Goal: Information Seeking & Learning: Understand process/instructions

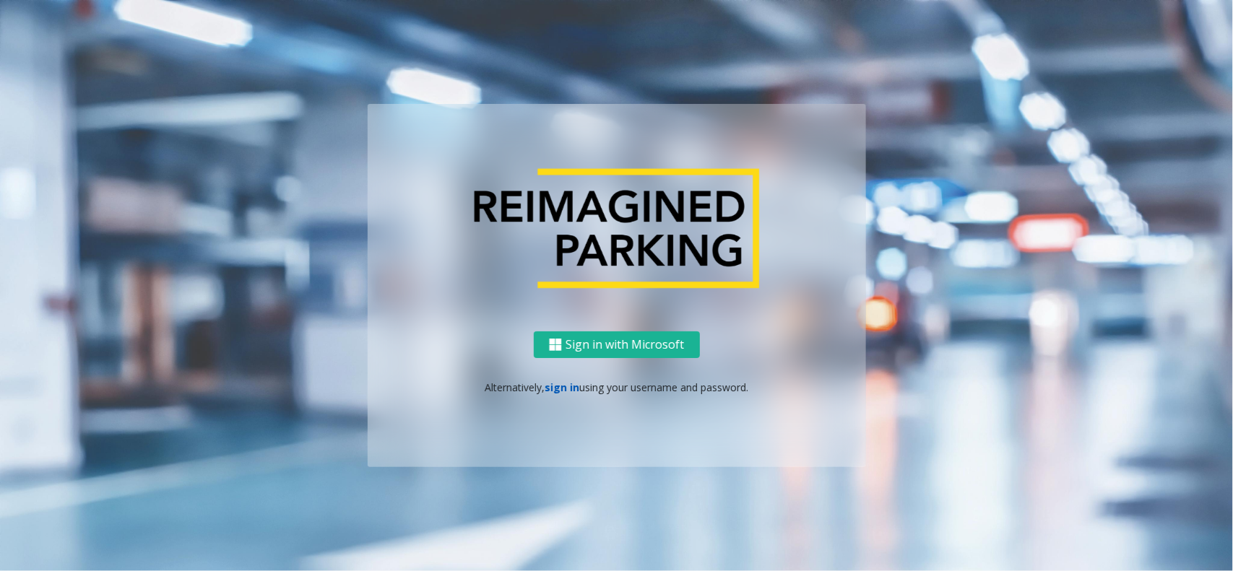
click at [571, 383] on link "sign in" at bounding box center [562, 388] width 35 height 14
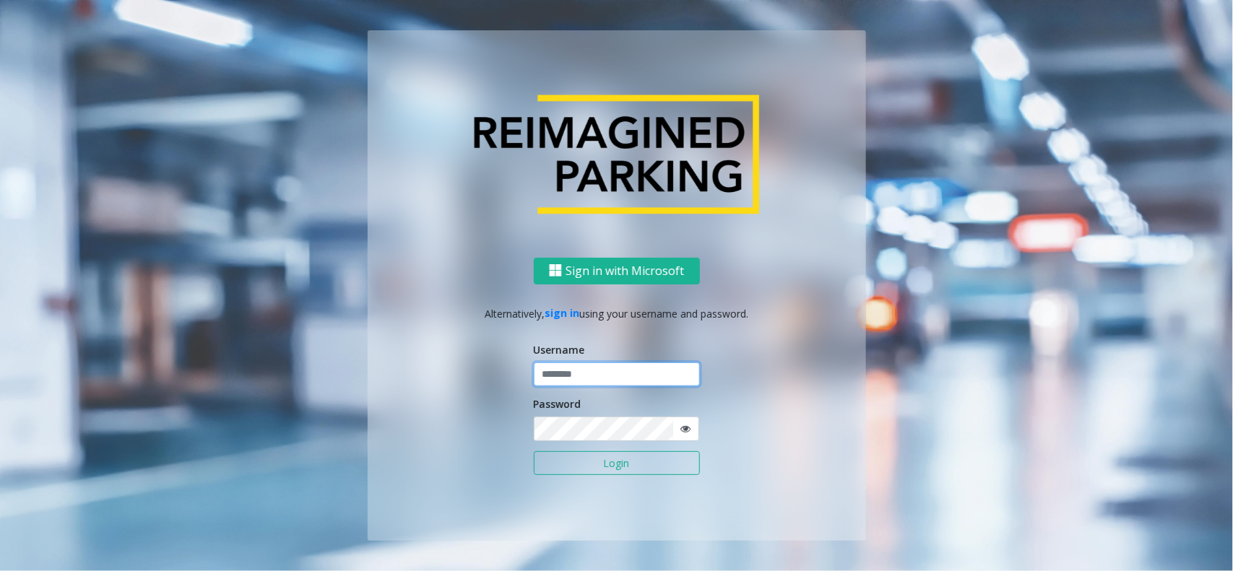
click at [586, 370] on input "text" at bounding box center [617, 375] width 166 height 25
type input "**********"
click at [590, 467] on button "Login" at bounding box center [617, 464] width 166 height 25
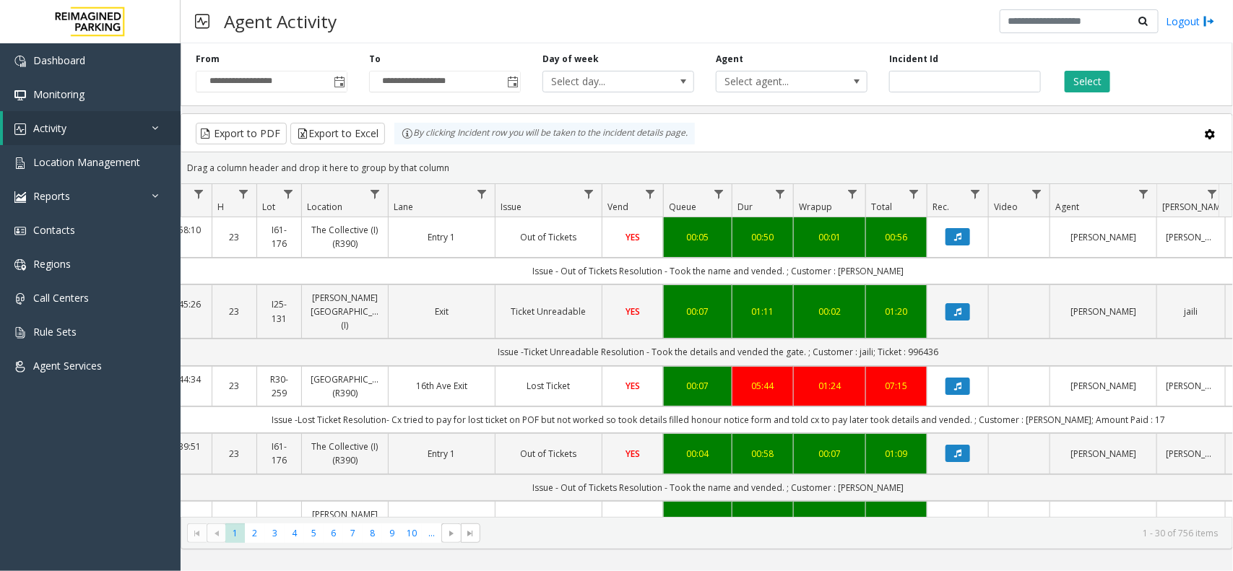
scroll to position [0, 156]
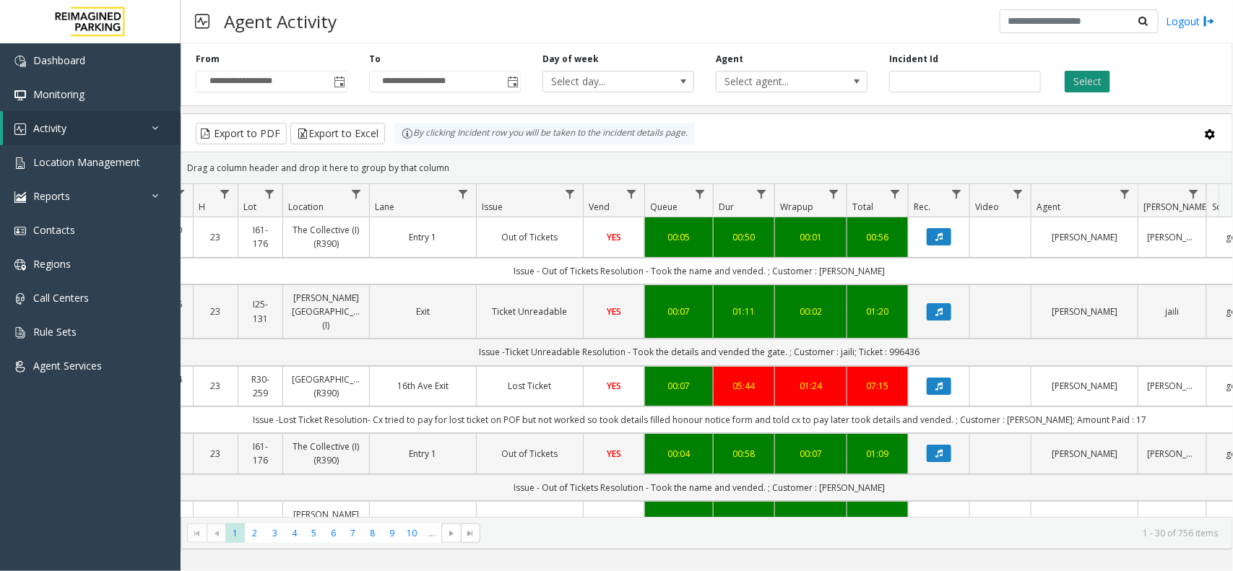
click at [1074, 77] on button "Select" at bounding box center [1088, 82] width 46 height 22
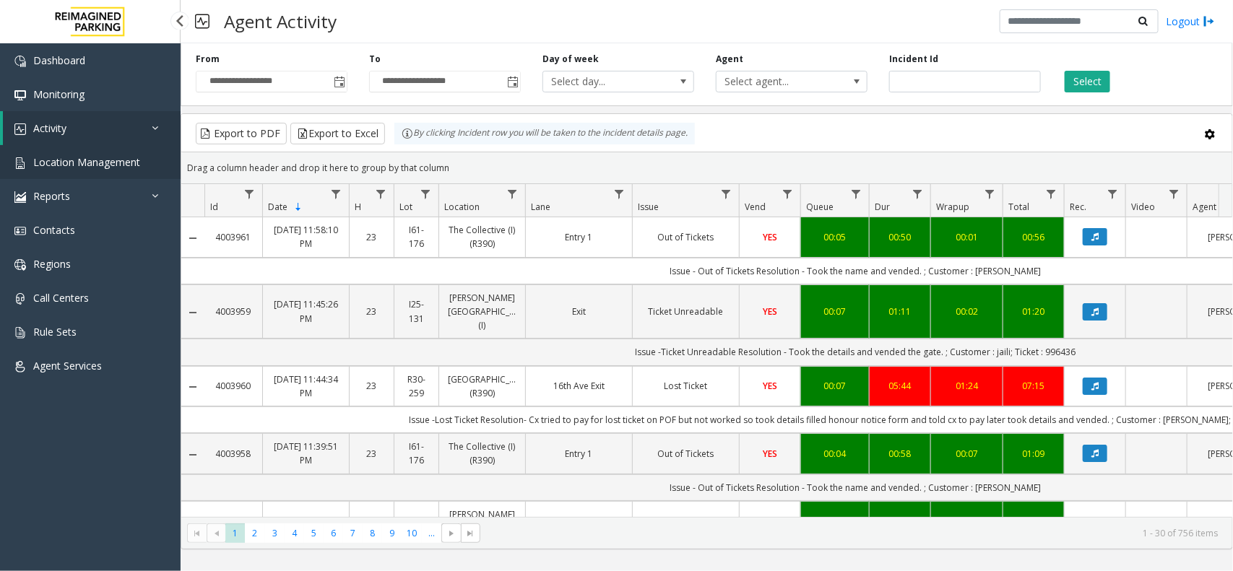
click at [113, 157] on span "Location Management" at bounding box center [86, 162] width 107 height 14
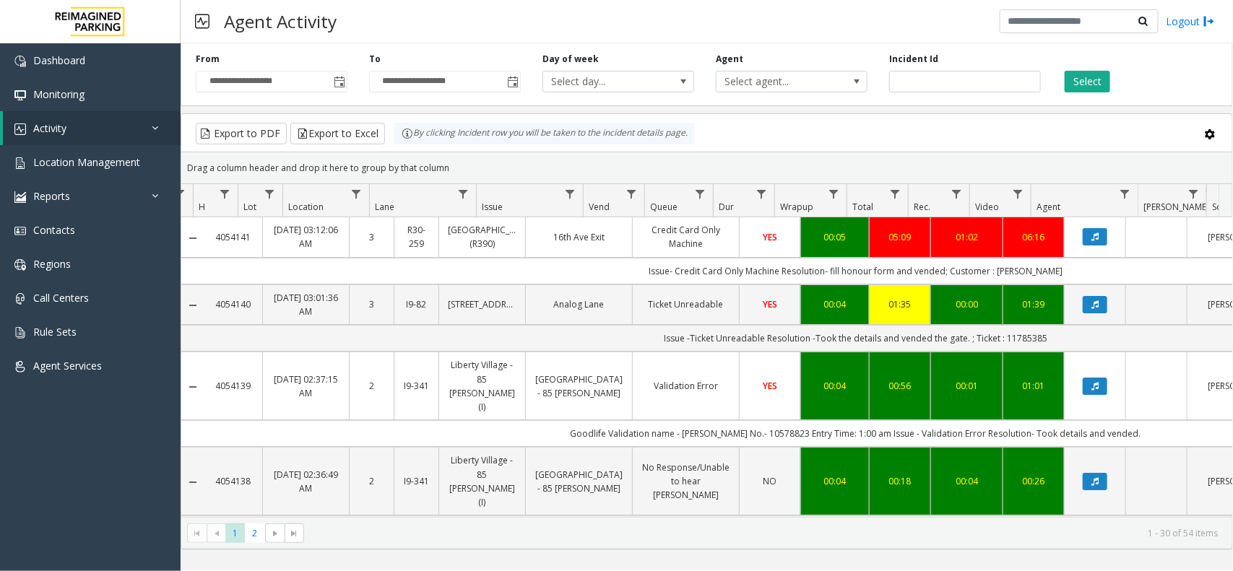
scroll to position [0, 156]
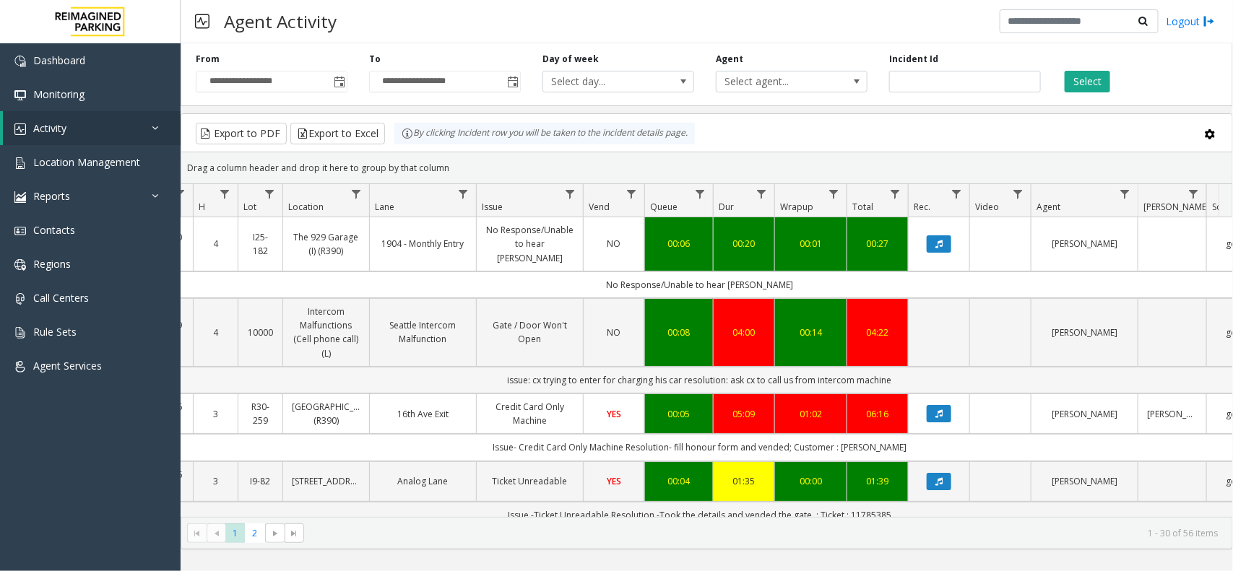
drag, startPoint x: 923, startPoint y: 356, endPoint x: 493, endPoint y: 363, distance: 429.9
click at [493, 367] on td "issue: cx trying to enter for charging his car resolution: ask cx to call us fr…" at bounding box center [699, 380] width 1303 height 27
click at [492, 367] on td "issue: cx trying to enter for charging his car resolution: ask cx to call us fr…" at bounding box center [699, 380] width 1303 height 27
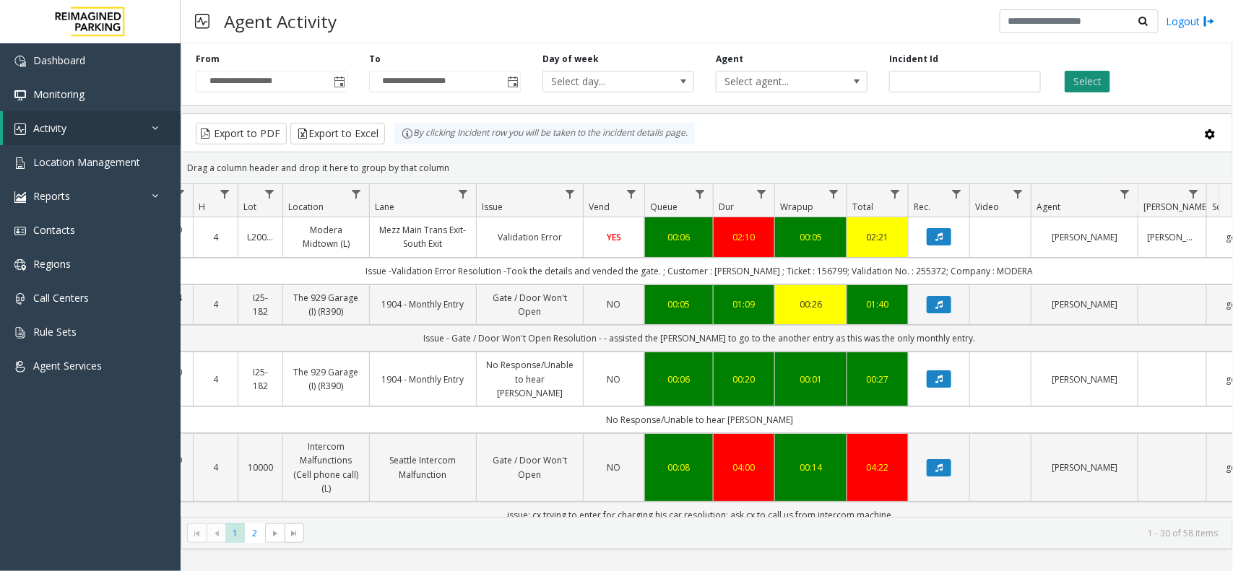
click at [1109, 81] on button "Select" at bounding box center [1088, 82] width 46 height 22
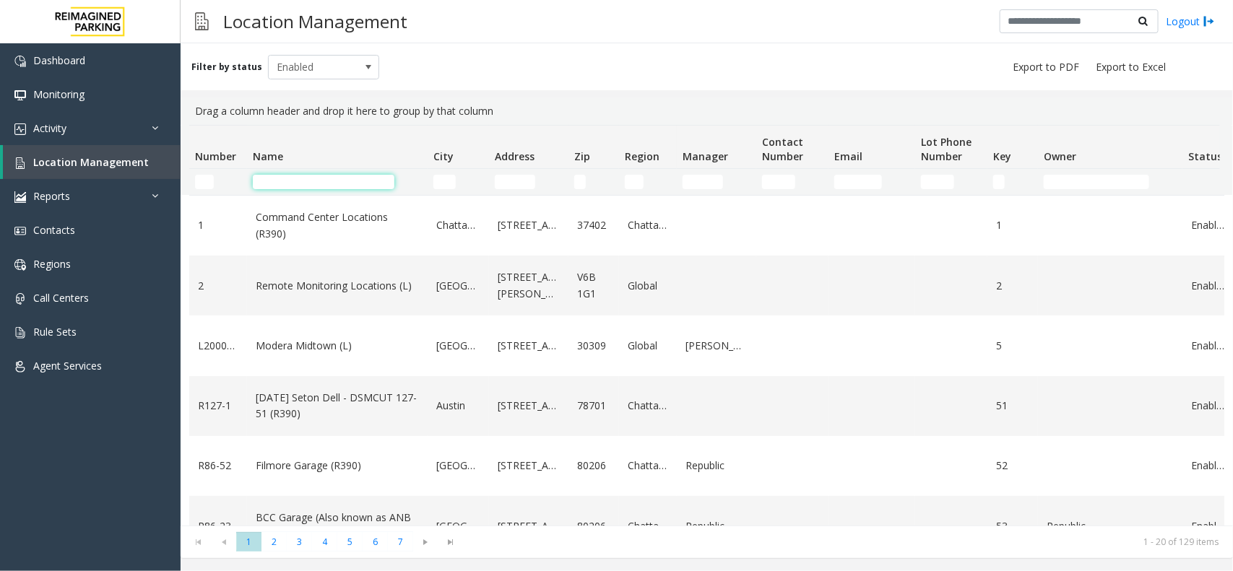
click at [307, 186] on input "Name Filter" at bounding box center [324, 182] width 142 height 14
click at [336, 185] on input "Name Filter" at bounding box center [324, 182] width 142 height 14
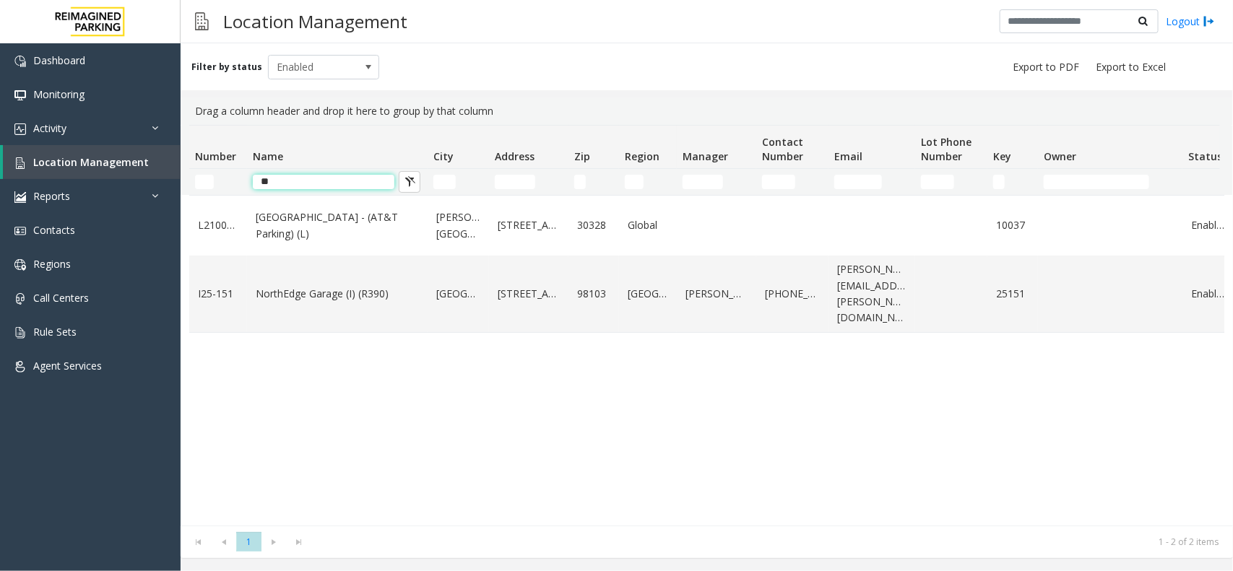
type input "*"
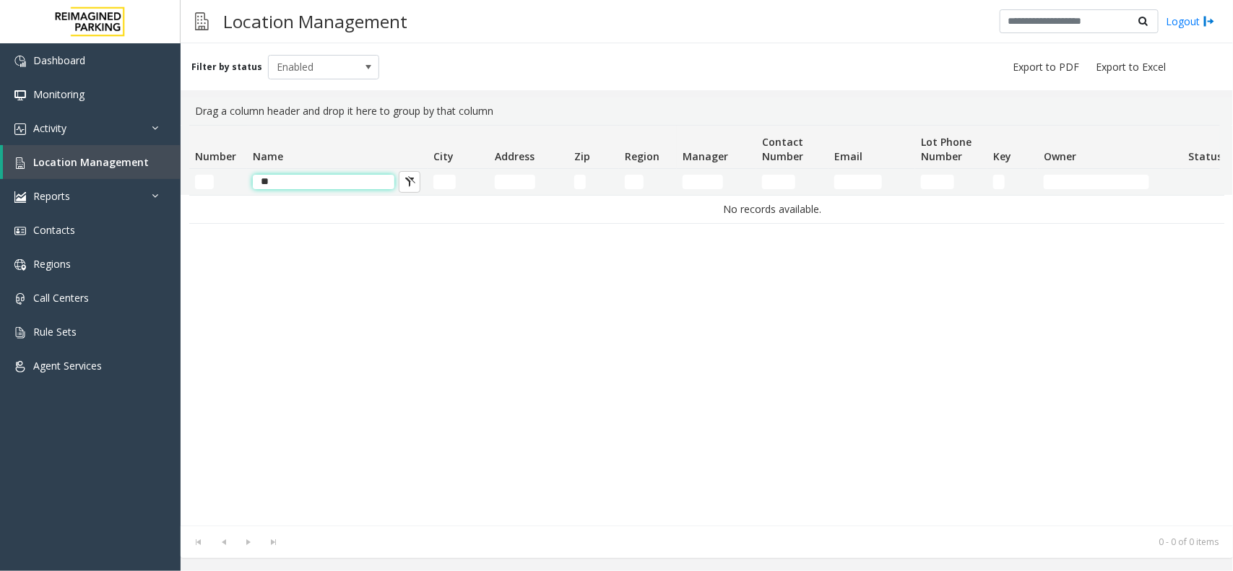
type input "*"
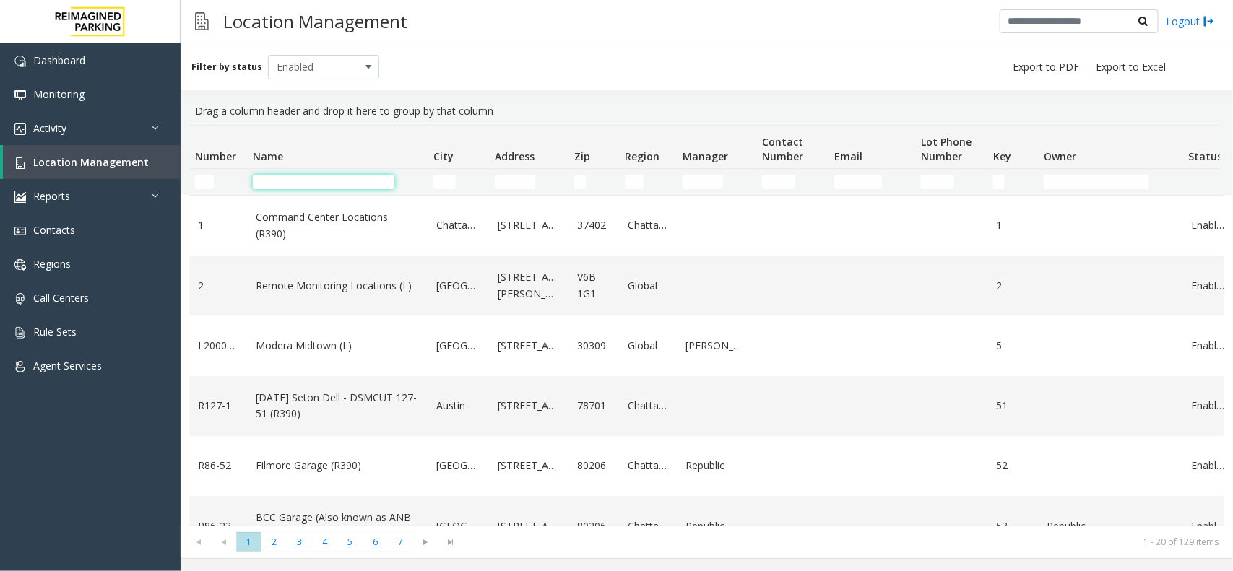
click at [293, 178] on input "Name Filter" at bounding box center [324, 182] width 142 height 14
click at [497, 182] on input "Address Filter" at bounding box center [515, 182] width 40 height 14
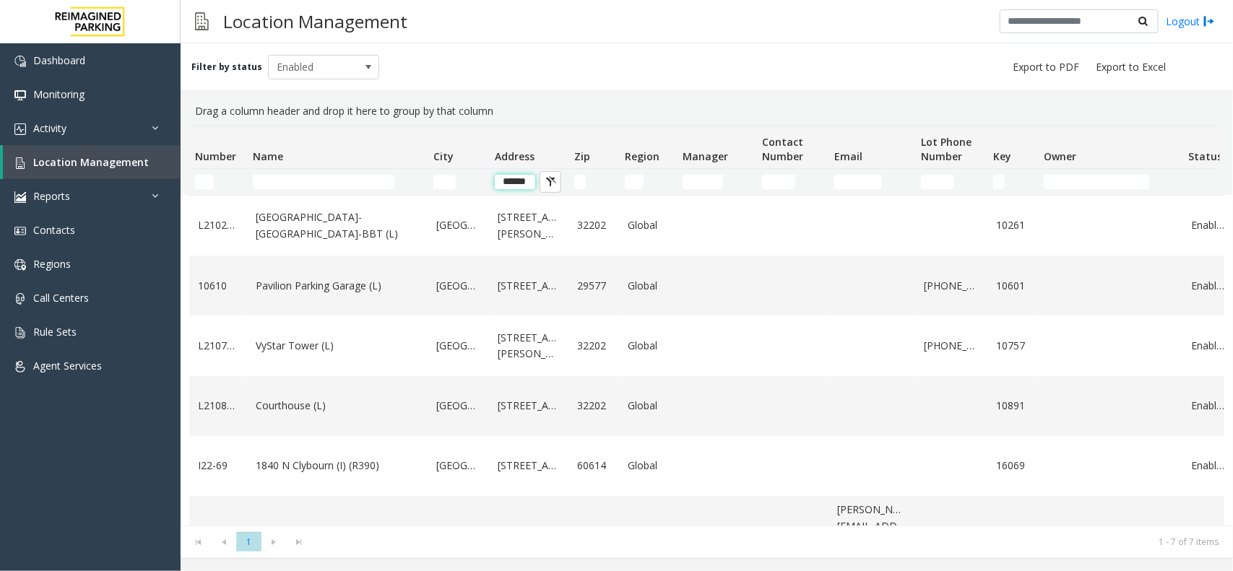
click at [526, 183] on input "*****" at bounding box center [515, 182] width 40 height 14
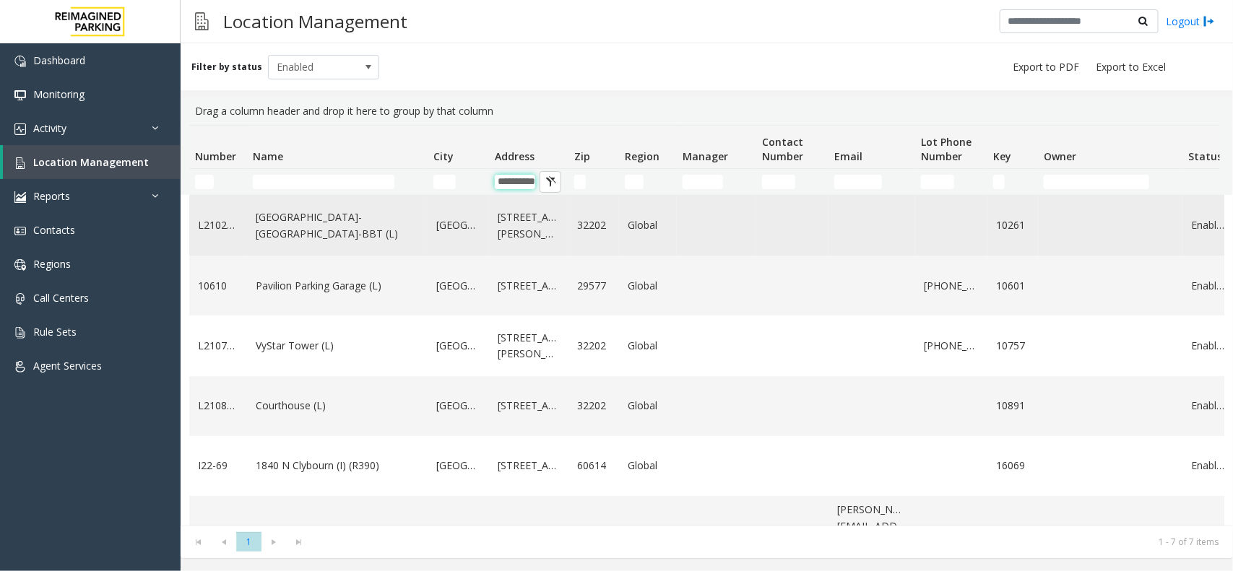
scroll to position [0, 14]
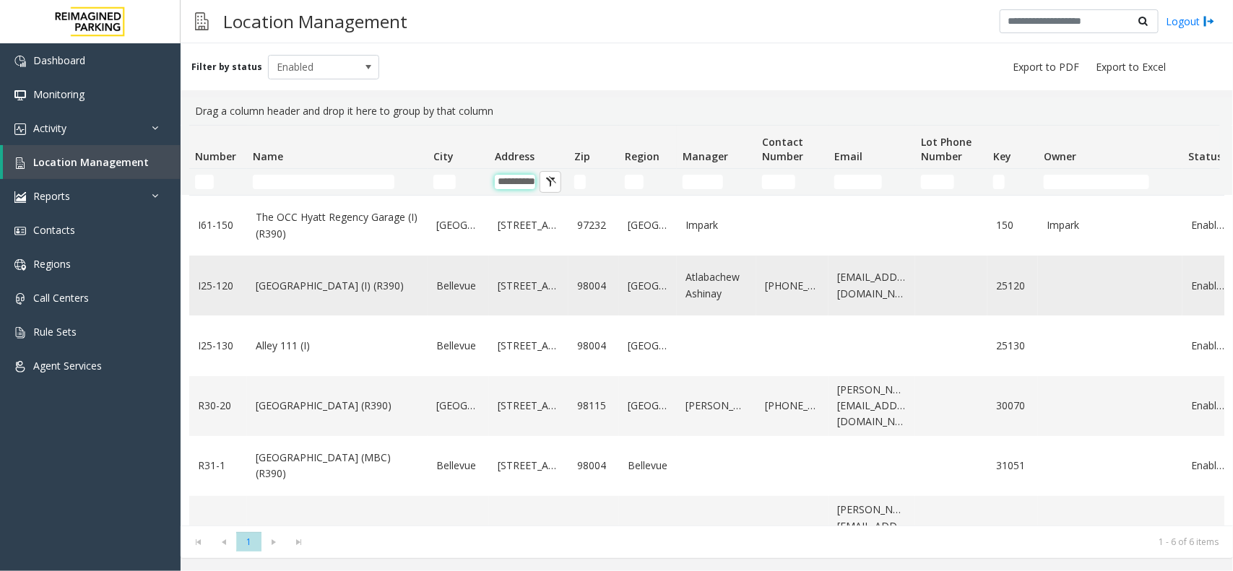
type input "*********"
click at [360, 291] on link "Plaza East Garage (I) (R390)" at bounding box center [337, 286] width 163 height 16
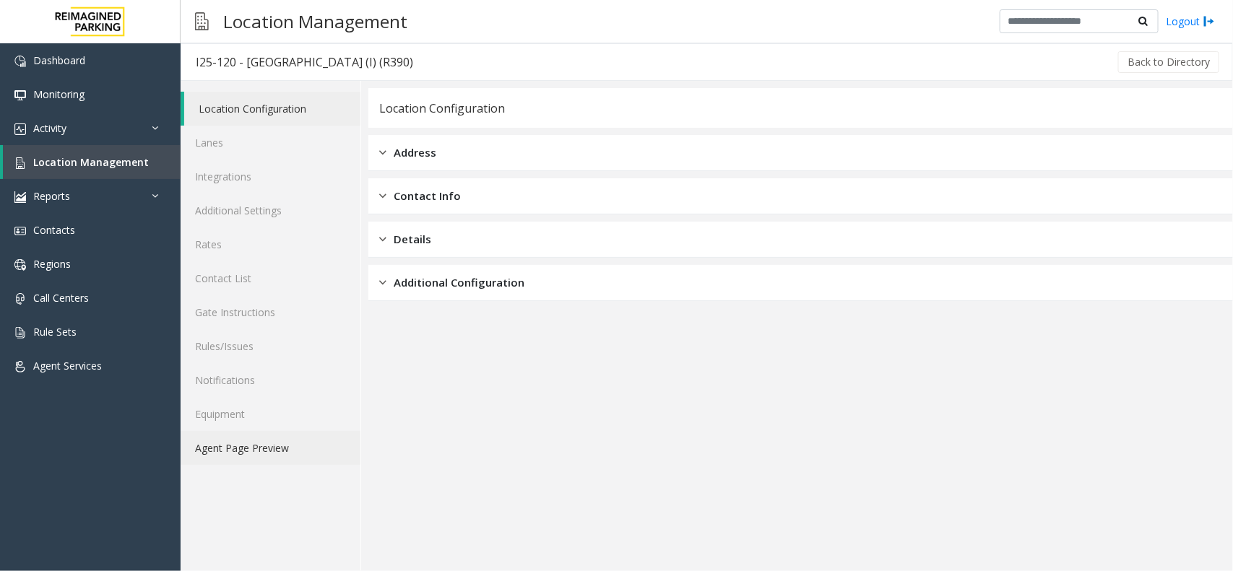
click at [284, 444] on link "Agent Page Preview" at bounding box center [271, 448] width 180 height 34
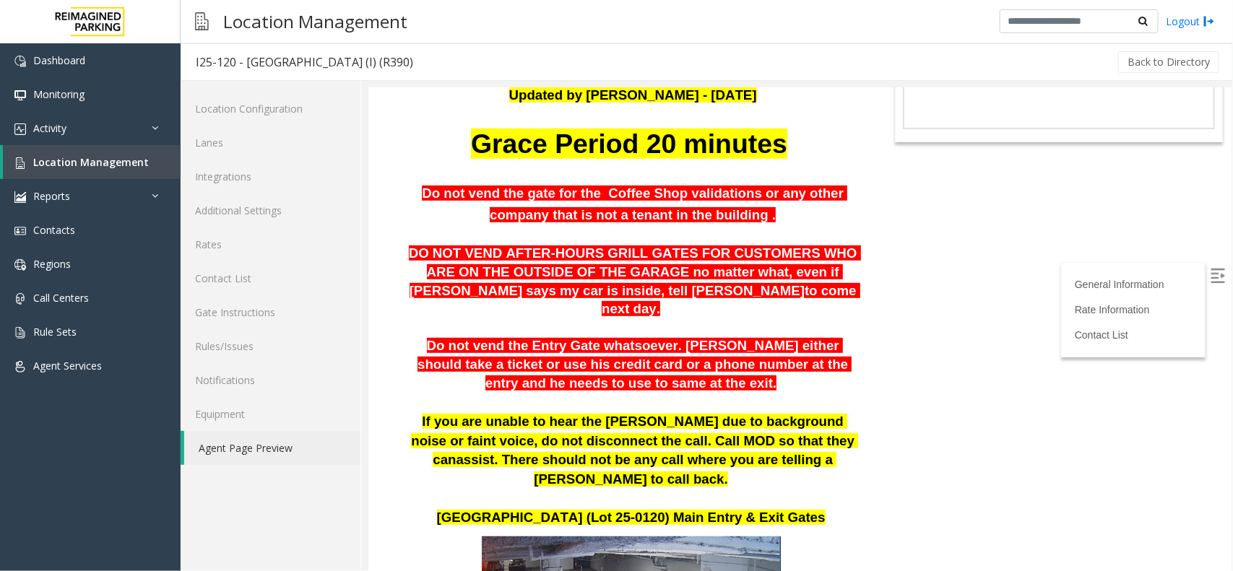
scroll to position [244, 0]
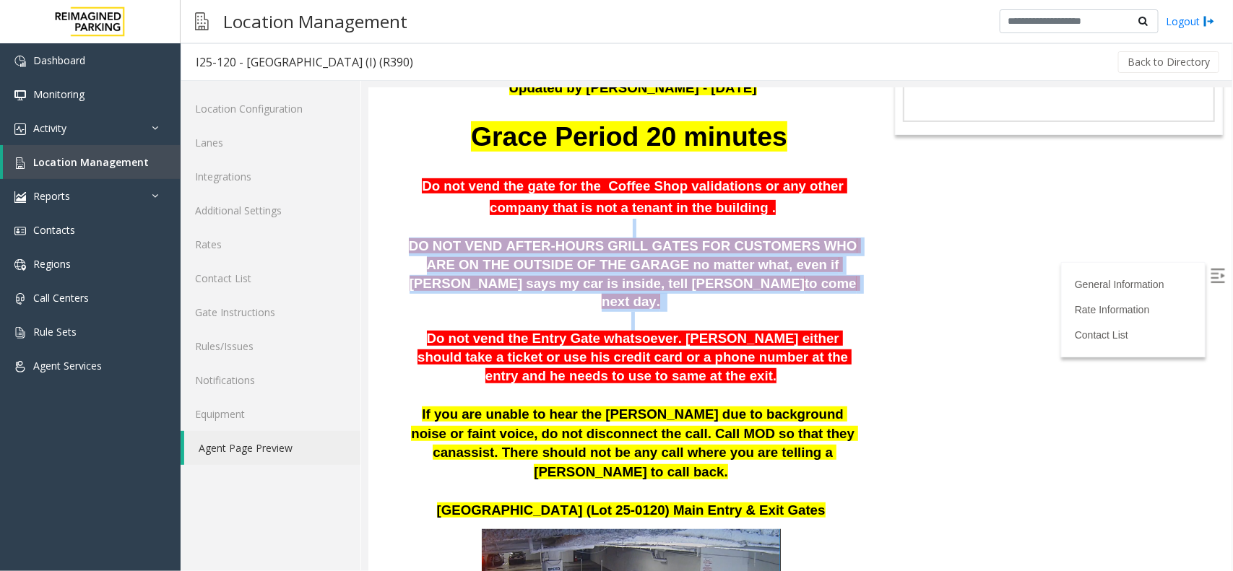
drag, startPoint x: 716, startPoint y: 292, endPoint x: 463, endPoint y: 220, distance: 263.0
click at [467, 218] on p at bounding box center [632, 228] width 457 height 20
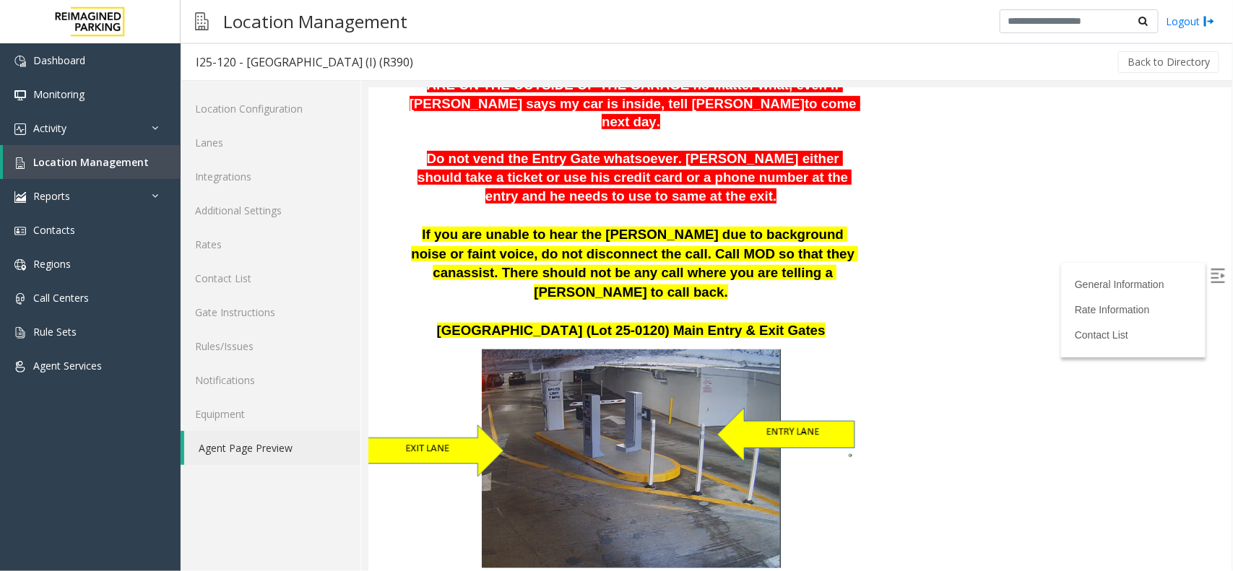
scroll to position [334, 0]
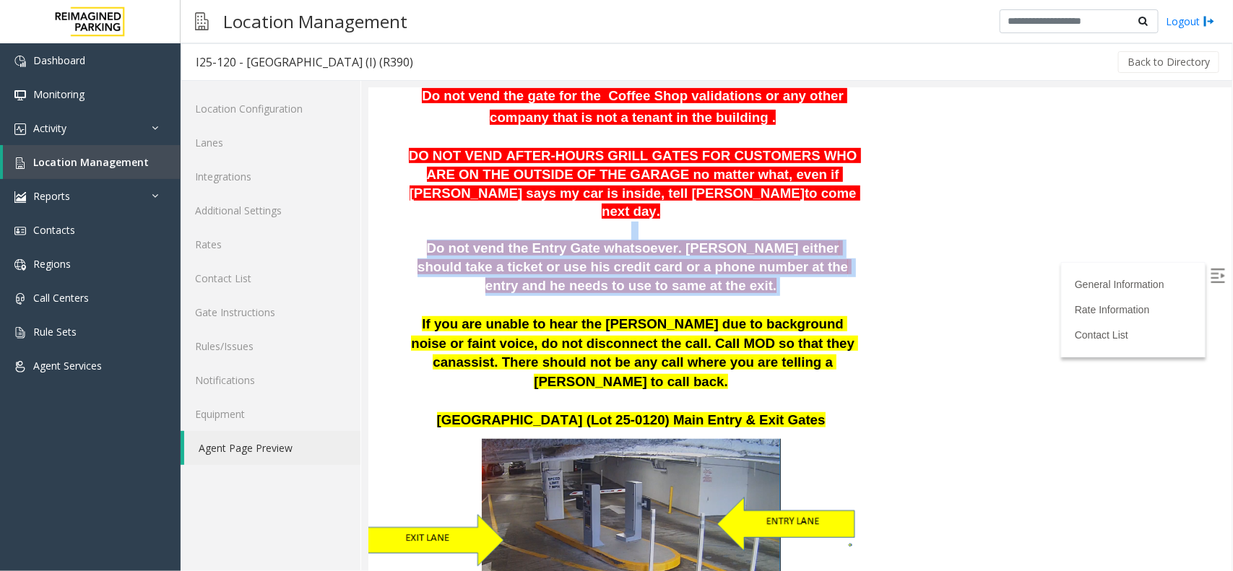
drag, startPoint x: 671, startPoint y: 270, endPoint x: 391, endPoint y: 219, distance: 285.0
click at [673, 277] on p "Do not vend the Entry Gate whatsoever. Parker either should take a ticket or us…" at bounding box center [632, 267] width 457 height 56
drag, startPoint x: 665, startPoint y: 276, endPoint x: 434, endPoint y: 200, distance: 243.3
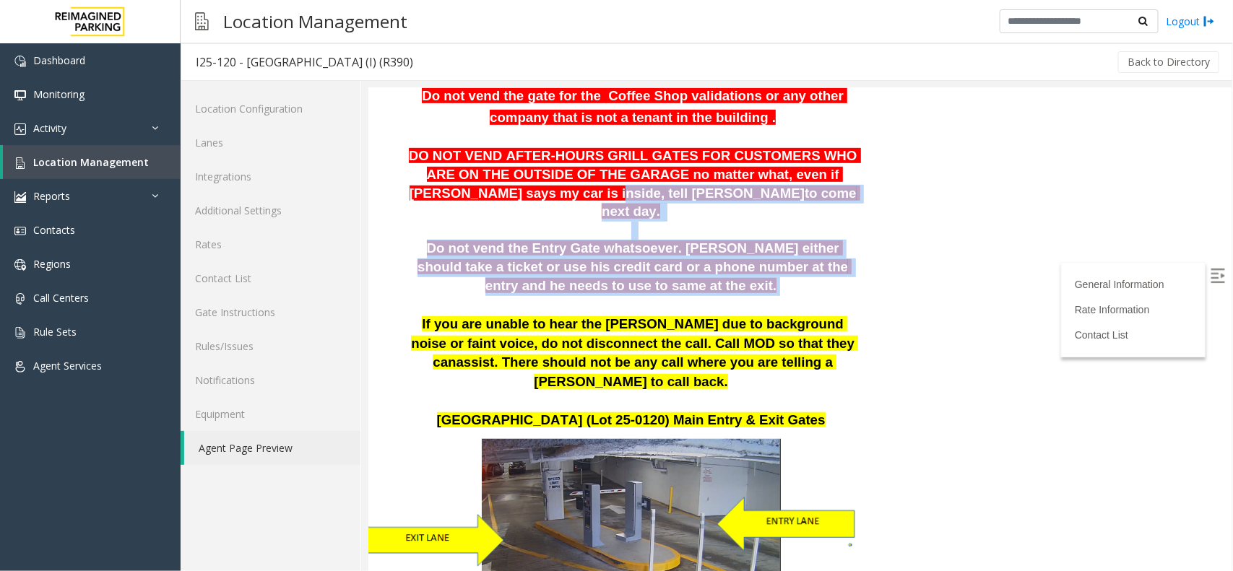
click at [482, 221] on p at bounding box center [632, 230] width 457 height 19
drag, startPoint x: 410, startPoint y: 228, endPoint x: 679, endPoint y: 270, distance: 272.7
click at [679, 270] on p "Do not vend the Entry Gate whatsoever. Parker either should take a ticket or us…" at bounding box center [632, 267] width 457 height 56
drag, startPoint x: 671, startPoint y: 272, endPoint x: 420, endPoint y: 214, distance: 258.1
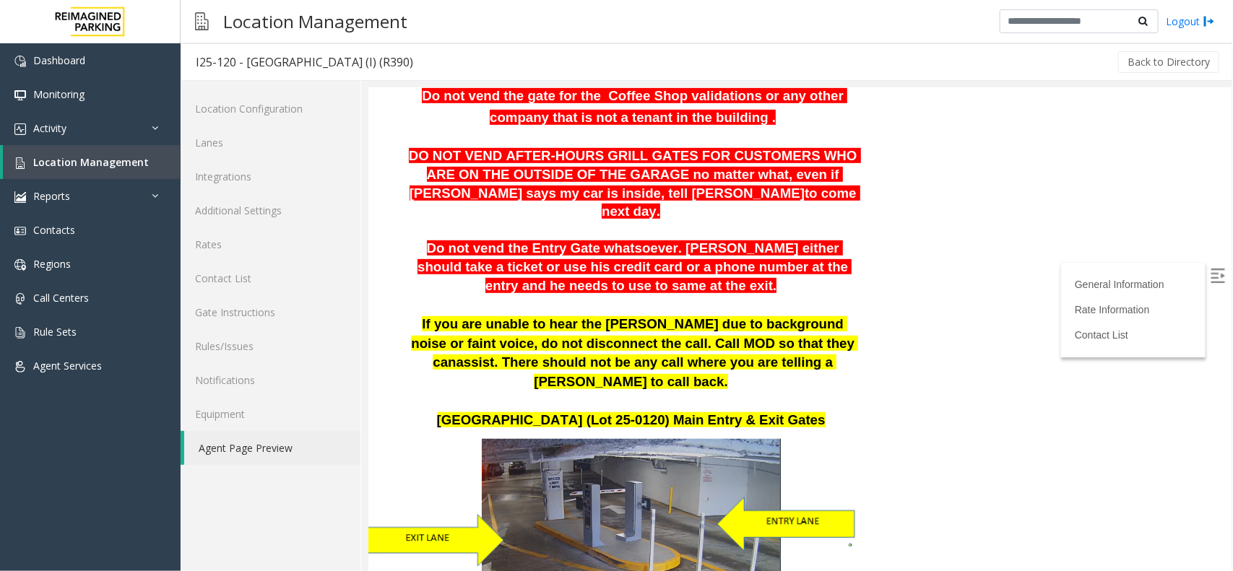
click at [522, 196] on p "DO NOT VEND AFTER-HOURS GRILL GATES FOR CUSTOMERS WHO ARE ON THE OUTSIDE OF THE…" at bounding box center [632, 184] width 457 height 74
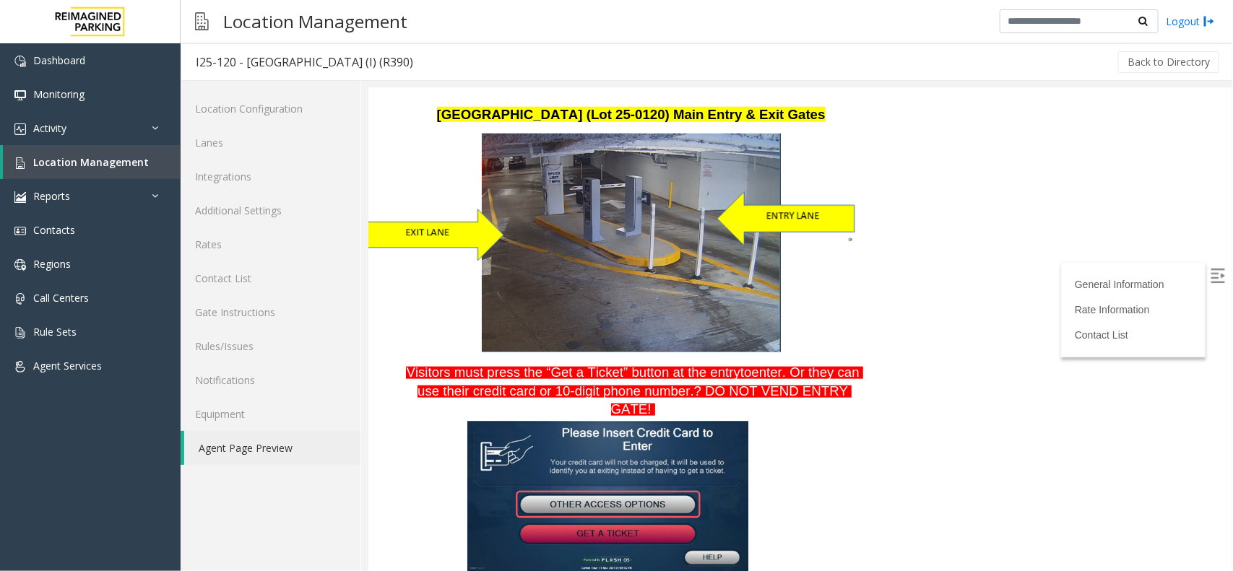
scroll to position [786, 0]
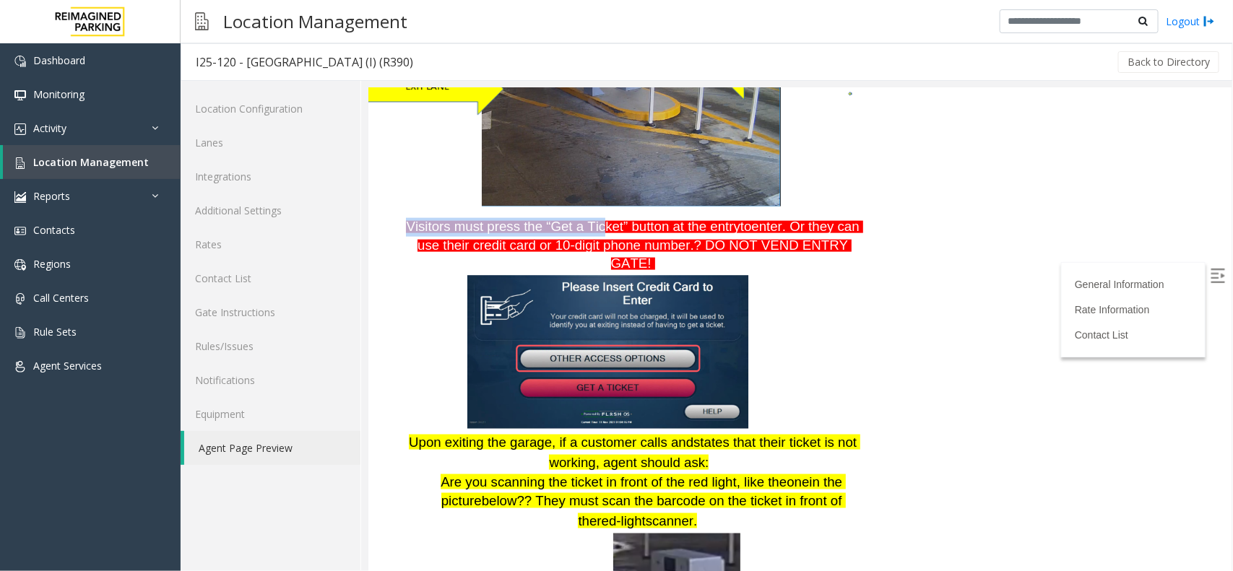
drag, startPoint x: 410, startPoint y: 189, endPoint x: 595, endPoint y: 199, distance: 186.0
click at [595, 217] on p "Visitors must press the “Get a Ticket” button at the entry to enter. Or they ca…" at bounding box center [632, 245] width 457 height 56
click at [849, 217] on p "Visitors must press the “Get a Ticket” button at the entry to enter. Or they ca…" at bounding box center [632, 245] width 457 height 56
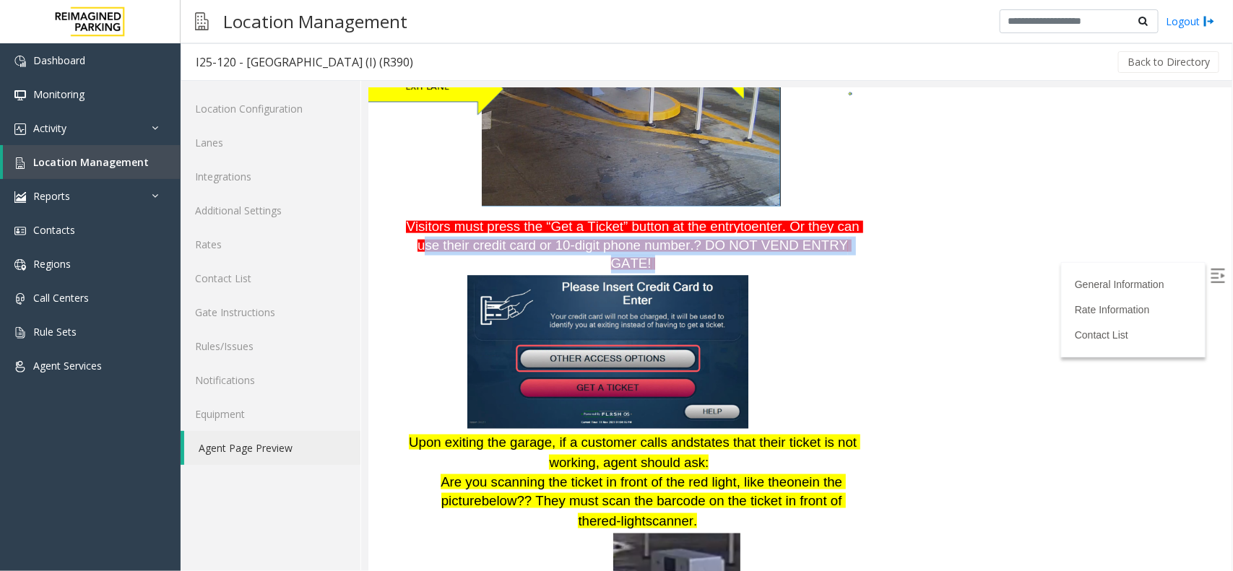
drag, startPoint x: 419, startPoint y: 207, endPoint x: 860, endPoint y: 203, distance: 441.4
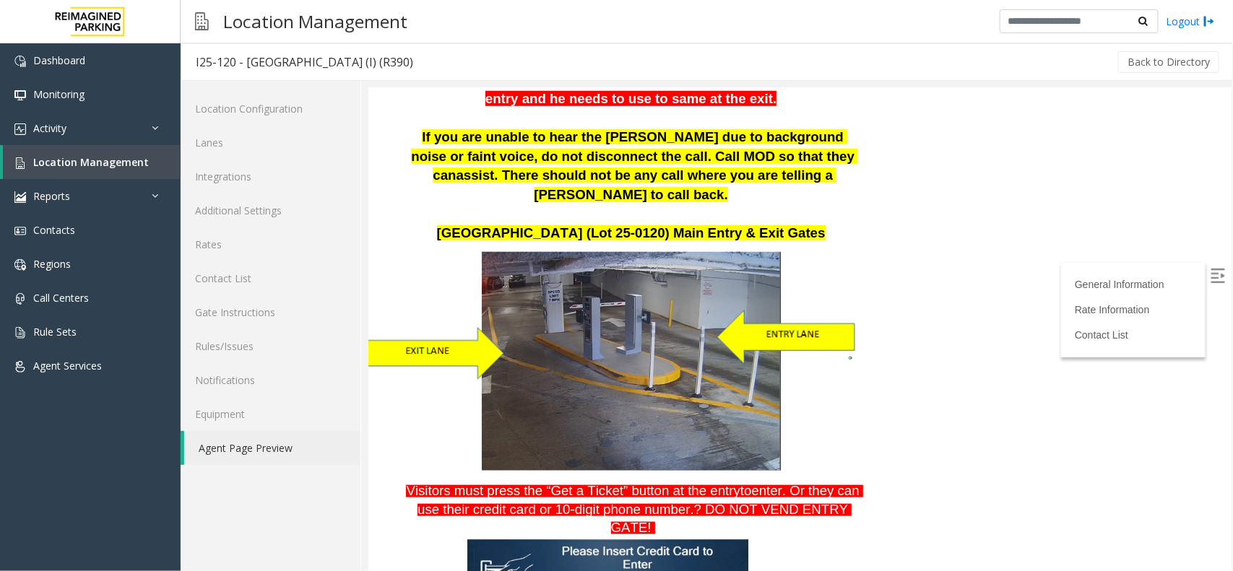
scroll to position [425, 0]
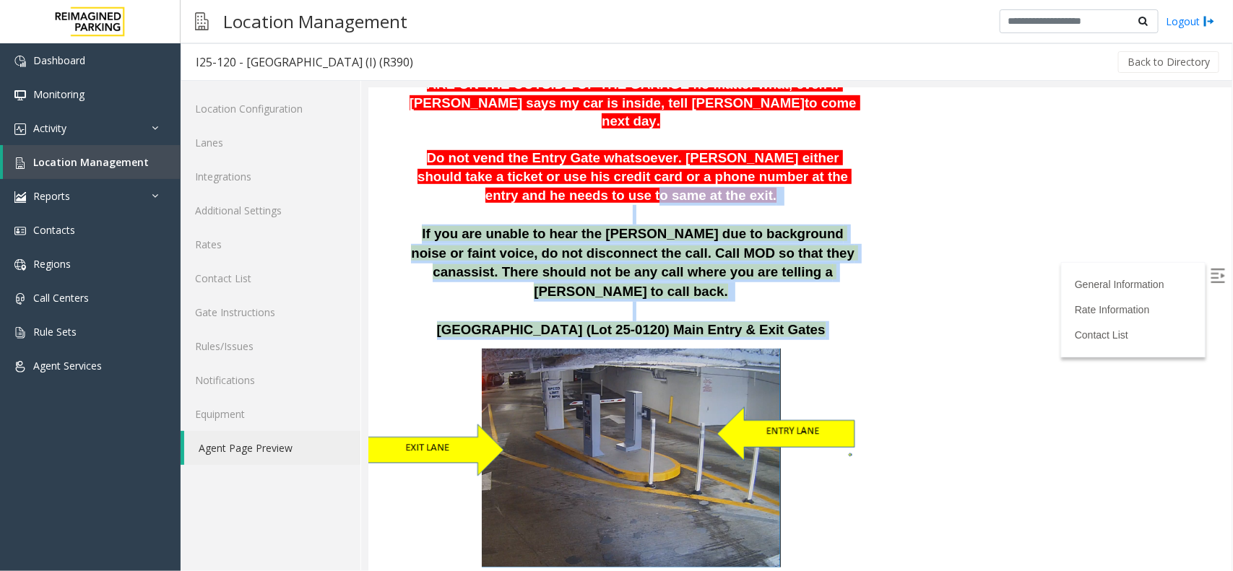
drag, startPoint x: 777, startPoint y: 298, endPoint x: 496, endPoint y: 184, distance: 303.3
click at [504, 185] on p "Do not vend the Entry Gate whatsoever. Parker either should take a ticket or us…" at bounding box center [632, 177] width 457 height 56
drag, startPoint x: 404, startPoint y: 215, endPoint x: 778, endPoint y: 301, distance: 384.0
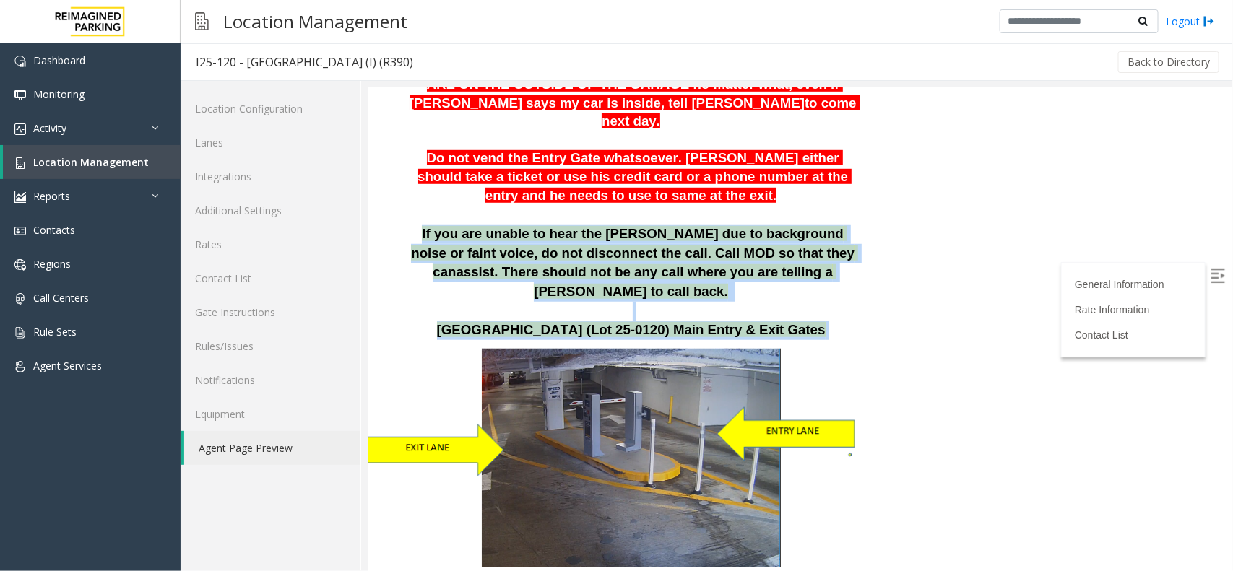
click at [777, 321] on p "Plaza East (Lot 25-0120) Main Entry & Exit Gates" at bounding box center [632, 330] width 457 height 19
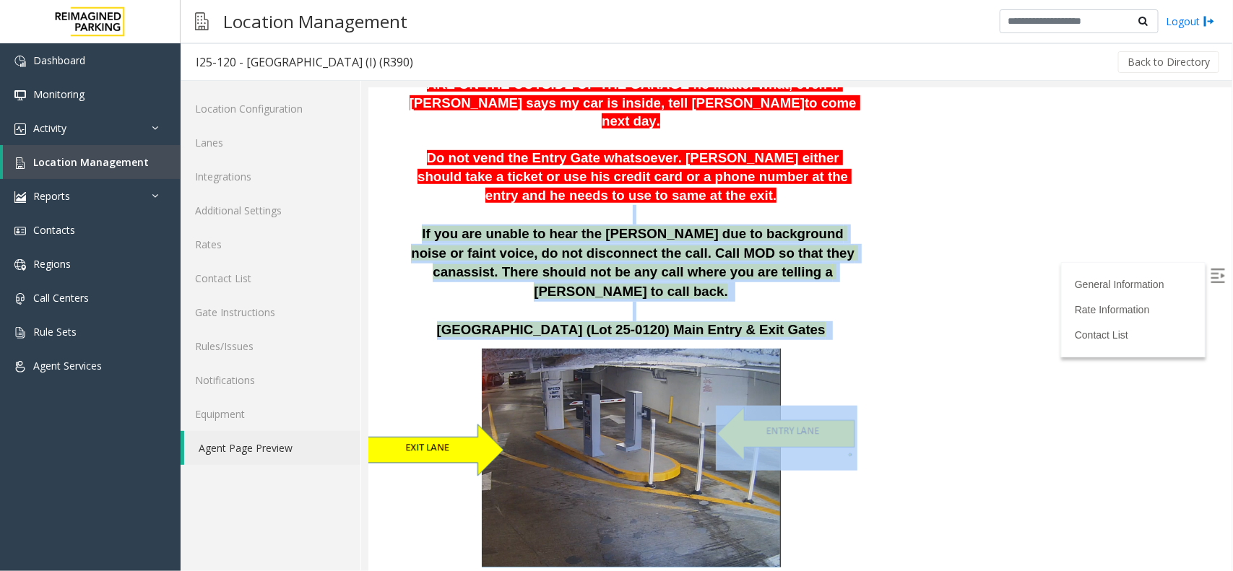
drag, startPoint x: 776, startPoint y: 298, endPoint x: 511, endPoint y: 191, distance: 286.2
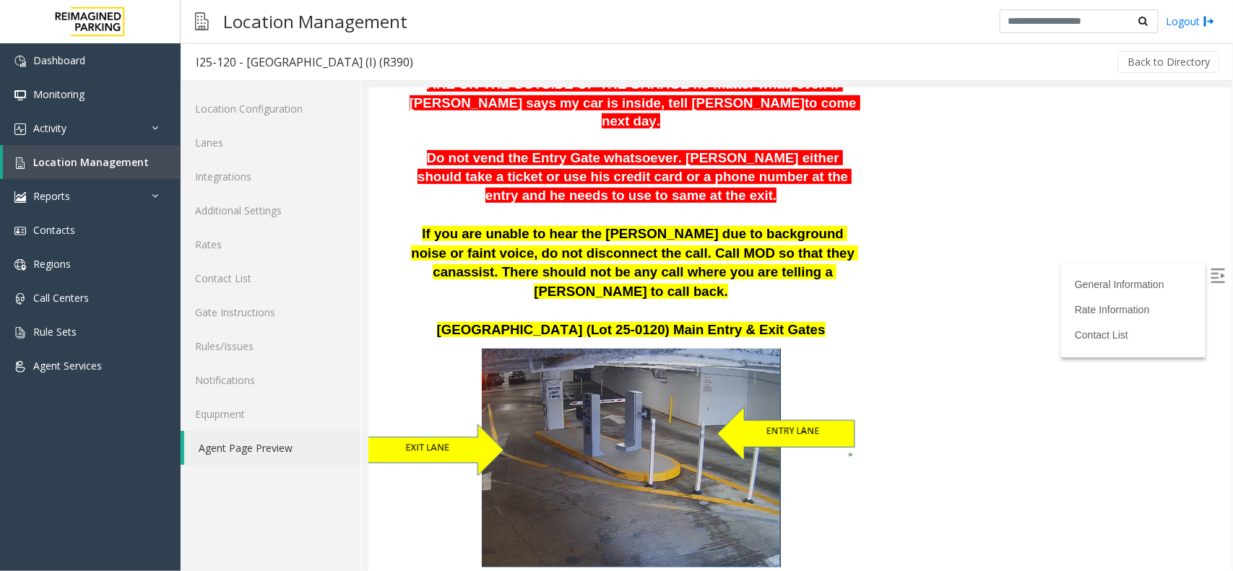
click at [538, 184] on p "Do not vend the Entry Gate whatsoever. Parker either should take a ticket or us…" at bounding box center [632, 177] width 457 height 56
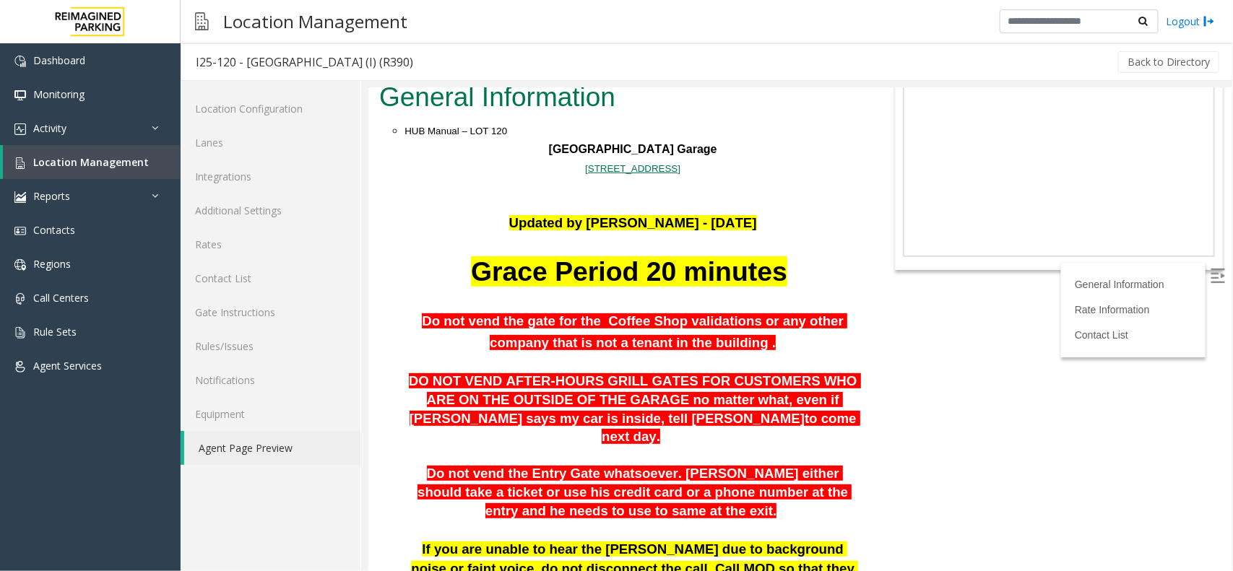
scroll to position [0, 0]
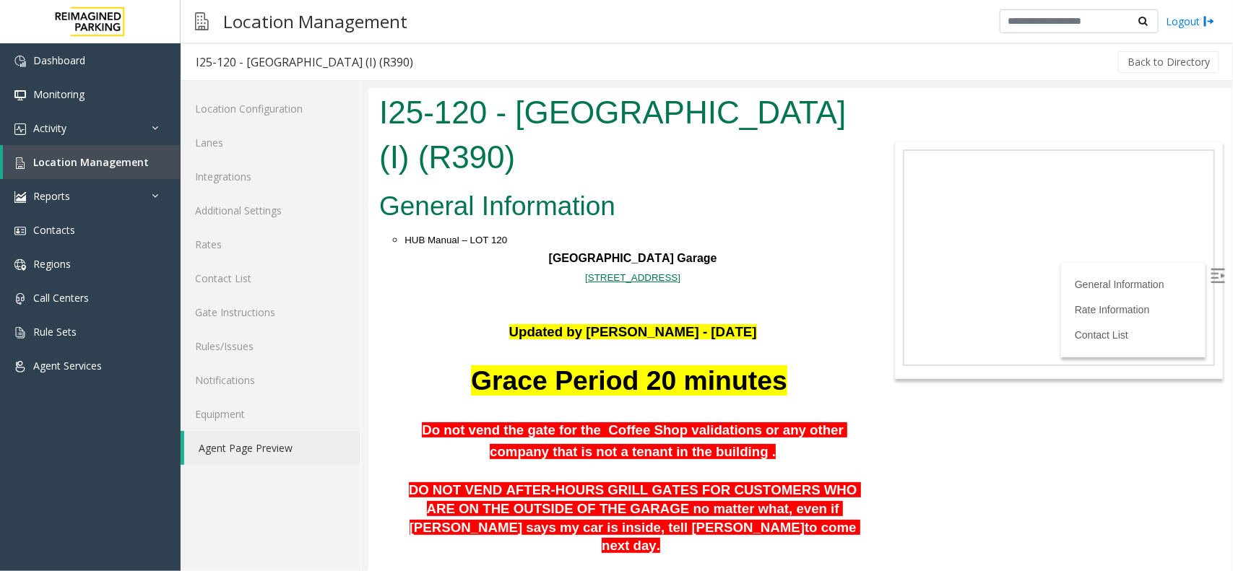
drag, startPoint x: 709, startPoint y: 284, endPoint x: 577, endPoint y: 243, distance: 137.6
click at [774, 285] on p at bounding box center [632, 294] width 457 height 19
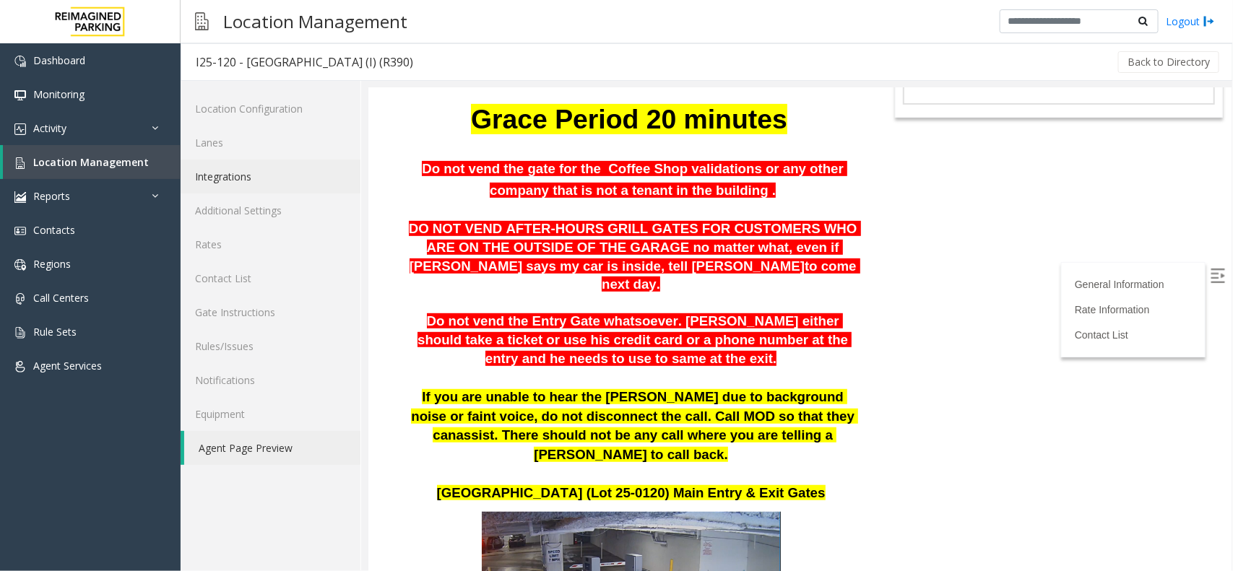
scroll to position [361, 0]
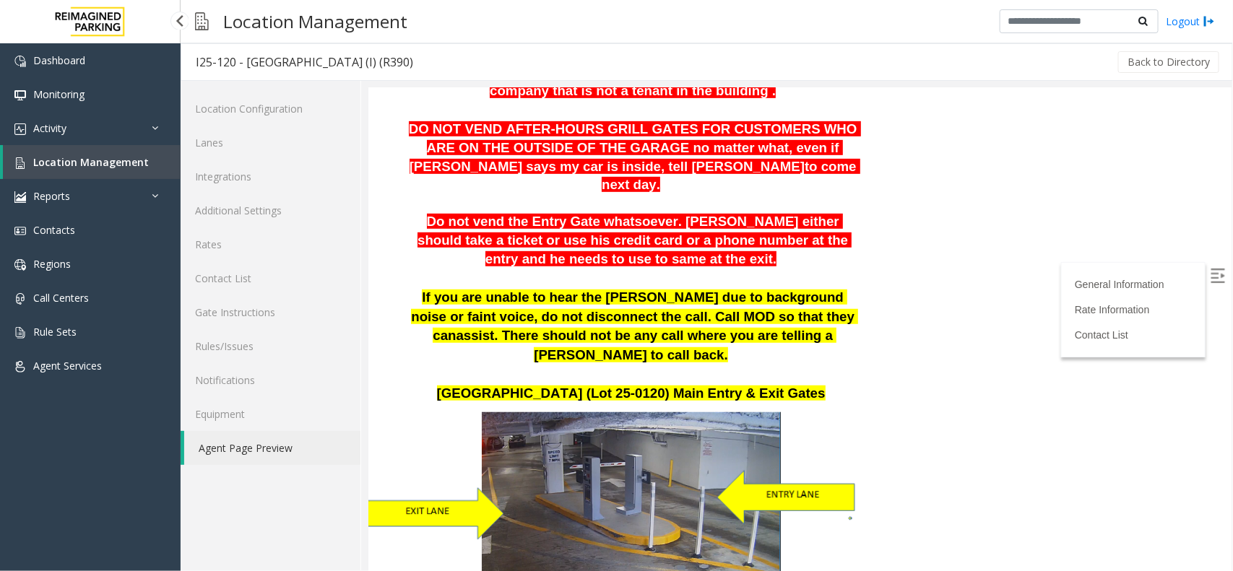
click at [117, 149] on link "Location Management" at bounding box center [92, 162] width 178 height 34
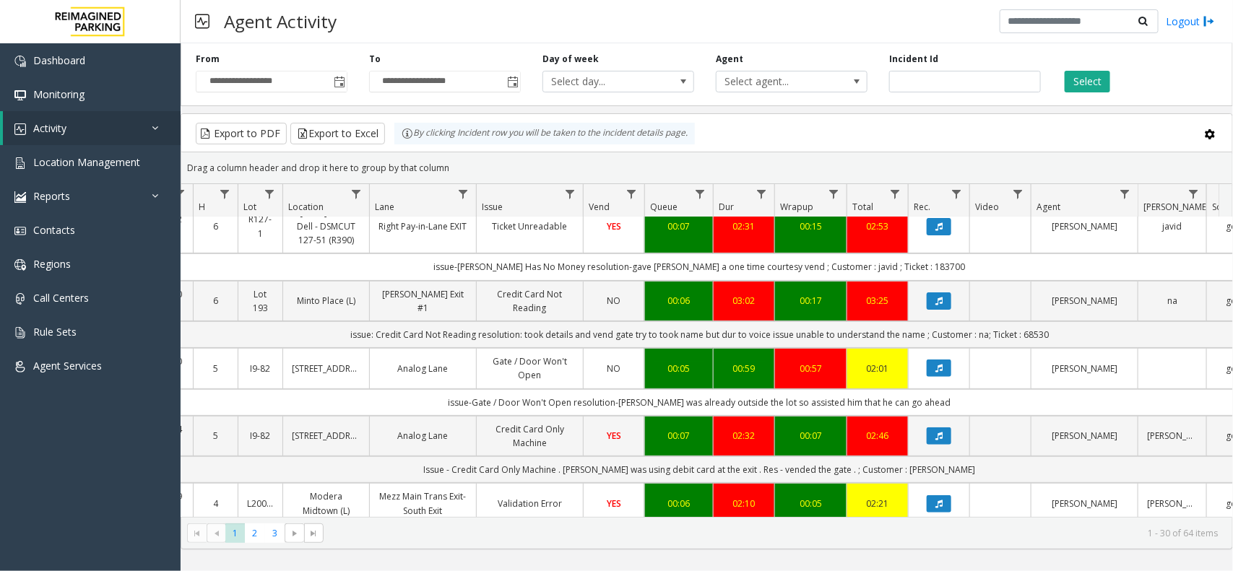
scroll to position [0, 156]
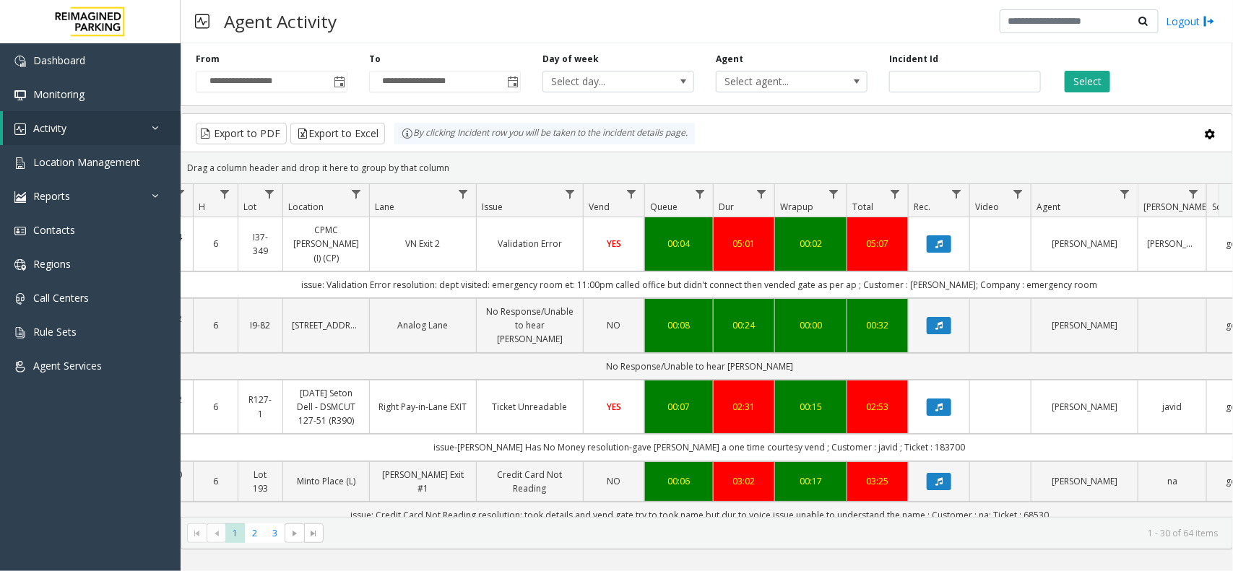
drag, startPoint x: 467, startPoint y: 159, endPoint x: 410, endPoint y: 152, distance: 58.2
click at [410, 152] on kendo-grid "Export to PDF Export to Excel By clicking Incident row you will be taken to the…" at bounding box center [707, 331] width 1053 height 436
click at [456, 163] on div "Drag a column header and drop it here to group by that column" at bounding box center [706, 167] width 1051 height 25
drag, startPoint x: 454, startPoint y: 165, endPoint x: 407, endPoint y: 144, distance: 51.1
click at [392, 131] on kendo-grid "Export to PDF Export to Excel By clicking Incident row you will be taken to the…" at bounding box center [707, 331] width 1053 height 436
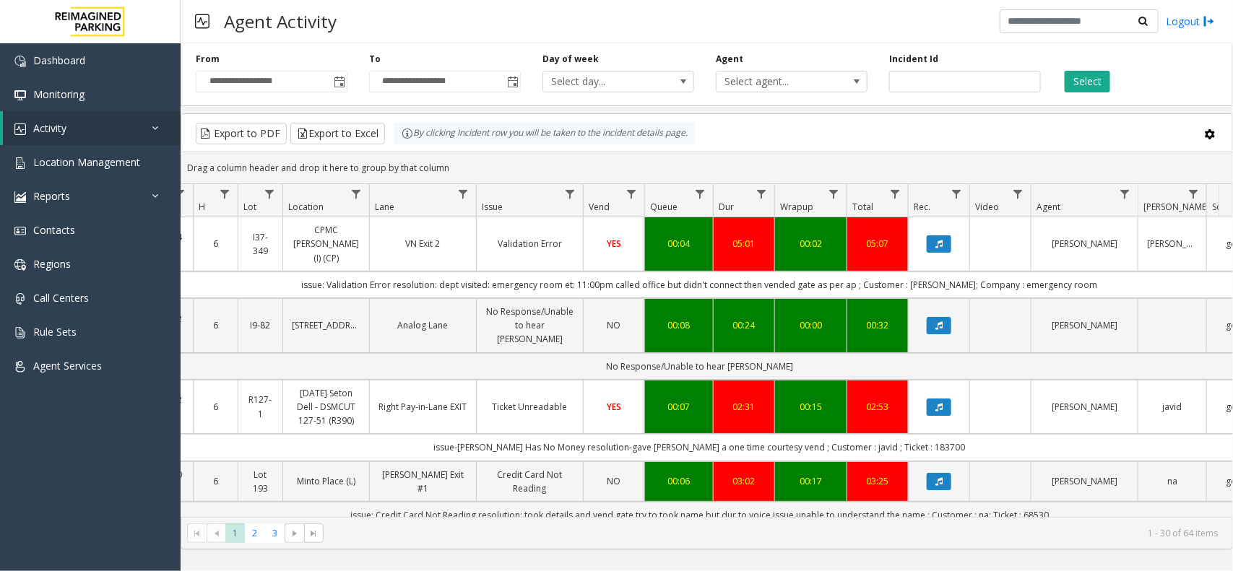
click at [438, 150] on kendo-grid-toolbar "Export to PDF Export to Excel By clicking Incident row you will be taken to the…" at bounding box center [706, 133] width 1051 height 38
drag, startPoint x: 454, startPoint y: 166, endPoint x: 395, endPoint y: 139, distance: 64.3
click at [387, 135] on kendo-grid "Export to PDF Export to Excel By clicking Incident row you will be taken to the…" at bounding box center [707, 331] width 1053 height 436
click at [488, 160] on div "Drag a column header and drop it here to group by that column" at bounding box center [706, 167] width 1051 height 25
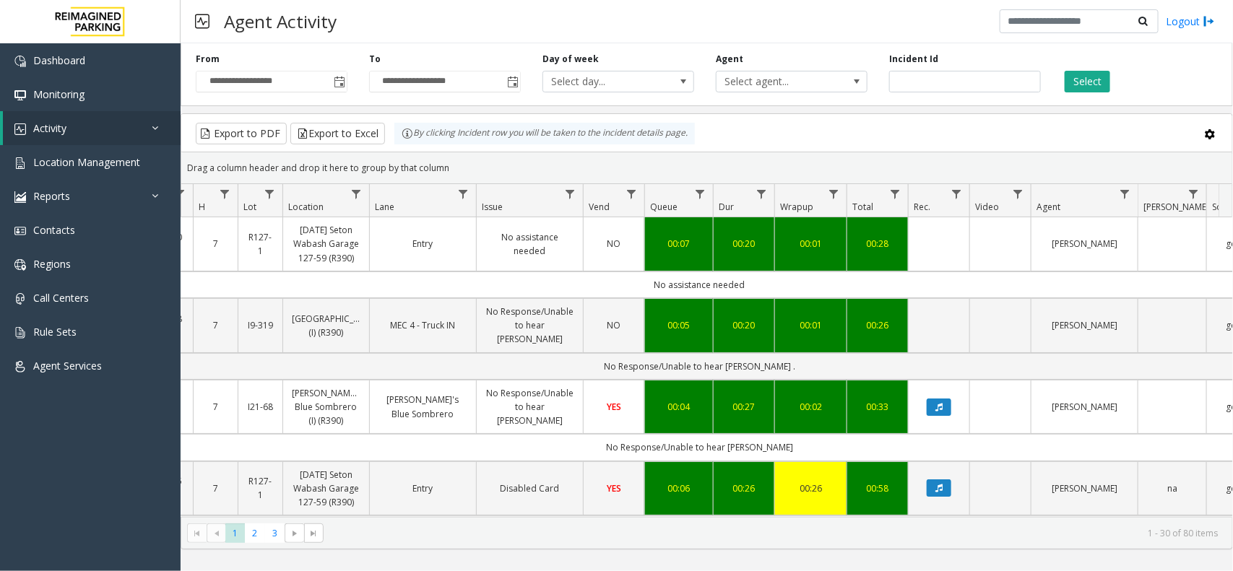
click at [934, 12] on div "Agent Activity Logout" at bounding box center [707, 21] width 1053 height 43
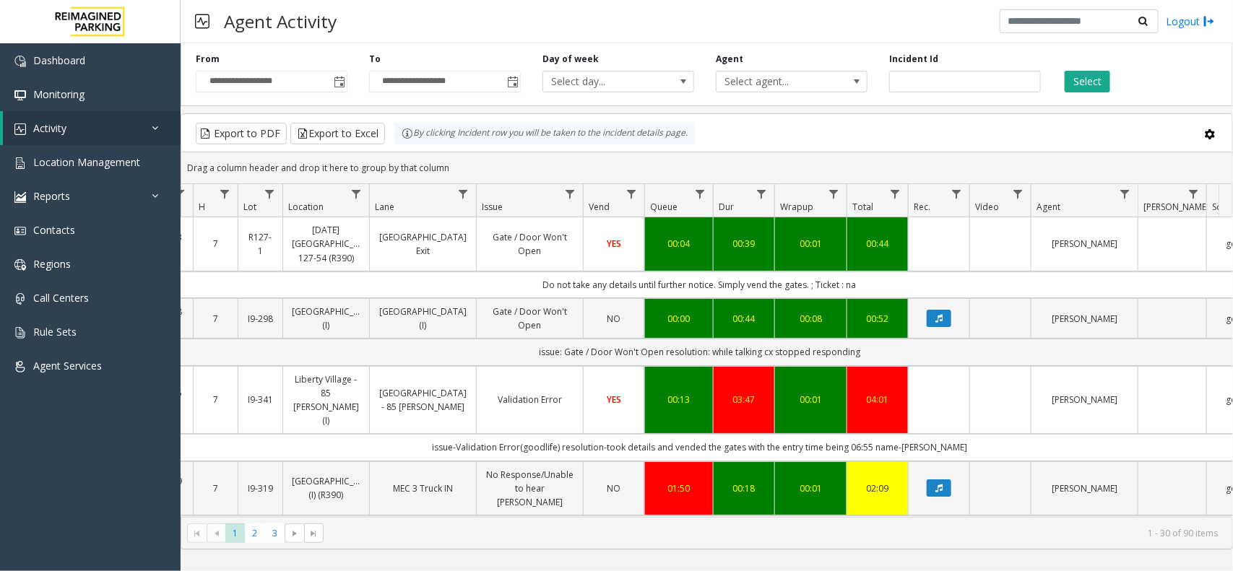
click at [775, 20] on div "Agent Activity Logout" at bounding box center [707, 21] width 1053 height 43
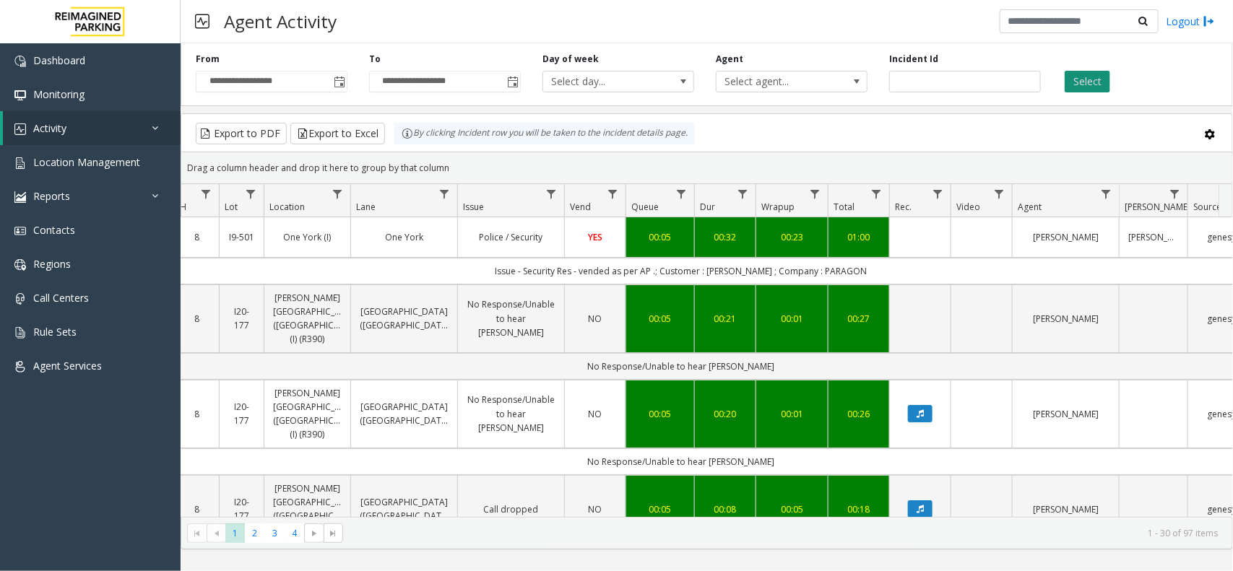
click at [1088, 92] on button "Select" at bounding box center [1088, 82] width 46 height 22
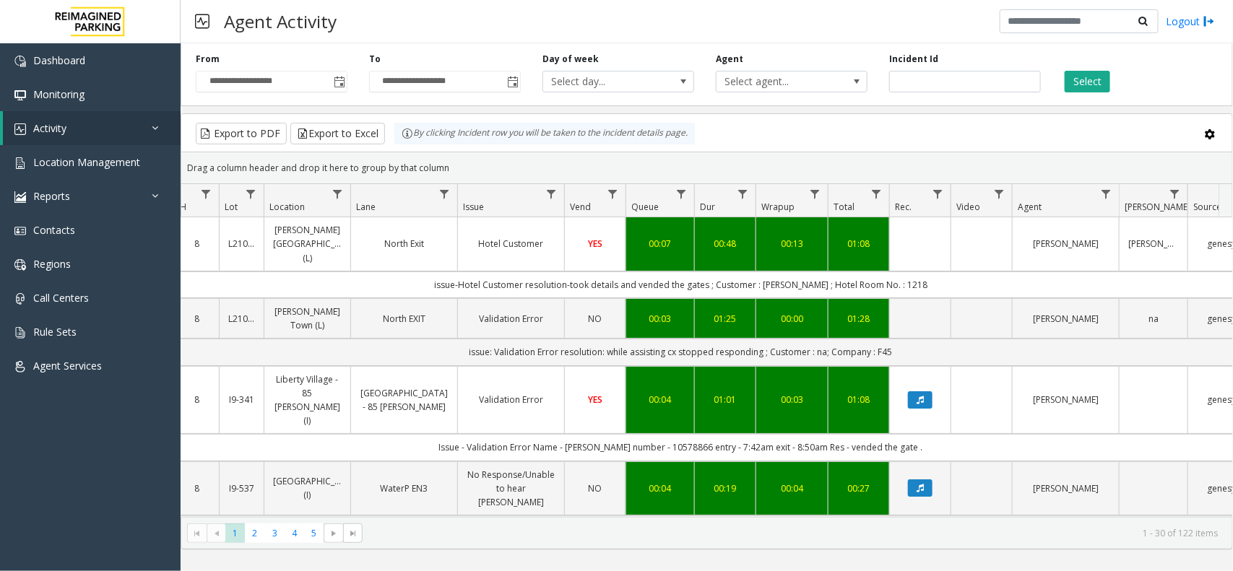
drag, startPoint x: 468, startPoint y: 157, endPoint x: 406, endPoint y: 139, distance: 64.7
click at [403, 137] on kendo-grid "Export to PDF Export to Excel By clicking Incident row you will be taken to the…" at bounding box center [707, 331] width 1053 height 436
click at [434, 157] on div "Drag a column header and drop it here to group by that column" at bounding box center [706, 167] width 1051 height 25
drag, startPoint x: 446, startPoint y: 163, endPoint x: 402, endPoint y: 139, distance: 49.1
click at [402, 139] on kendo-grid "Export to PDF Export to Excel By clicking Incident row you will be taken to the…" at bounding box center [707, 331] width 1053 height 436
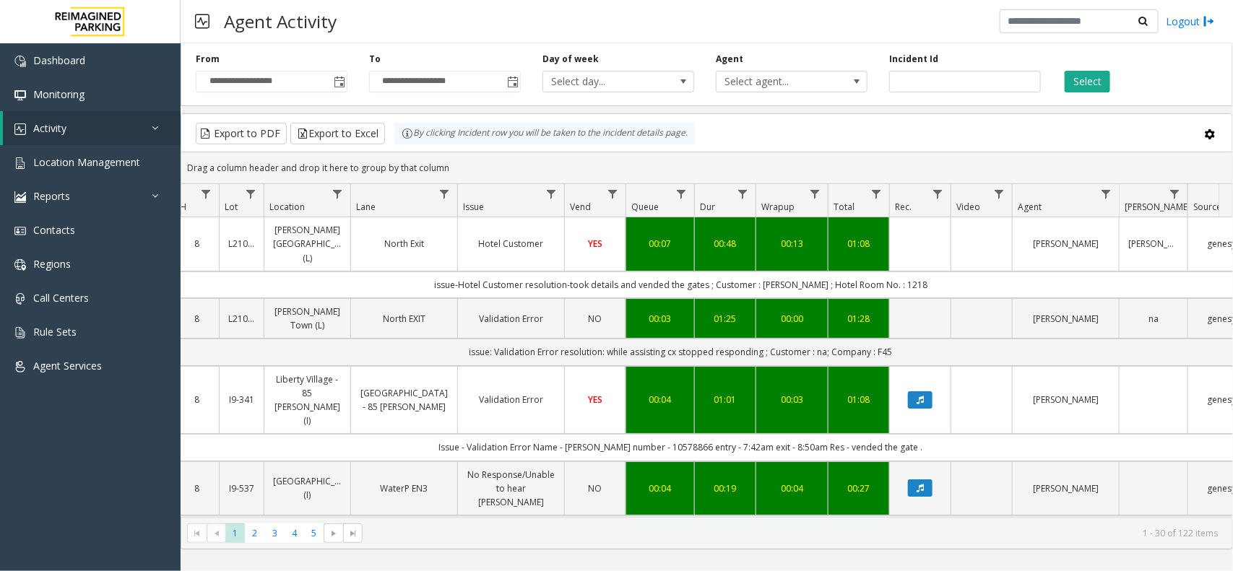
click at [452, 168] on div "Drag a column header and drop it here to group by that column" at bounding box center [706, 167] width 1051 height 25
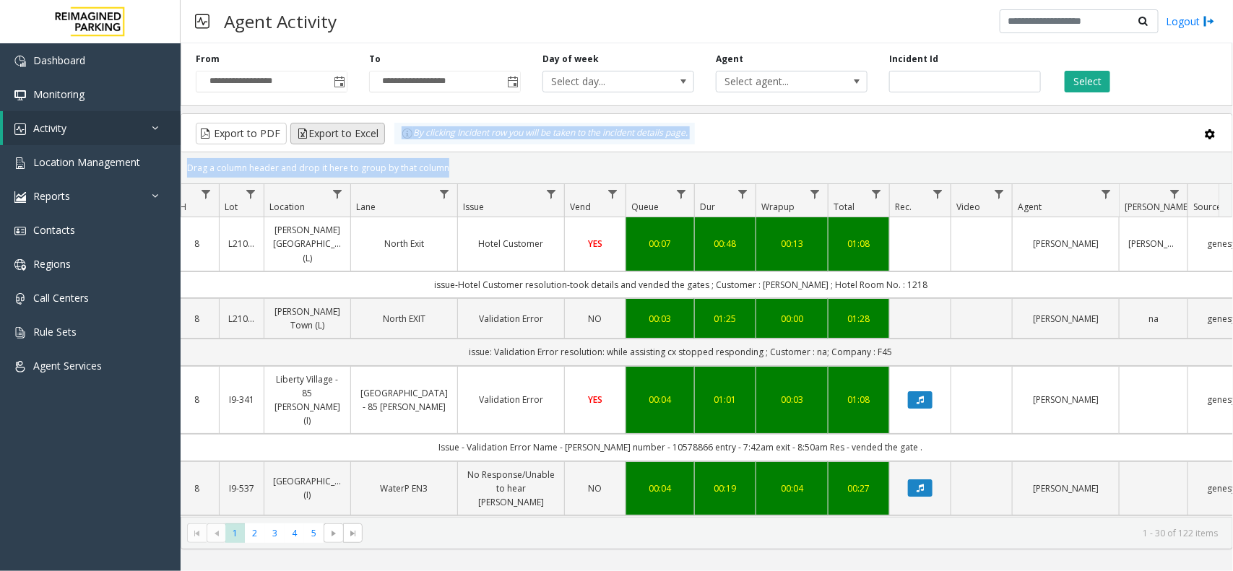
drag, startPoint x: 452, startPoint y: 168, endPoint x: 381, endPoint y: 139, distance: 76.2
click at [381, 139] on kendo-grid "Export to PDF Export to Excel By clicking Incident row you will be taken to the…" at bounding box center [707, 331] width 1053 height 436
click at [465, 161] on div "Drag a column header and drop it here to group by that column" at bounding box center [706, 167] width 1051 height 25
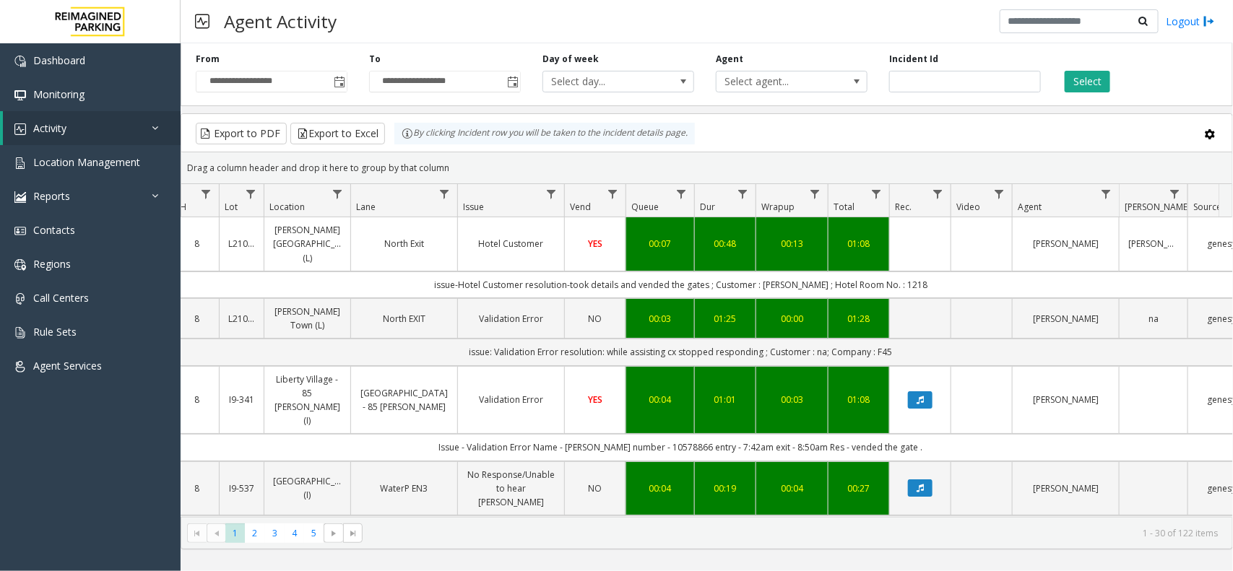
drag, startPoint x: 456, startPoint y: 165, endPoint x: 399, endPoint y: 142, distance: 61.6
click at [399, 142] on kendo-grid "Export to PDF Export to Excel By clicking Incident row you will be taken to the…" at bounding box center [707, 331] width 1053 height 436
click at [446, 157] on div "Drag a column header and drop it here to group by that column" at bounding box center [706, 167] width 1051 height 25
drag, startPoint x: 446, startPoint y: 163, endPoint x: 390, endPoint y: 141, distance: 60.0
click at [390, 141] on kendo-grid "Export to PDF Export to Excel By clicking Incident row you will be taken to the…" at bounding box center [707, 331] width 1053 height 436
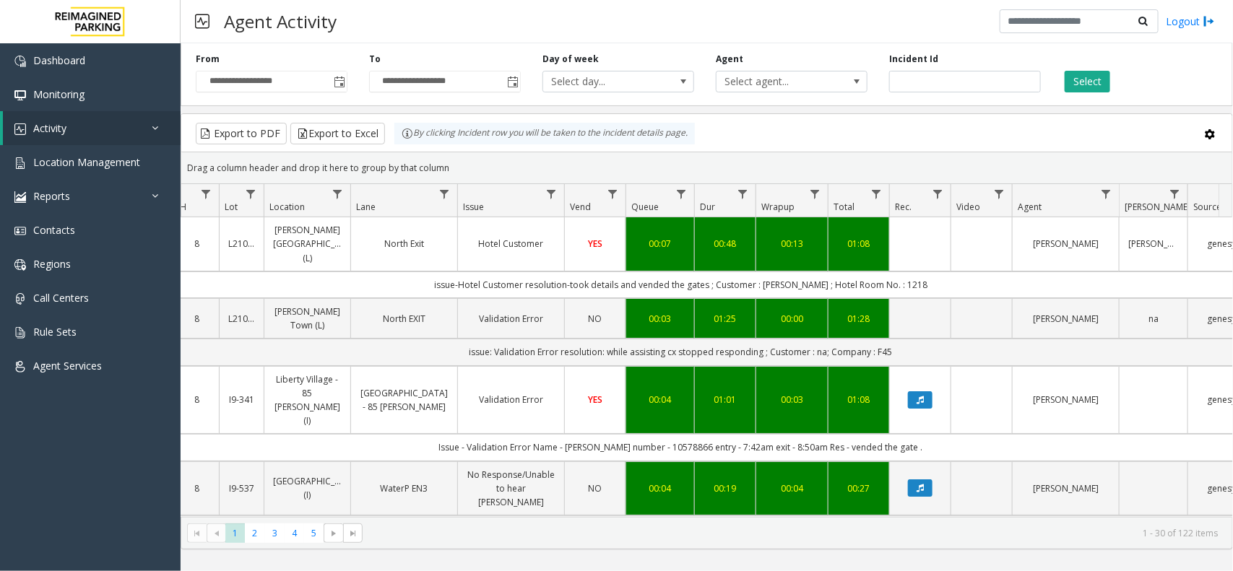
click at [441, 157] on div "Drag a column header and drop it here to group by that column" at bounding box center [706, 167] width 1051 height 25
drag, startPoint x: 445, startPoint y: 164, endPoint x: 388, endPoint y: 139, distance: 62.4
click at [388, 139] on kendo-grid "Export to PDF Export to Excel By clicking Incident row you will be taken to the…" at bounding box center [707, 331] width 1053 height 436
click at [452, 166] on div "Drag a column header and drop it here to group by that column" at bounding box center [706, 167] width 1051 height 25
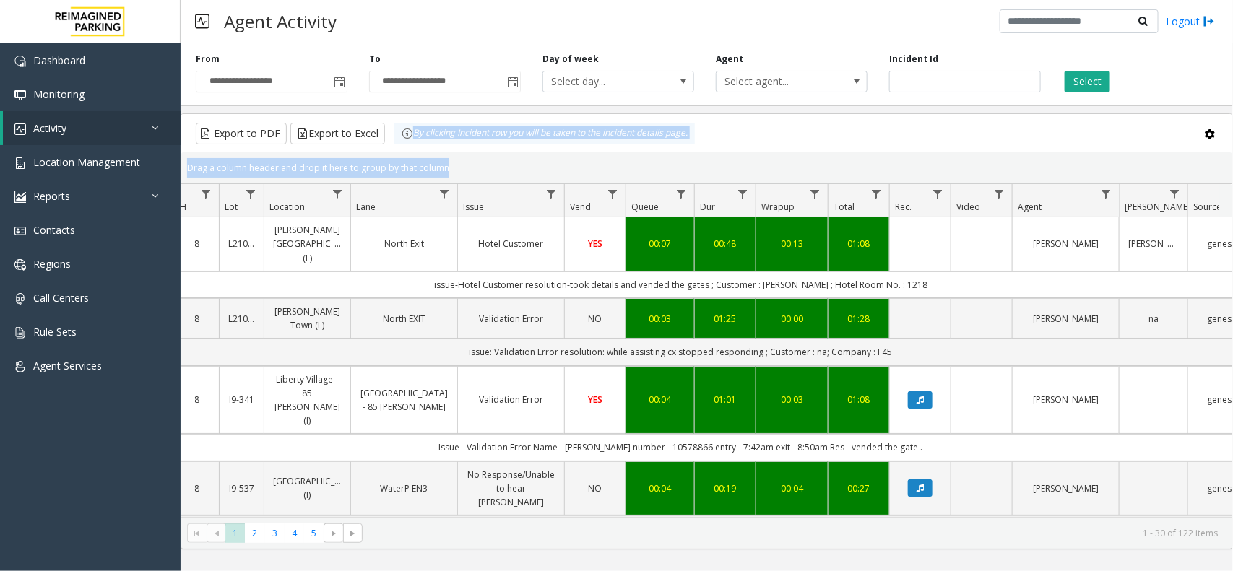
drag, startPoint x: 452, startPoint y: 166, endPoint x: 413, endPoint y: 149, distance: 42.7
click at [413, 149] on kendo-grid "Export to PDF Export to Excel By clicking Incident row you will be taken to the…" at bounding box center [707, 331] width 1053 height 436
click at [449, 165] on div "Drag a column header and drop it here to group by that column" at bounding box center [706, 167] width 1051 height 25
drag, startPoint x: 449, startPoint y: 165, endPoint x: 396, endPoint y: 138, distance: 59.1
click at [396, 138] on kendo-grid "Export to PDF Export to Excel By clicking Incident row you will be taken to the…" at bounding box center [707, 331] width 1053 height 436
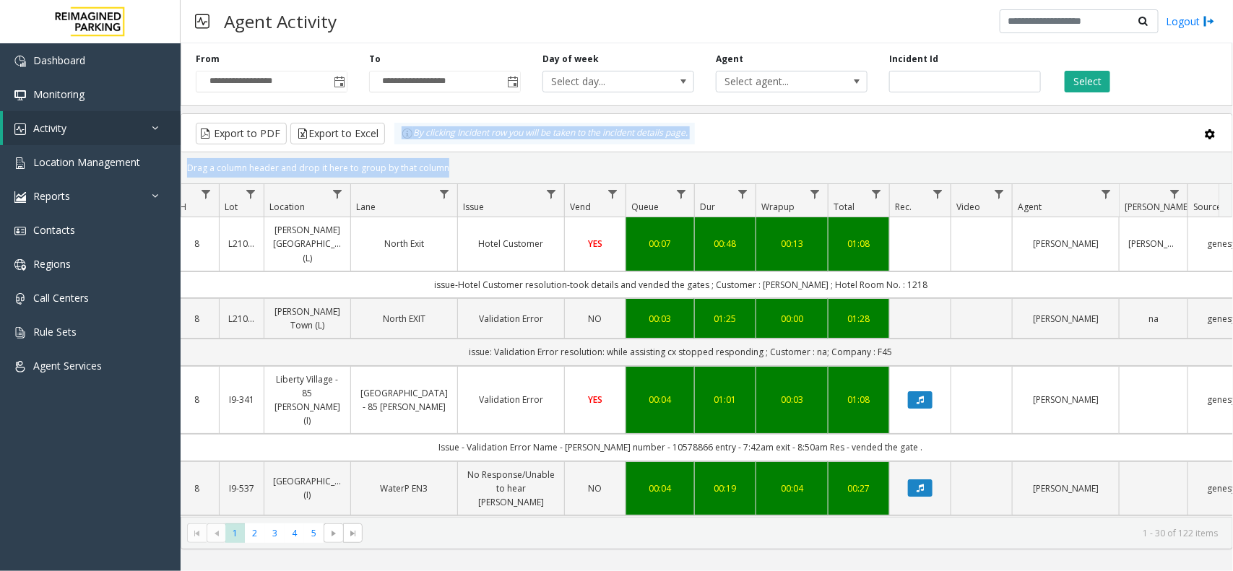
click at [449, 161] on div "Drag a column header and drop it here to group by that column" at bounding box center [706, 167] width 1051 height 25
drag, startPoint x: 449, startPoint y: 164, endPoint x: 408, endPoint y: 145, distance: 44.6
click at [408, 145] on kendo-grid "Export to PDF Export to Excel By clicking Incident row you will be taken to the…" at bounding box center [707, 331] width 1053 height 436
click at [459, 161] on div "Drag a column header and drop it here to group by that column" at bounding box center [706, 167] width 1051 height 25
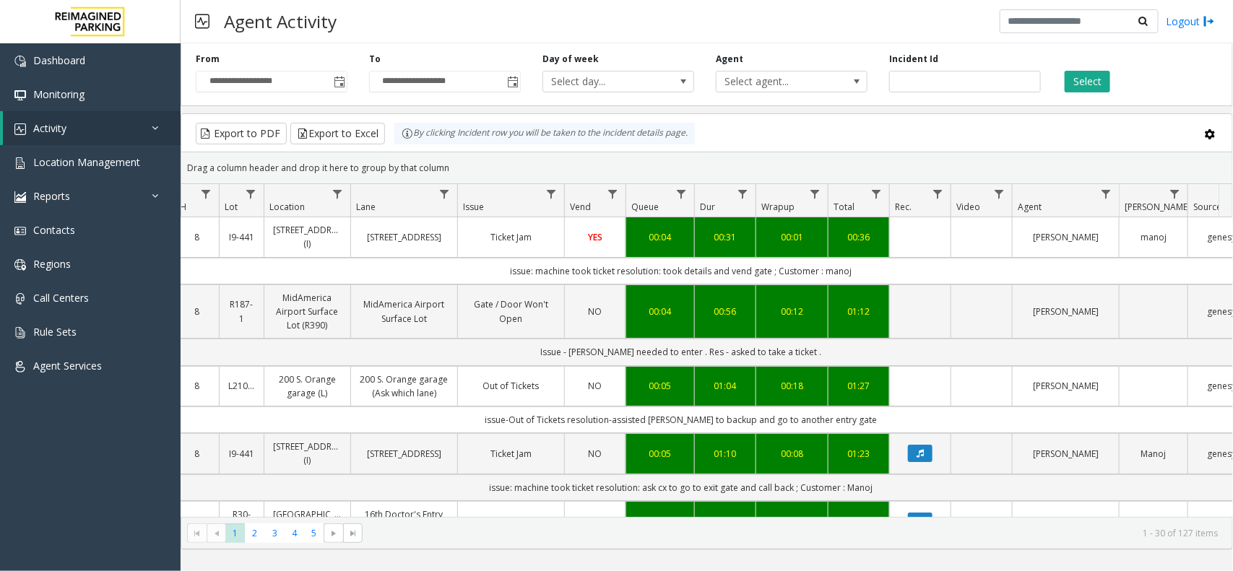
drag, startPoint x: 468, startPoint y: 160, endPoint x: 418, endPoint y: 126, distance: 60.5
click at [418, 126] on kendo-grid "Export to PDF Export to Excel By clicking Incident row you will be taken to the…" at bounding box center [707, 331] width 1053 height 436
drag, startPoint x: 470, startPoint y: 163, endPoint x: 467, endPoint y: 155, distance: 8.2
click at [470, 161] on div "Drag a column header and drop it here to group by that column" at bounding box center [706, 167] width 1051 height 25
click at [459, 159] on div "Drag a column header and drop it here to group by that column" at bounding box center [706, 167] width 1051 height 25
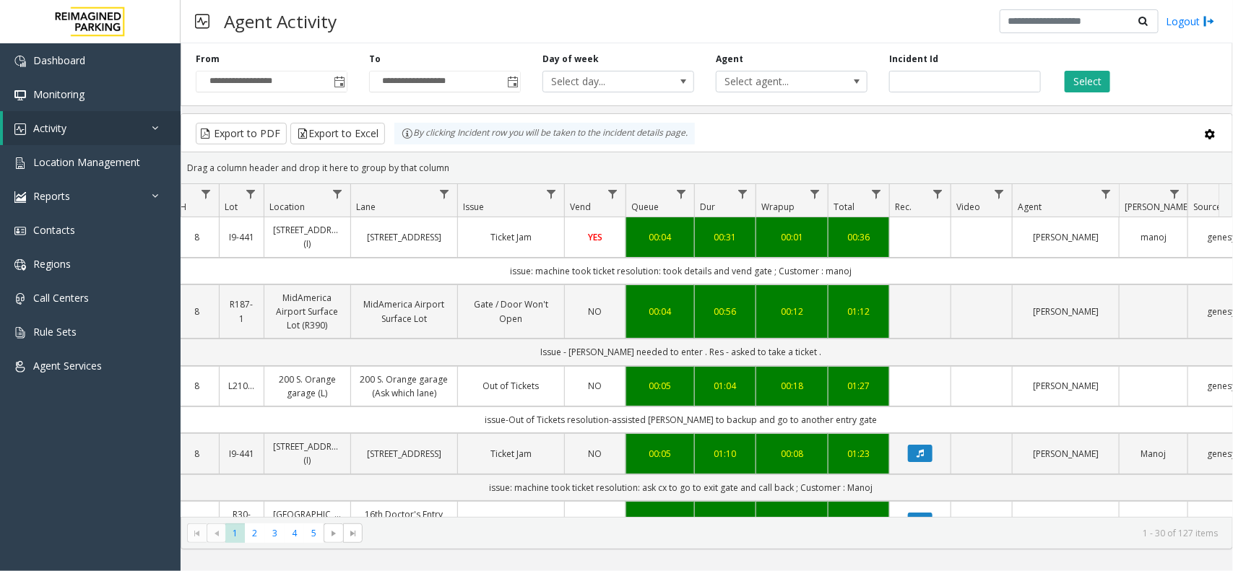
drag, startPoint x: 467, startPoint y: 163, endPoint x: 396, endPoint y: 147, distance: 72.7
click at [396, 147] on kendo-grid "Export to PDF Export to Excel By clicking Incident row you will be taken to the…" at bounding box center [707, 331] width 1053 height 436
click at [513, 168] on div "Drag a column header and drop it here to group by that column" at bounding box center [706, 167] width 1051 height 25
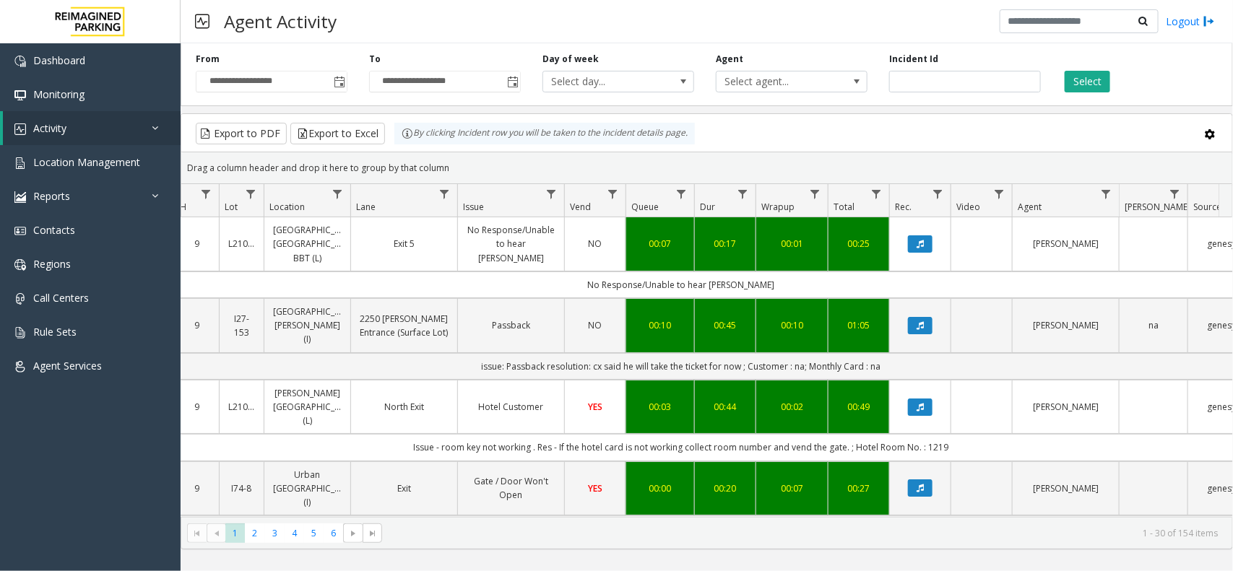
drag, startPoint x: 452, startPoint y: 165, endPoint x: 397, endPoint y: 150, distance: 56.8
click at [397, 150] on kendo-grid "Export to PDF Export to Excel By clicking Incident row you will be taken to the…" at bounding box center [707, 331] width 1053 height 436
click at [456, 166] on div "Drag a column header and drop it here to group by that column" at bounding box center [706, 167] width 1051 height 25
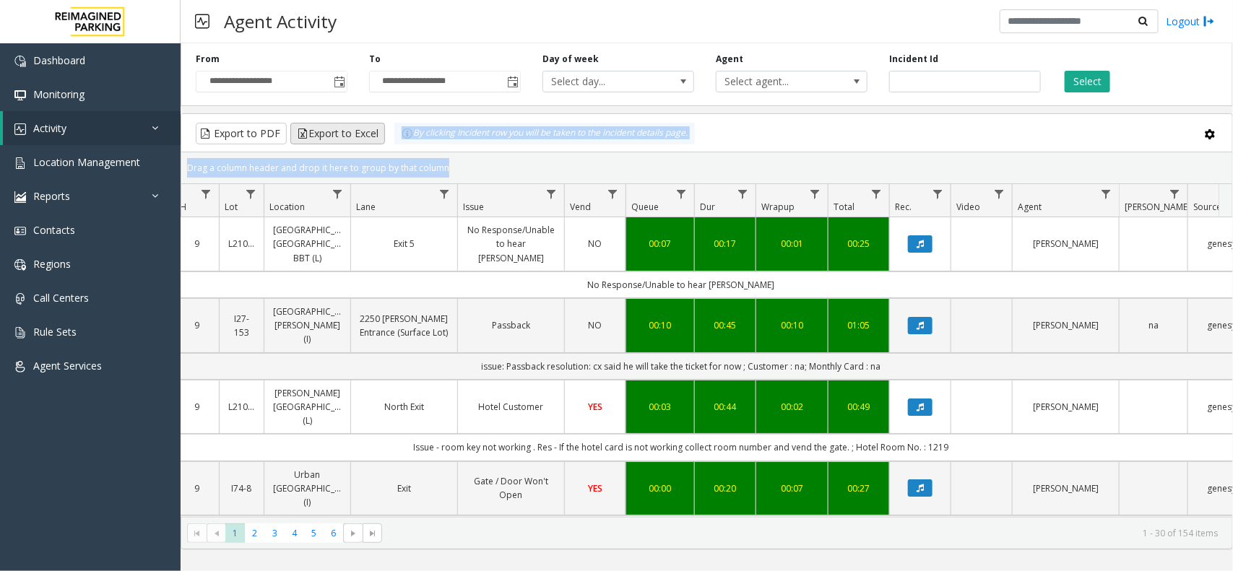
drag, startPoint x: 456, startPoint y: 166, endPoint x: 373, endPoint y: 128, distance: 91.5
click at [373, 128] on kendo-grid "Export to PDF Export to Excel By clicking Incident row you will be taken to the…" at bounding box center [707, 331] width 1053 height 436
click at [439, 159] on div "Drag a column header and drop it here to group by that column" at bounding box center [706, 167] width 1051 height 25
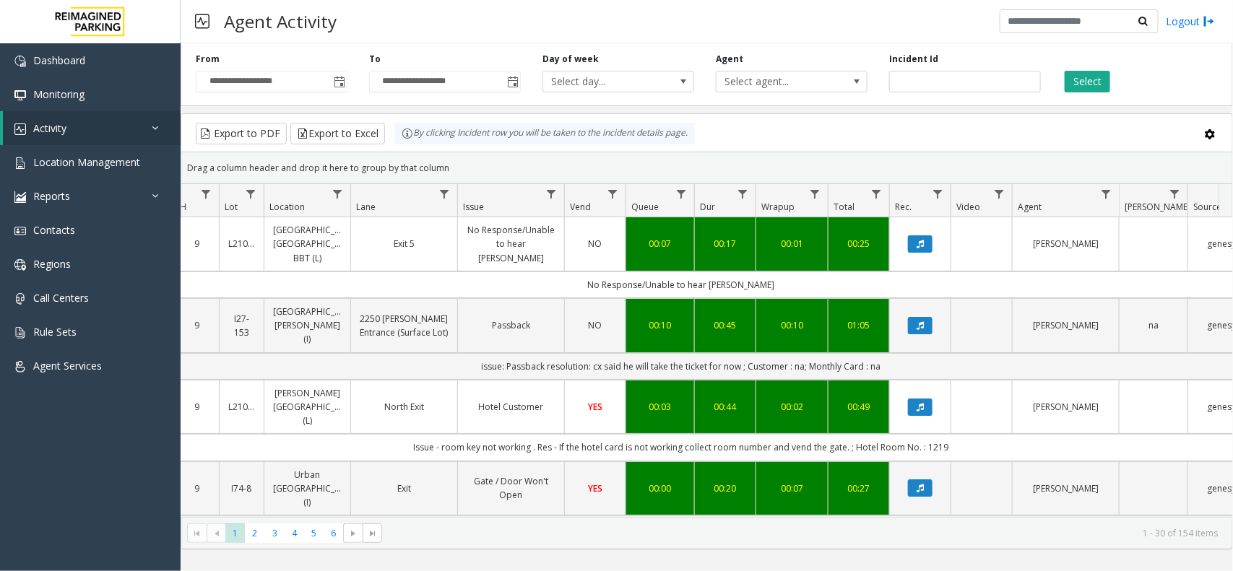
drag, startPoint x: 446, startPoint y: 160, endPoint x: 401, endPoint y: 139, distance: 50.1
click at [401, 139] on kendo-grid "Export to PDF Export to Excel By clicking Incident row you will be taken to the…" at bounding box center [707, 331] width 1053 height 436
click at [459, 163] on div "Drag a column header and drop it here to group by that column" at bounding box center [706, 167] width 1051 height 25
drag, startPoint x: 454, startPoint y: 167, endPoint x: 394, endPoint y: 141, distance: 65.4
click at [383, 132] on kendo-grid "Export to PDF Export to Excel By clicking Incident row you will be taken to the…" at bounding box center [707, 331] width 1053 height 436
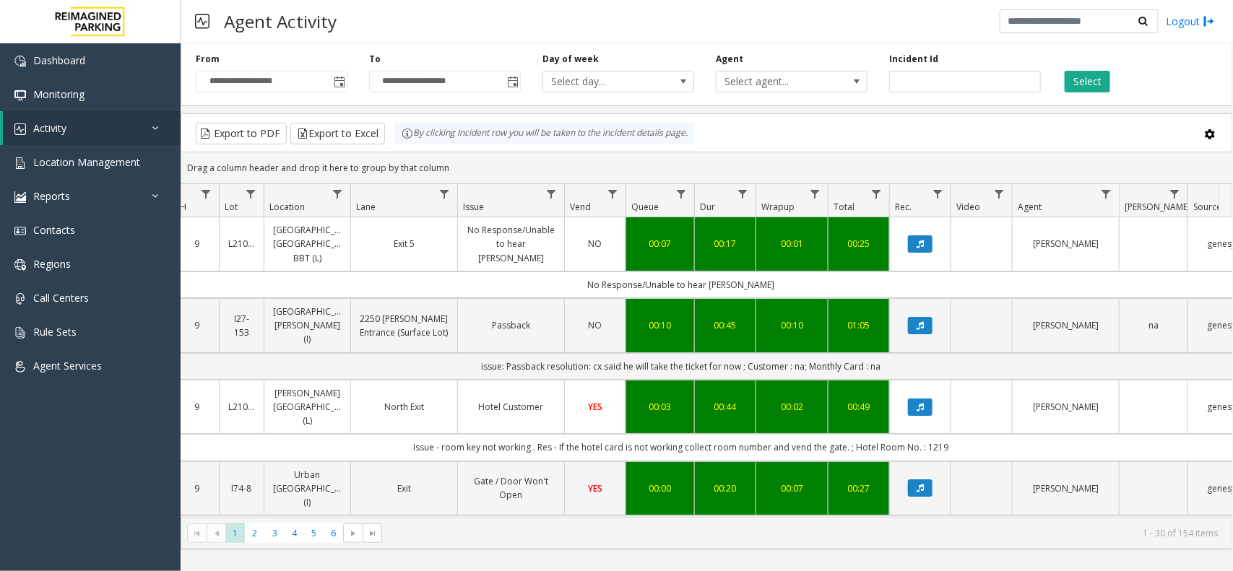
click at [465, 160] on div "Drag a column header and drop it here to group by that column" at bounding box center [706, 167] width 1051 height 25
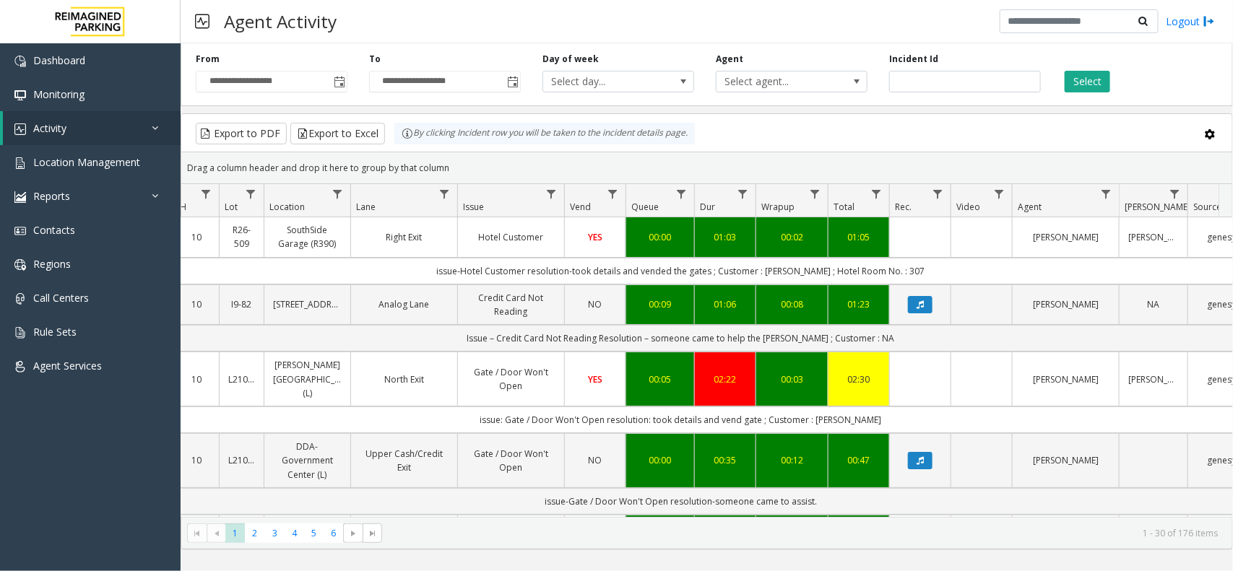
drag, startPoint x: 485, startPoint y: 168, endPoint x: 392, endPoint y: 121, distance: 104.7
click at [392, 121] on kendo-grid "Export to PDF Export to Excel By clicking Incident row you will be taken to the…" at bounding box center [707, 331] width 1053 height 436
click at [467, 156] on div "Drag a column header and drop it here to group by that column" at bounding box center [706, 167] width 1051 height 25
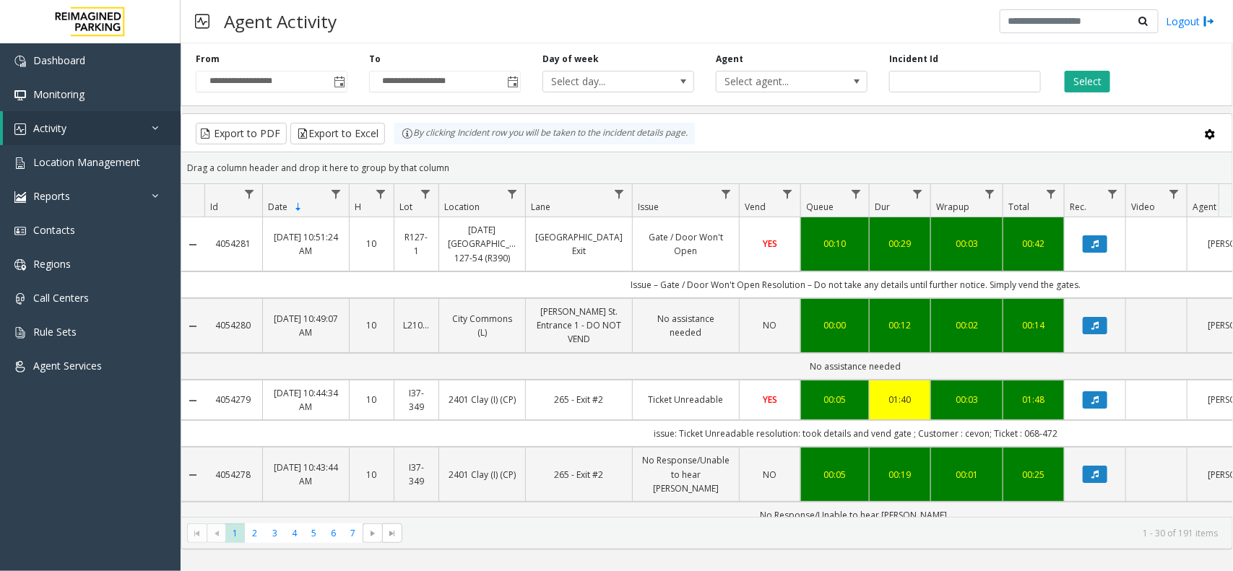
scroll to position [0, 175]
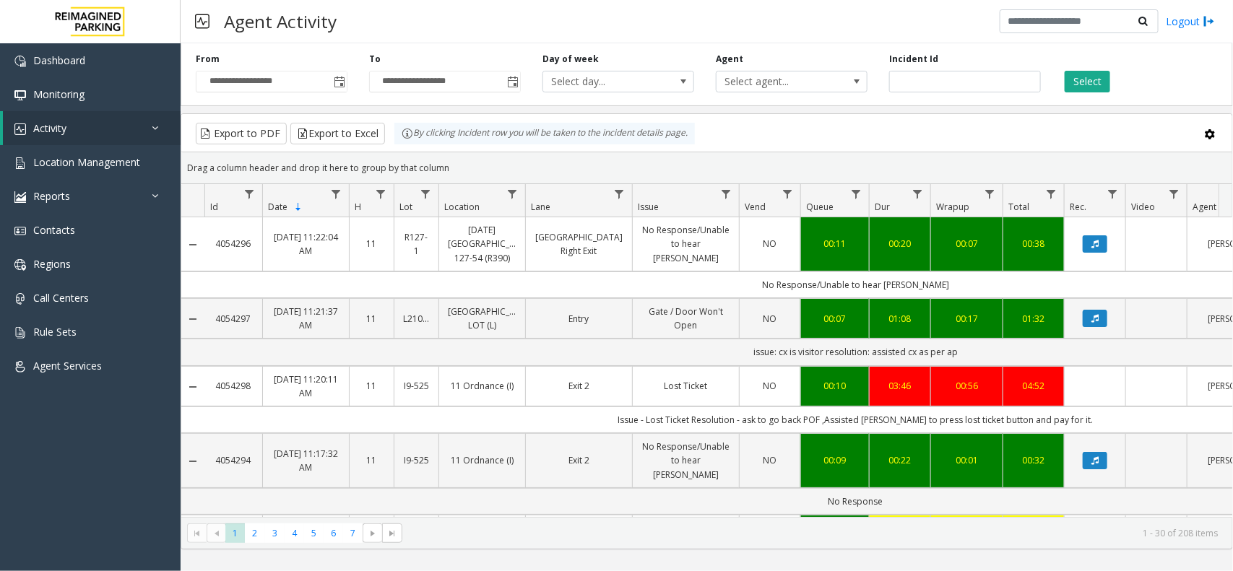
scroll to position [0, 175]
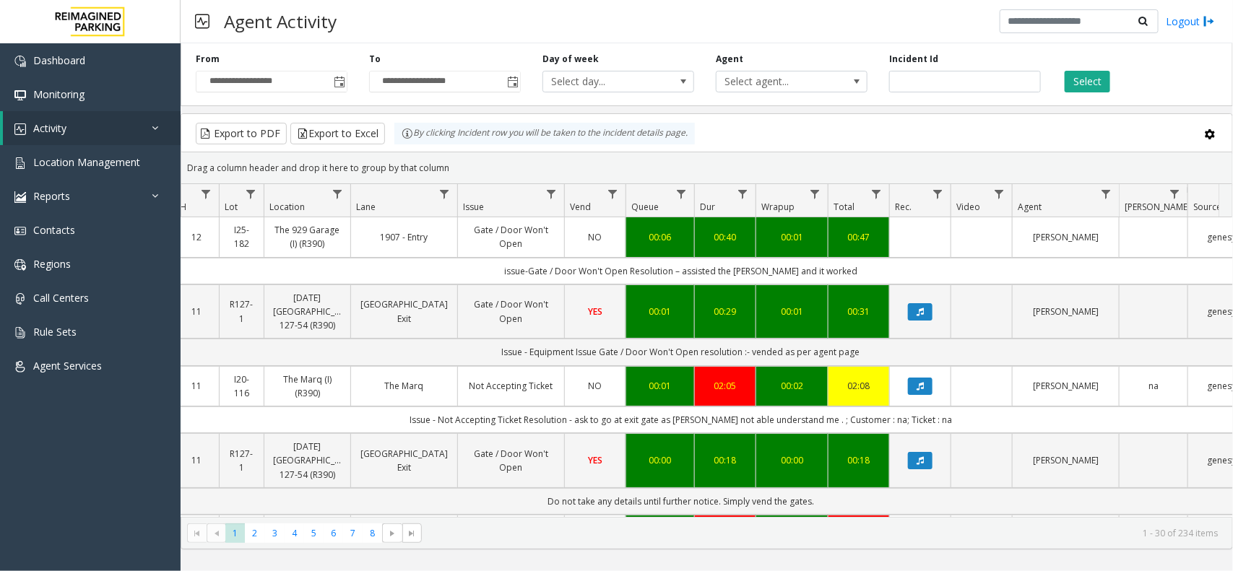
drag, startPoint x: 454, startPoint y: 170, endPoint x: 394, endPoint y: 123, distance: 76.0
click at [394, 123] on kendo-grid "Export to PDF Export to Excel By clicking Incident row you will be taken to the…" at bounding box center [707, 331] width 1053 height 436
click at [461, 157] on div "Drag a column header and drop it here to group by that column" at bounding box center [706, 167] width 1051 height 25
drag, startPoint x: 456, startPoint y: 170, endPoint x: 410, endPoint y: 142, distance: 53.8
click at [410, 142] on kendo-grid "Export to PDF Export to Excel By clicking Incident row you will be taken to the…" at bounding box center [707, 331] width 1053 height 436
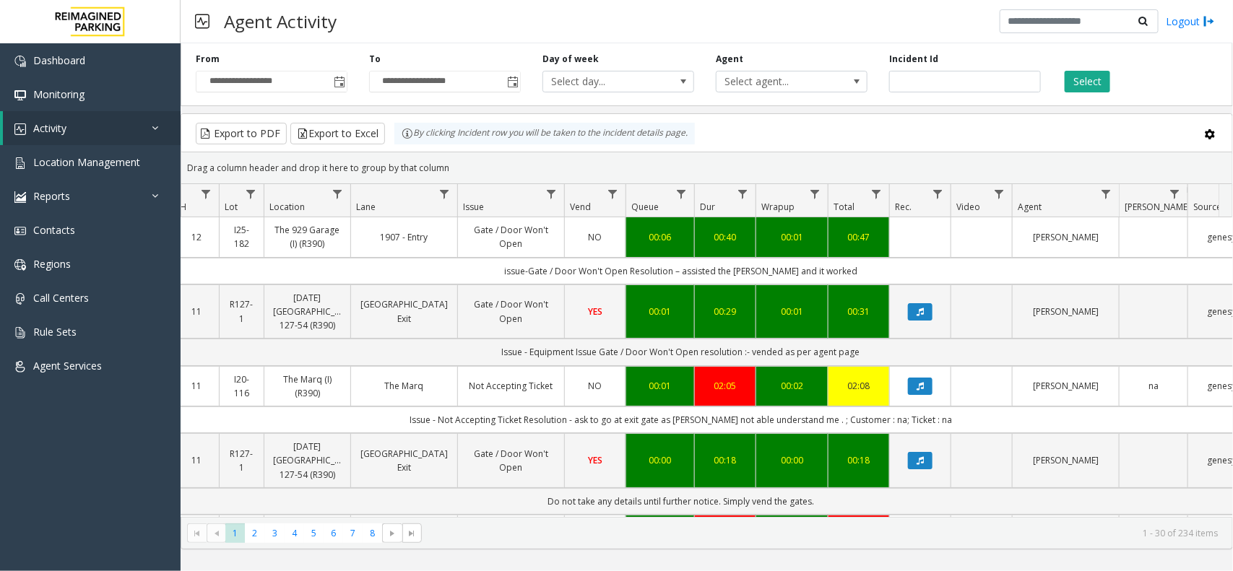
click at [464, 166] on div "Drag a column header and drop it here to group by that column" at bounding box center [706, 167] width 1051 height 25
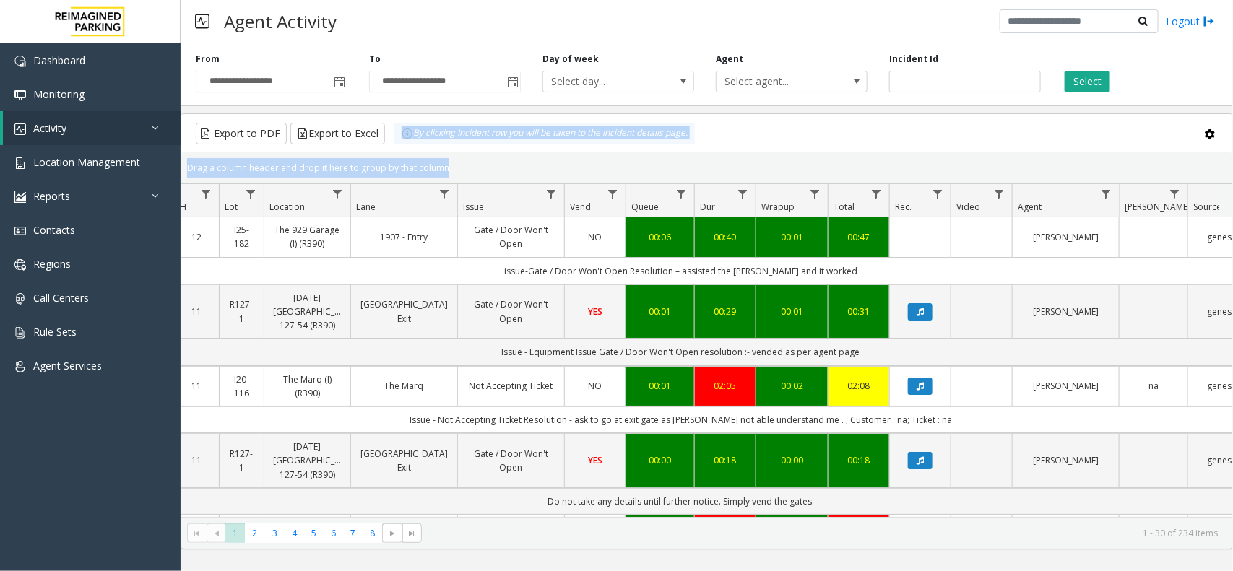
drag, startPoint x: 462, startPoint y: 166, endPoint x: 405, endPoint y: 138, distance: 64.3
click at [405, 138] on kendo-grid "Export to PDF Export to Excel By clicking Incident row you will be taken to the…" at bounding box center [707, 331] width 1053 height 436
click at [450, 165] on div "Drag a column header and drop it here to group by that column" at bounding box center [706, 167] width 1051 height 25
drag, startPoint x: 450, startPoint y: 165, endPoint x: 409, endPoint y: 142, distance: 46.9
click at [409, 142] on kendo-grid "Export to PDF Export to Excel By clicking Incident row you will be taken to the…" at bounding box center [707, 331] width 1053 height 436
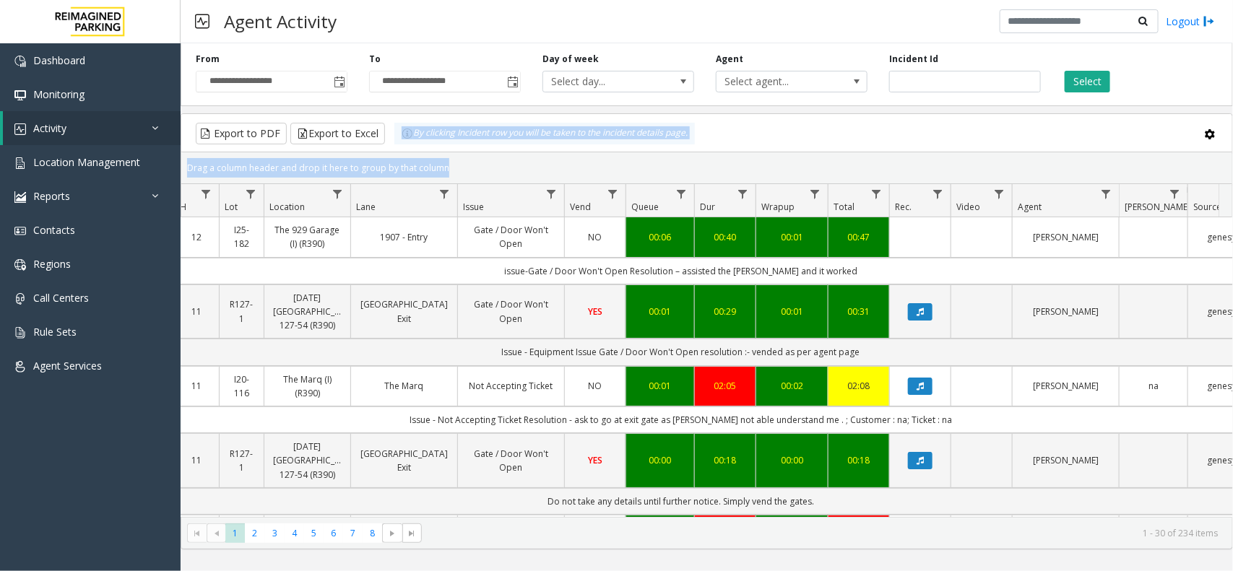
click at [452, 168] on div "Drag a column header and drop it here to group by that column" at bounding box center [706, 167] width 1051 height 25
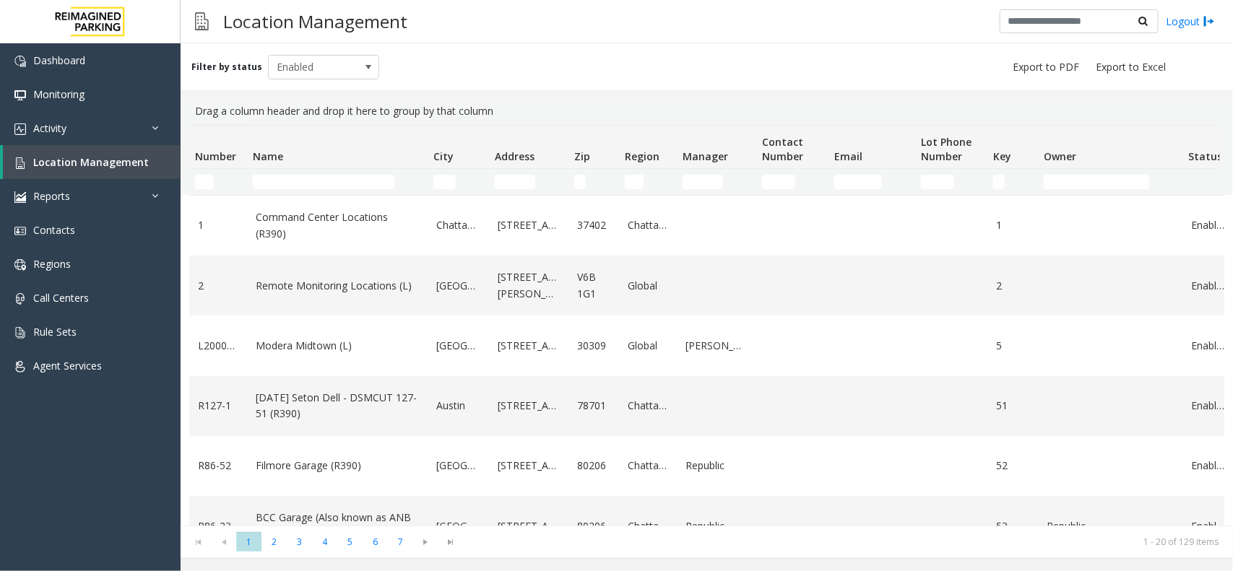
click at [308, 188] on input "Name Filter" at bounding box center [324, 182] width 142 height 14
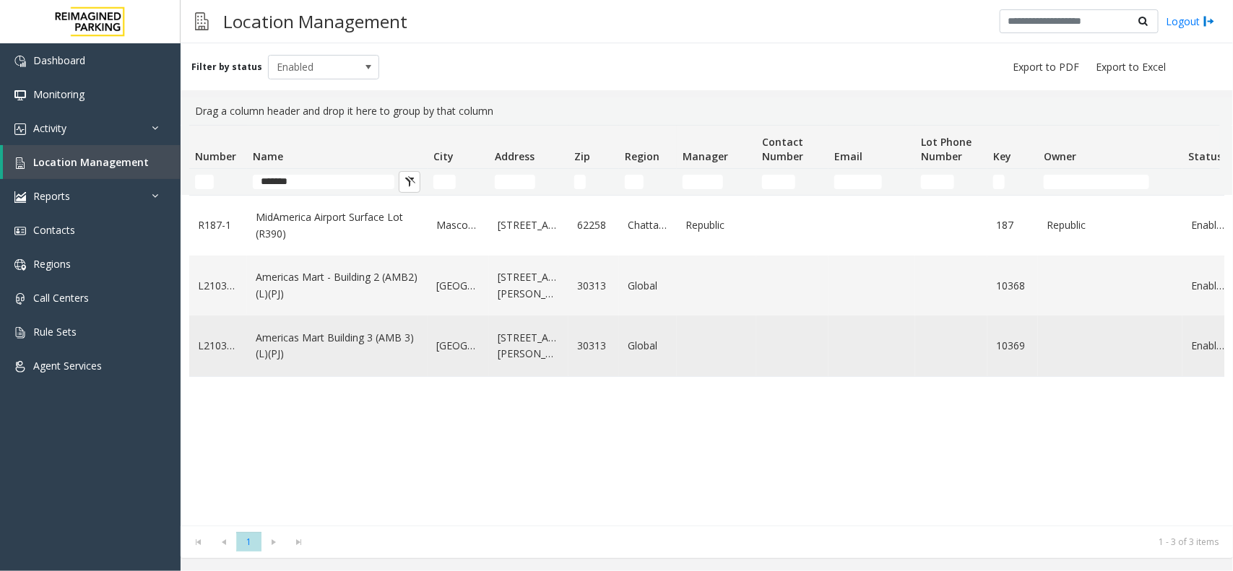
type input "*******"
click at [384, 355] on link "Americas Mart Building 3 (AMB 3) (L)(PJ)" at bounding box center [337, 346] width 163 height 33
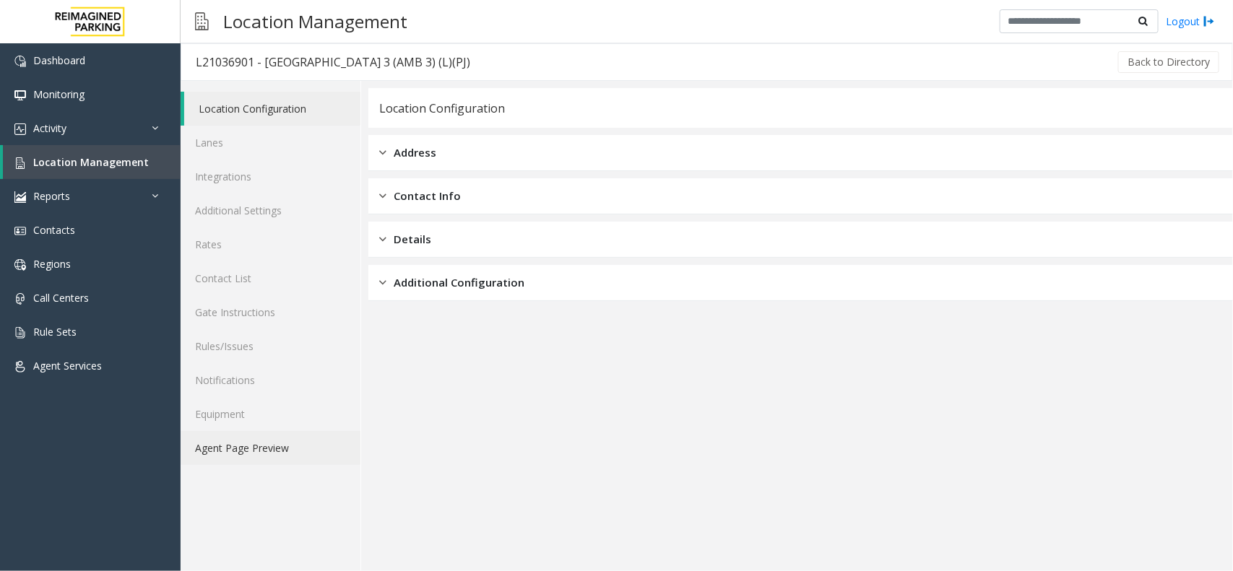
click at [293, 454] on link "Agent Page Preview" at bounding box center [271, 448] width 180 height 34
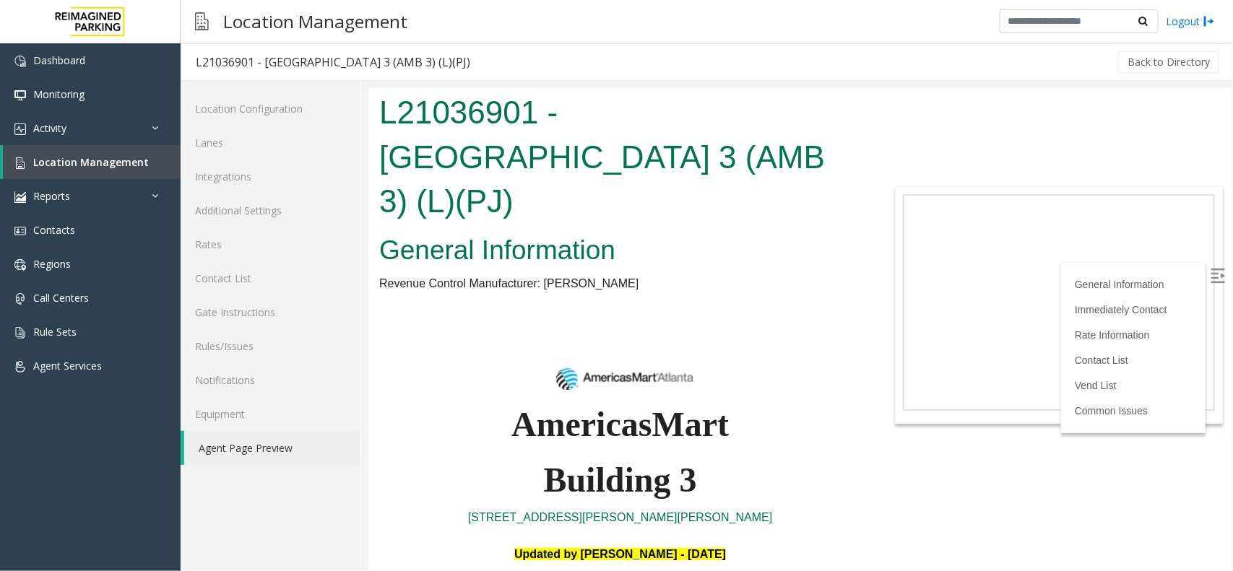
scroll to position [813, 0]
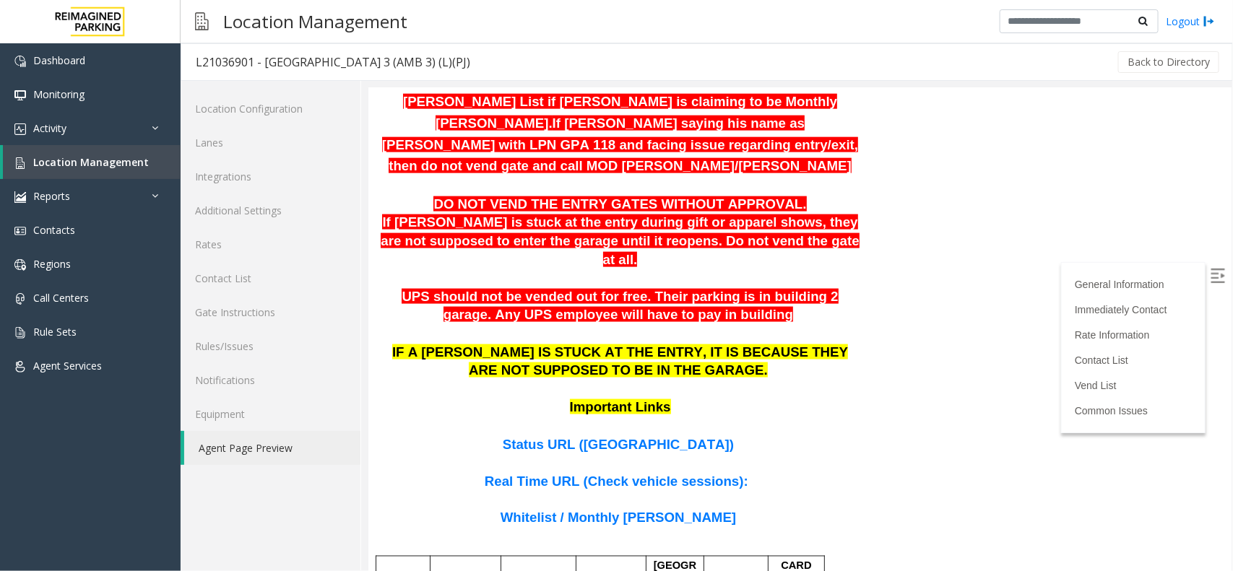
click at [608, 510] on span "Whitelist / Monthly [PERSON_NAME]" at bounding box center [618, 517] width 236 height 15
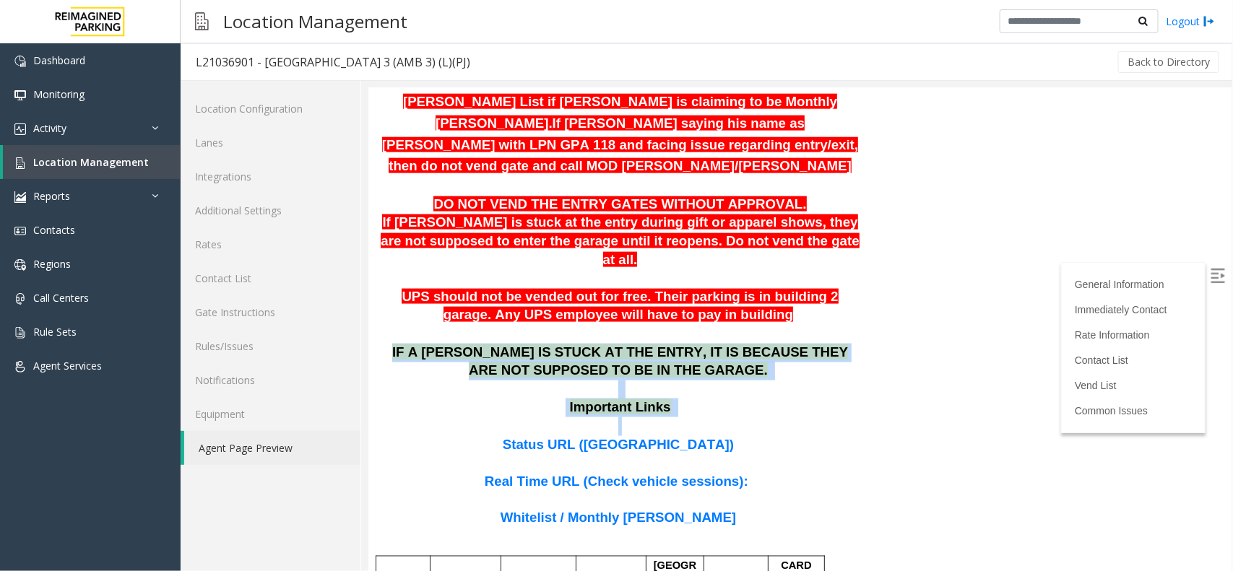
drag, startPoint x: 665, startPoint y: 281, endPoint x: 372, endPoint y: 215, distance: 300.6
click at [470, 343] on p "IF A [PERSON_NAME] IS STUCK AT THE ENTRY, IT IS BECAUSE THEY ARE NOT SUPPOSED T…" at bounding box center [620, 371] width 482 height 56
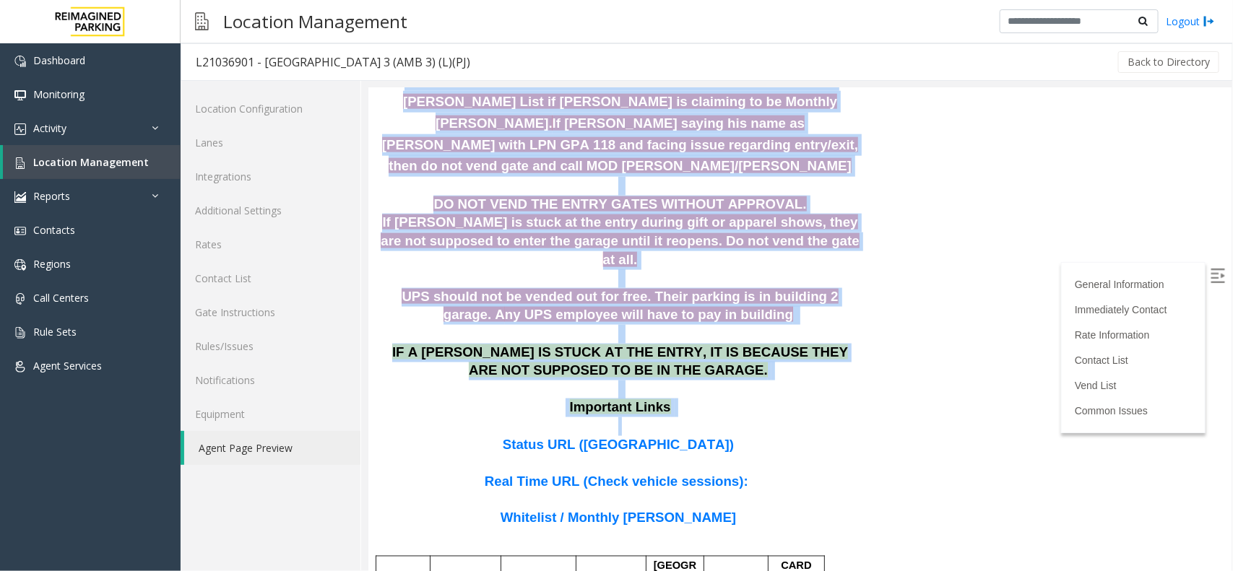
drag, startPoint x: 664, startPoint y: 281, endPoint x: 731, endPoint y: 298, distance: 69.2
click at [477, 343] on p "IF A [PERSON_NAME] IS STUCK AT THE ENTRY, IT IS BECAUSE THEY ARE NOT SUPPOSED T…" at bounding box center [620, 371] width 482 height 56
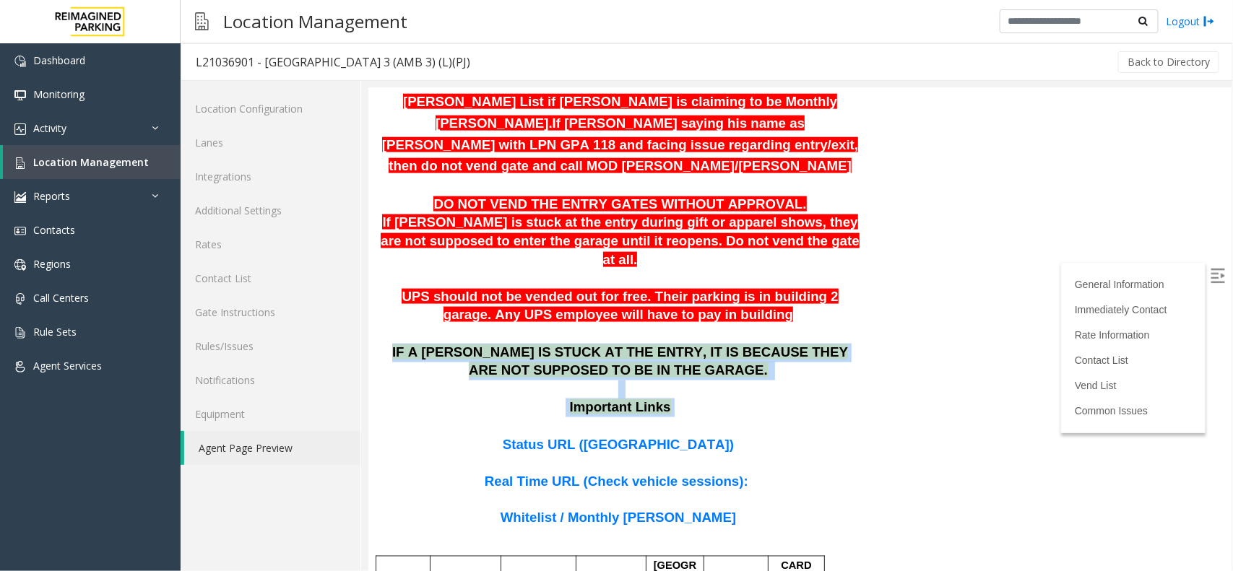
drag, startPoint x: 662, startPoint y: 277, endPoint x: 371, endPoint y: 204, distance: 300.0
click at [433, 343] on p "IF A [PERSON_NAME] IS STUCK AT THE ENTRY, IT IS BECAUSE THEY ARE NOT SUPPOSED T…" at bounding box center [620, 371] width 482 height 56
drag, startPoint x: 377, startPoint y: 208, endPoint x: 678, endPoint y: 276, distance: 308.8
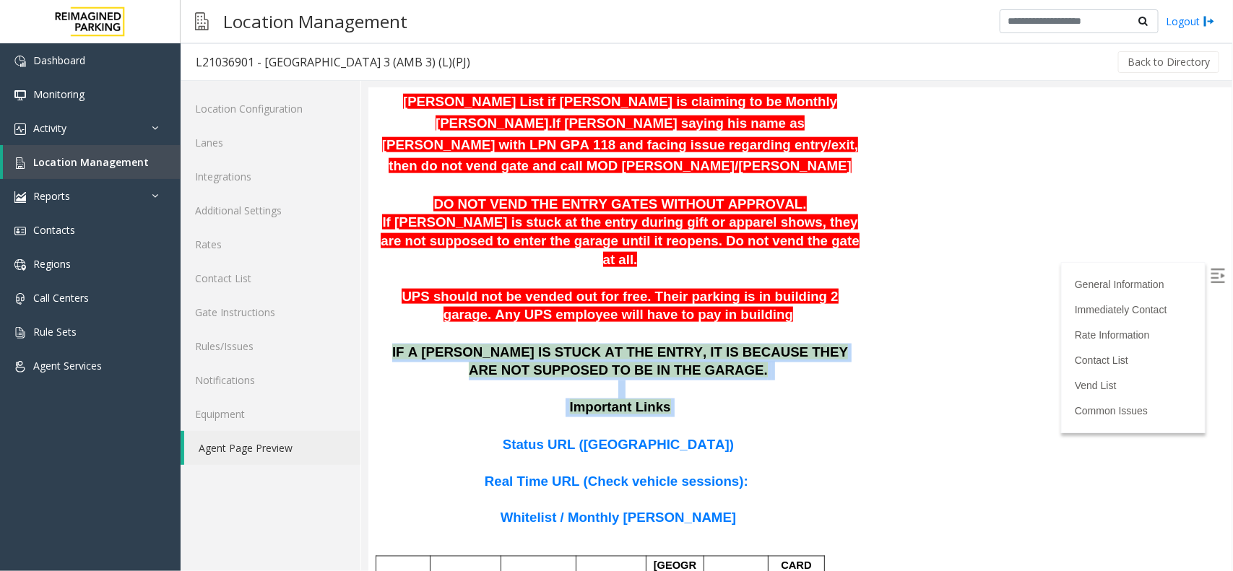
click at [678, 398] on p "Important Links" at bounding box center [620, 416] width 482 height 37
drag, startPoint x: 669, startPoint y: 272, endPoint x: 370, endPoint y: 204, distance: 306.5
click at [496, 343] on p "IF A [PERSON_NAME] IS STUCK AT THE ENTRY, IT IS BECAUSE THEY ARE NOT SUPPOSED T…" at bounding box center [620, 371] width 482 height 56
drag, startPoint x: 665, startPoint y: 272, endPoint x: 374, endPoint y: 207, distance: 298.9
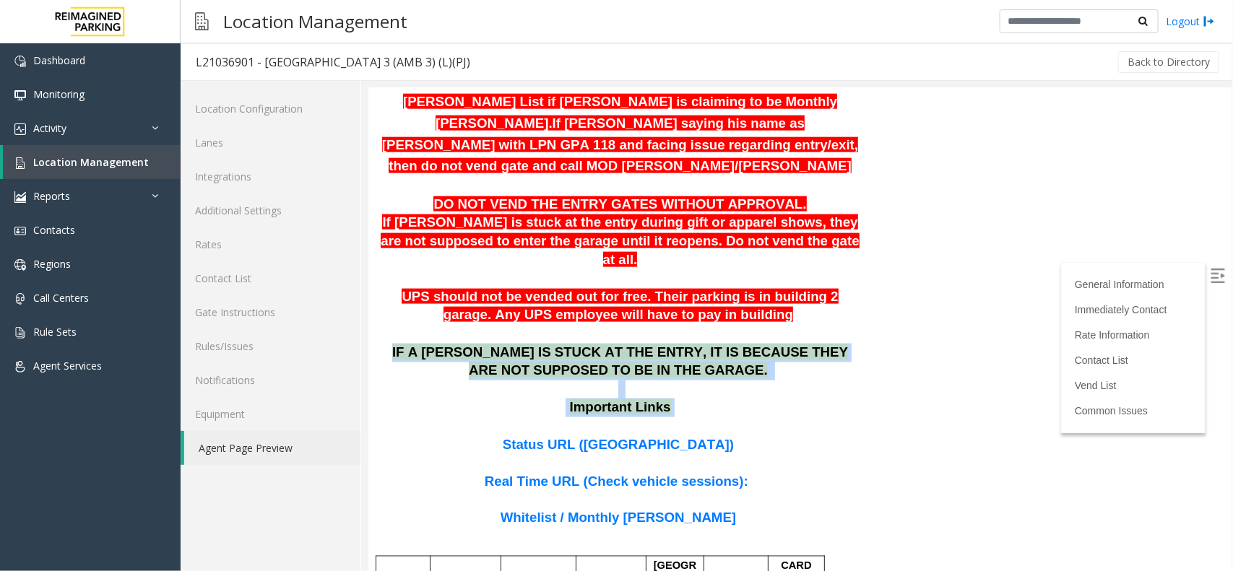
click at [465, 343] on p "IF A [PERSON_NAME] IS STUCK AT THE ENTRY, IT IS BECAUSE THEY ARE NOT SUPPOSED T…" at bounding box center [620, 371] width 482 height 56
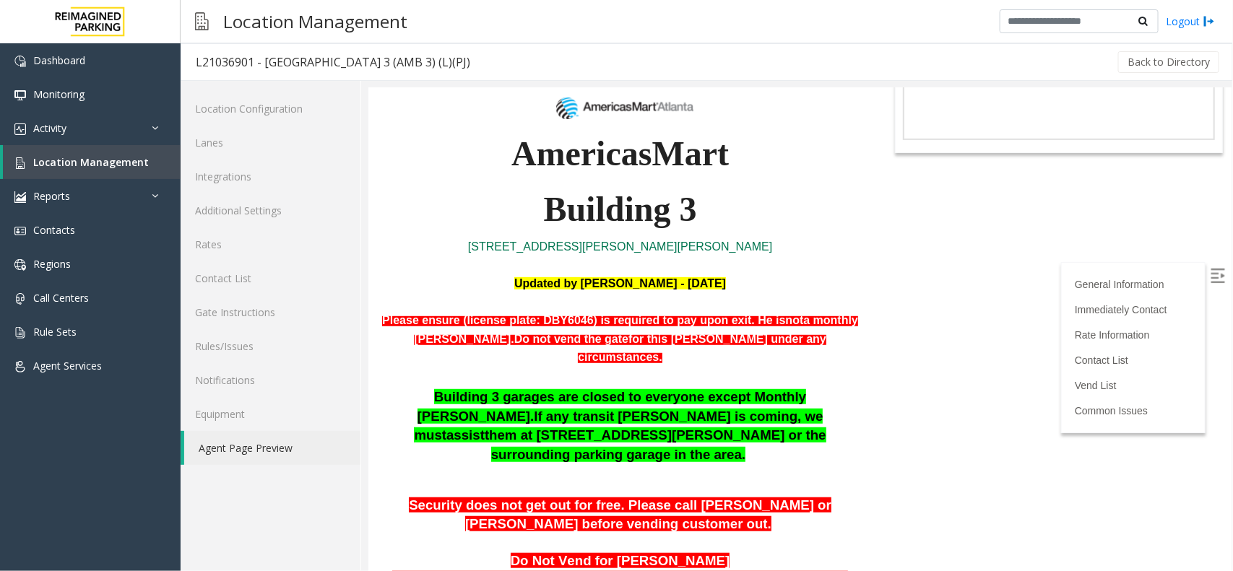
scroll to position [722, 0]
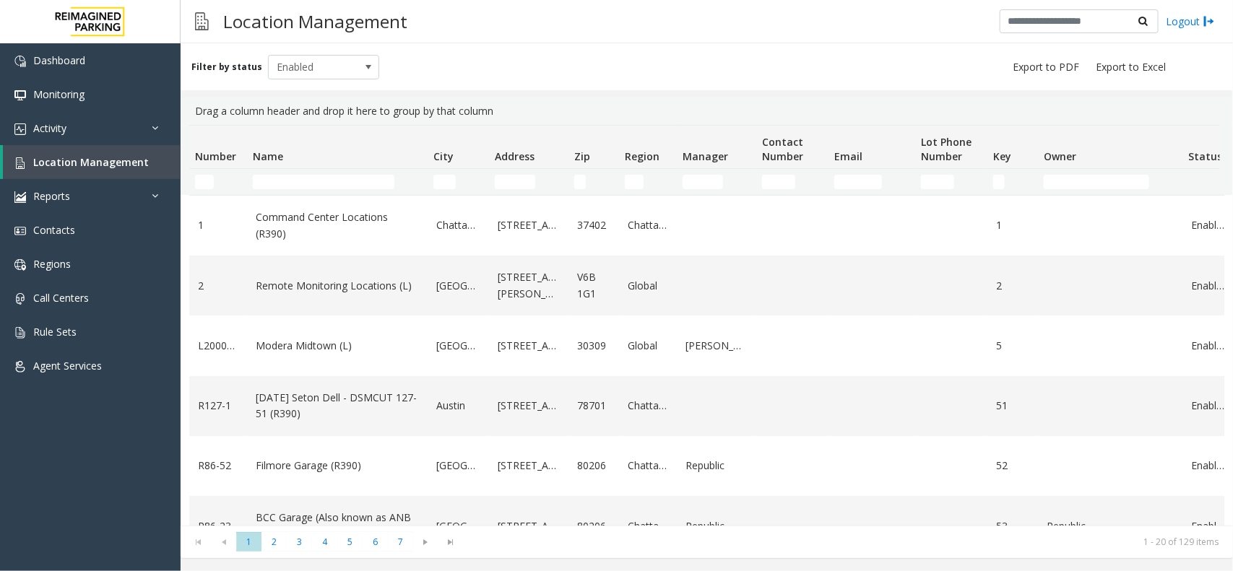
click at [340, 171] on td "Name Filter" at bounding box center [337, 182] width 181 height 26
click at [333, 175] on input "Name Filter" at bounding box center [324, 182] width 142 height 14
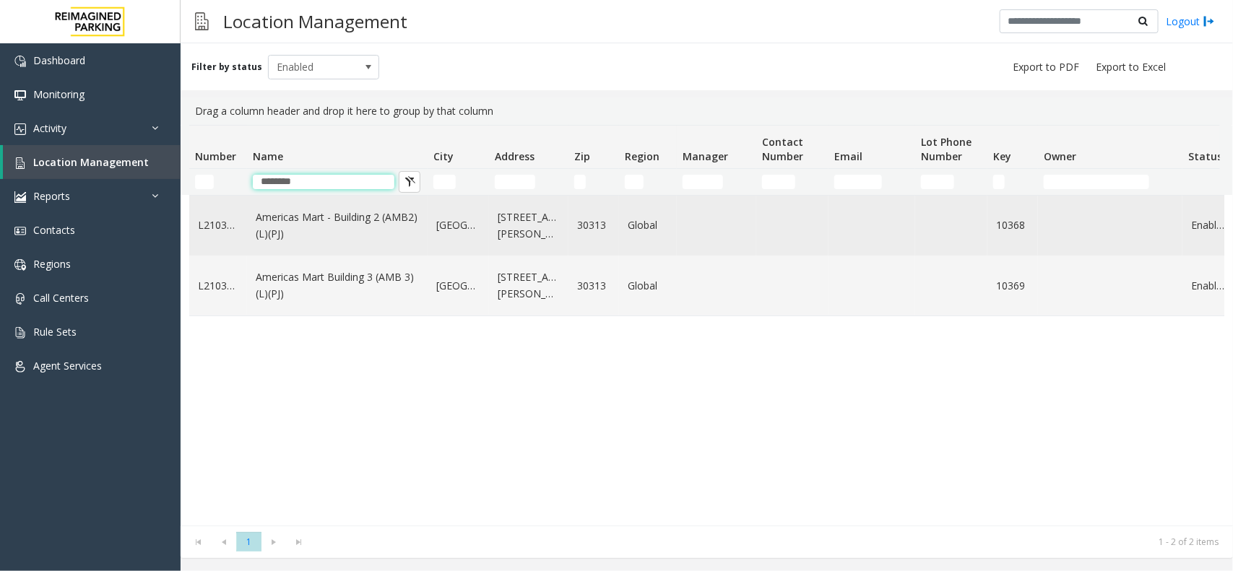
type input "********"
click at [384, 213] on link "Americas Mart - Building 2 (AMB2) (L)(PJ)" at bounding box center [337, 226] width 163 height 33
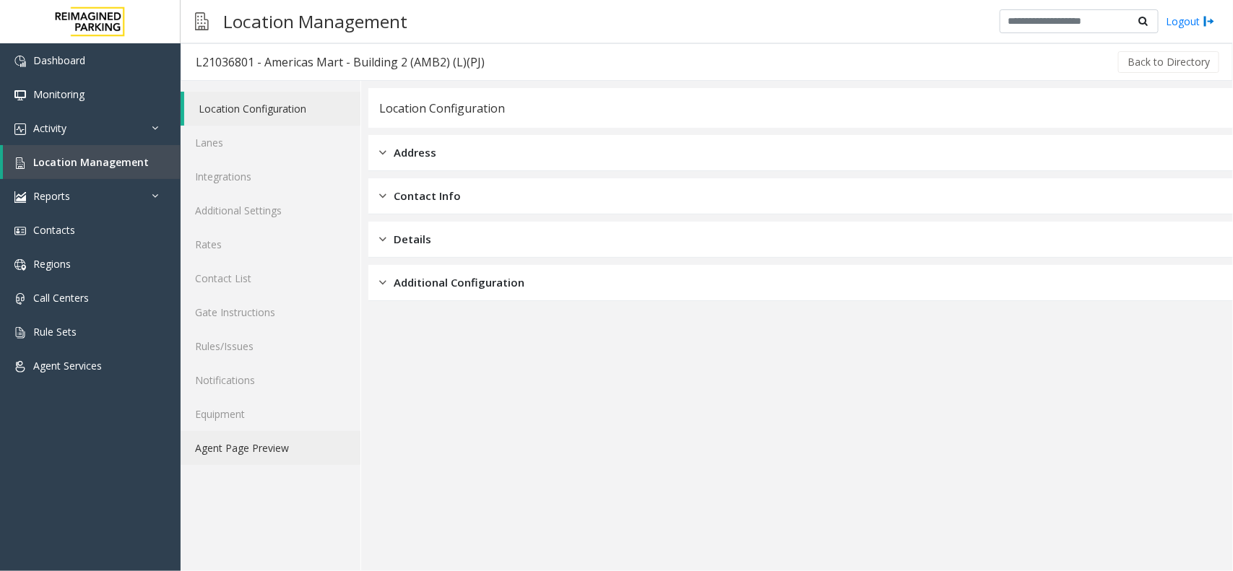
click at [258, 442] on link "Agent Page Preview" at bounding box center [271, 448] width 180 height 34
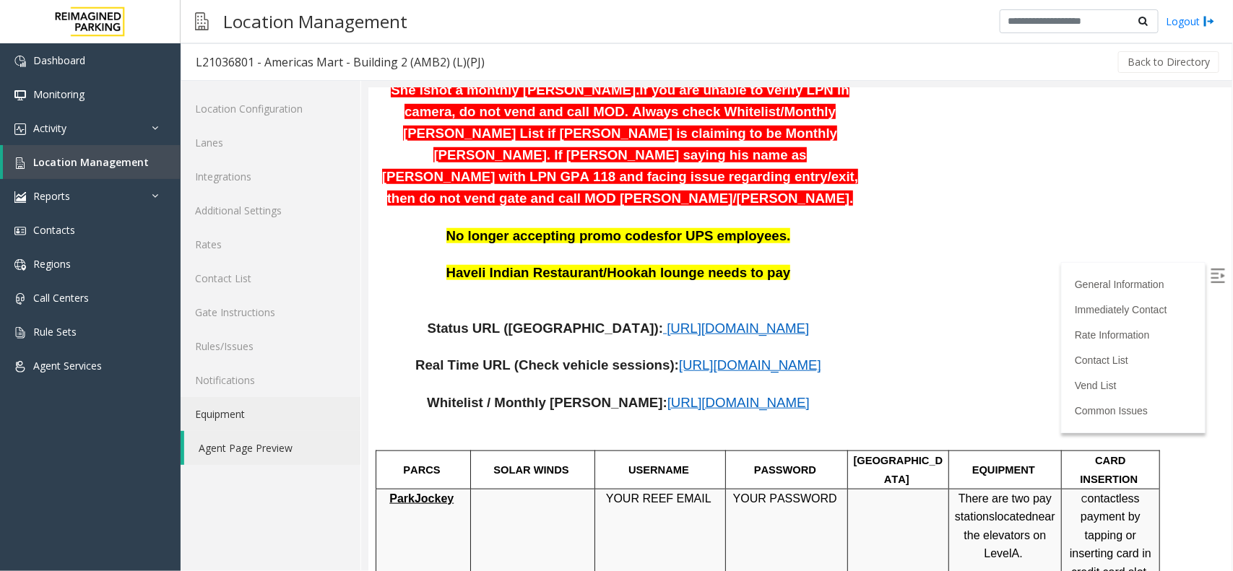
scroll to position [542, 0]
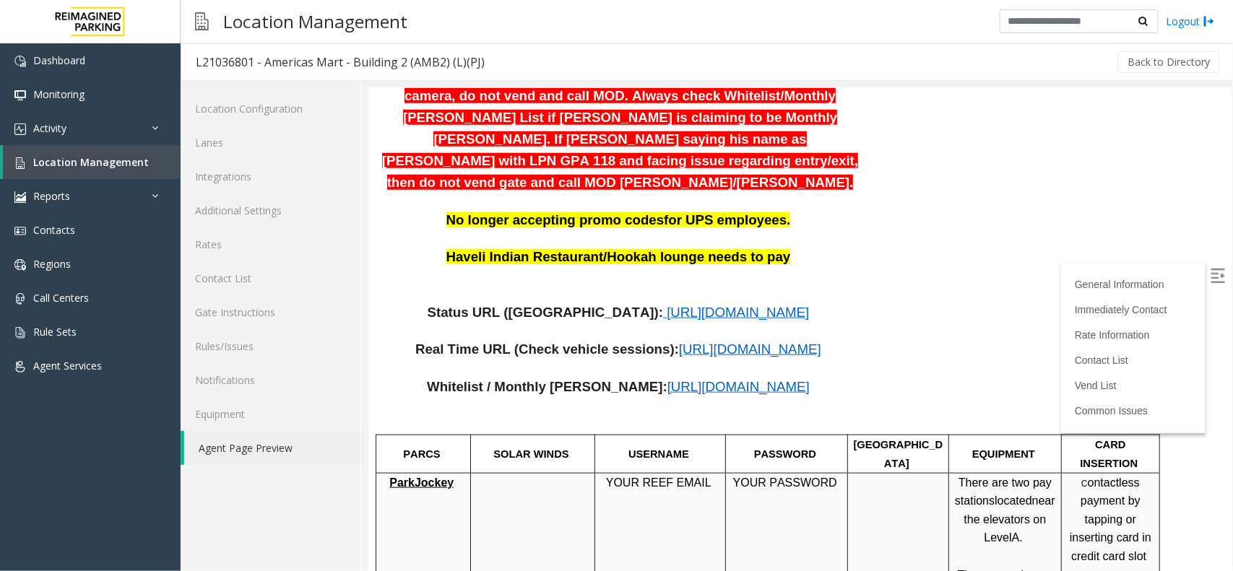
click at [683, 379] on span "[URL][DOMAIN_NAME]" at bounding box center [738, 386] width 142 height 15
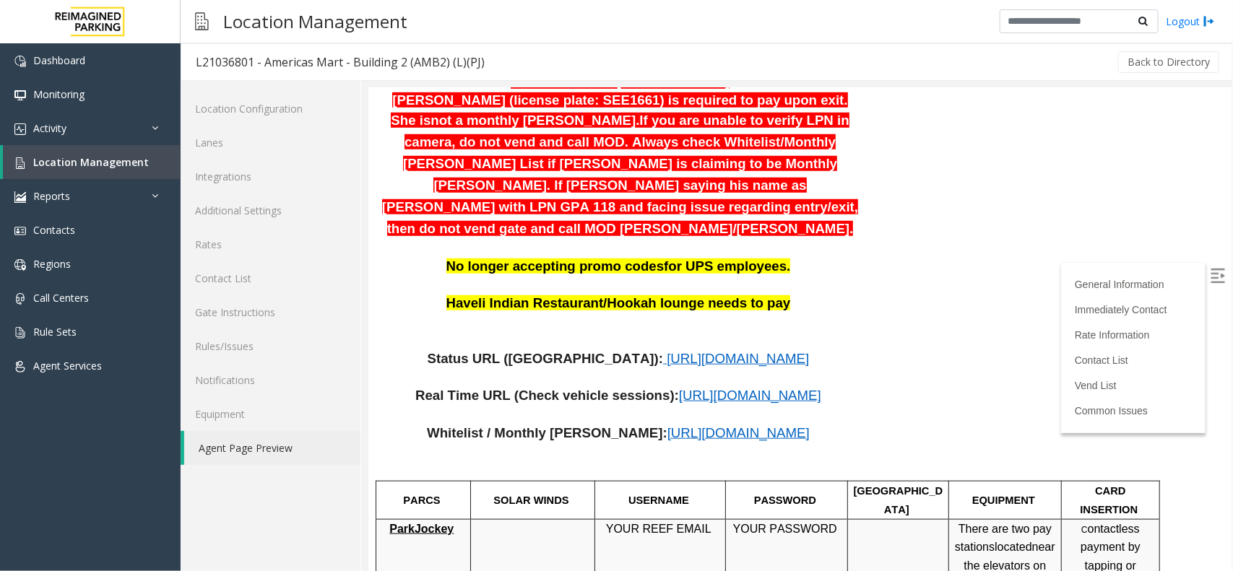
scroll to position [452, 0]
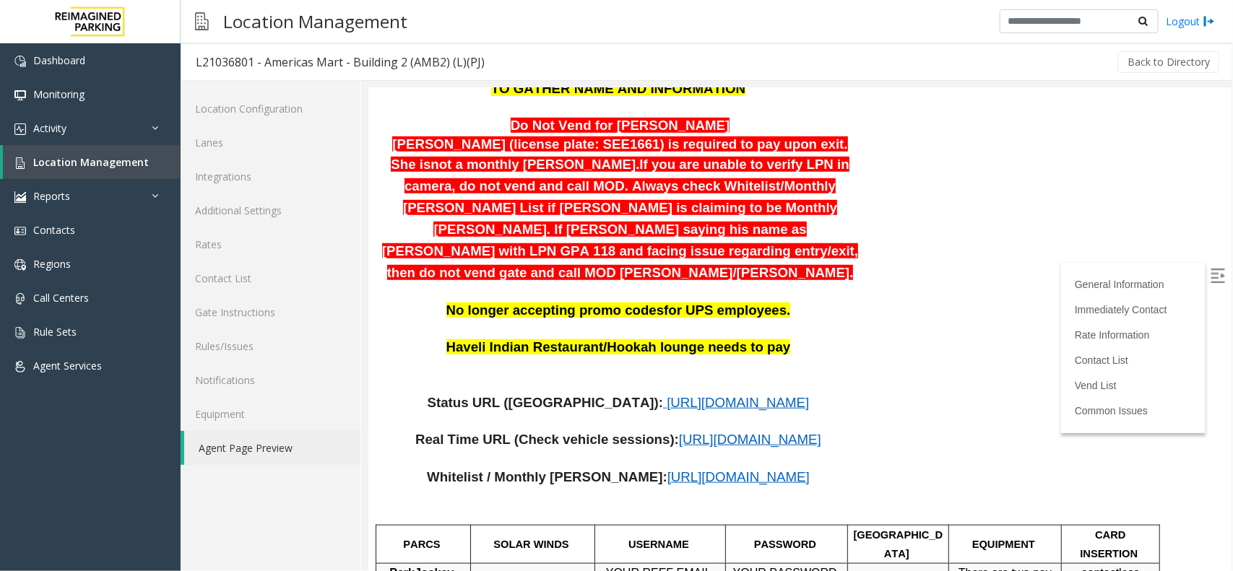
click at [485, 186] on span "If you are unable to verify LPN in camera, do not vend and call MOD. Always che…" at bounding box center [619, 217] width 476 height 123
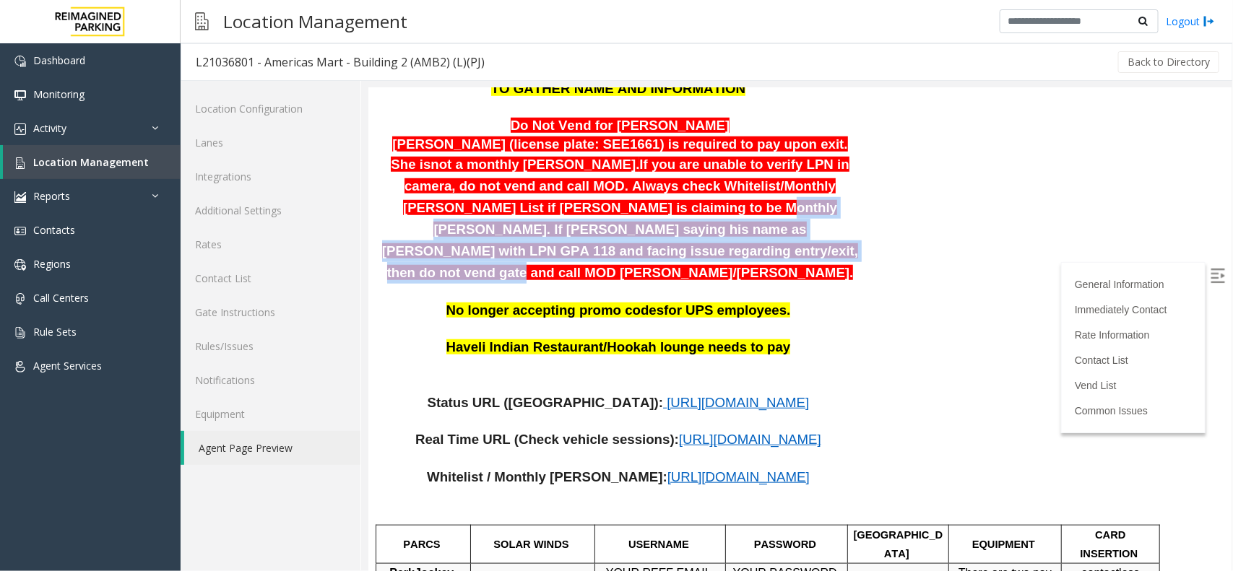
drag, startPoint x: 478, startPoint y: 190, endPoint x: 823, endPoint y: 232, distance: 347.9
click at [823, 232] on p "[PERSON_NAME] (license plate: SEE1661) is required to pay upon exit. She is not…" at bounding box center [620, 209] width 482 height 148
click at [760, 237] on p "[PERSON_NAME] (license plate: SEE1661) is required to pay upon exit. She is not…" at bounding box center [620, 209] width 482 height 148
drag, startPoint x: 498, startPoint y: 184, endPoint x: 774, endPoint y: 203, distance: 275.9
click at [773, 203] on p "[PERSON_NAME] (license plate: SEE1661) is required to pay upon exit. She is not…" at bounding box center [620, 209] width 482 height 148
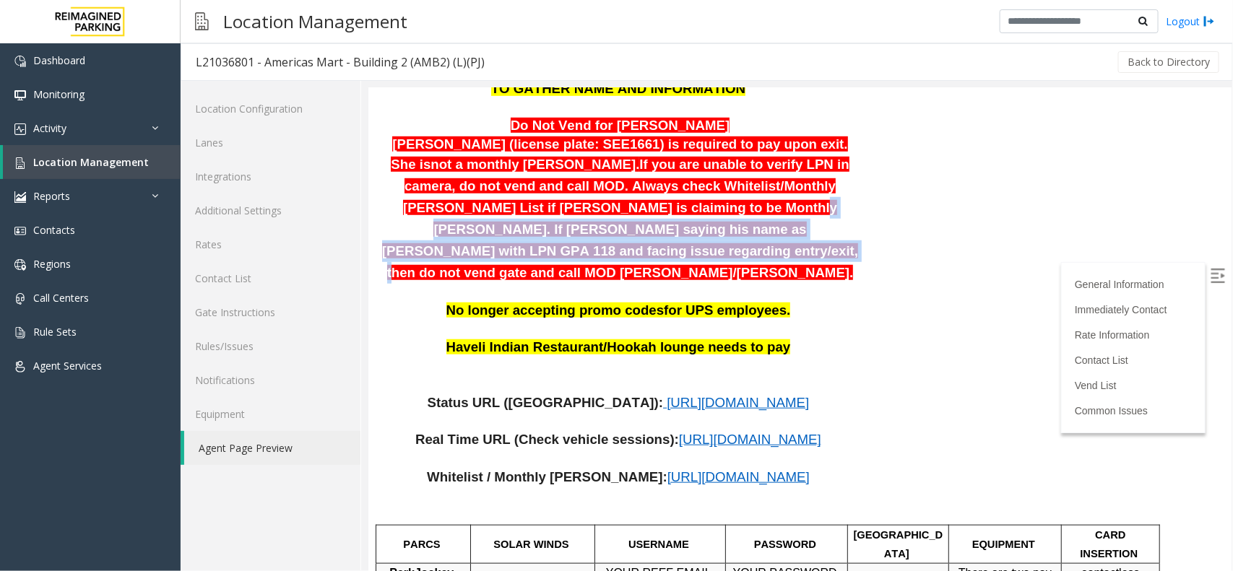
click at [720, 218] on span "If you are unable to verify LPN in camera, do not vend and call MOD. Always che…" at bounding box center [619, 217] width 476 height 123
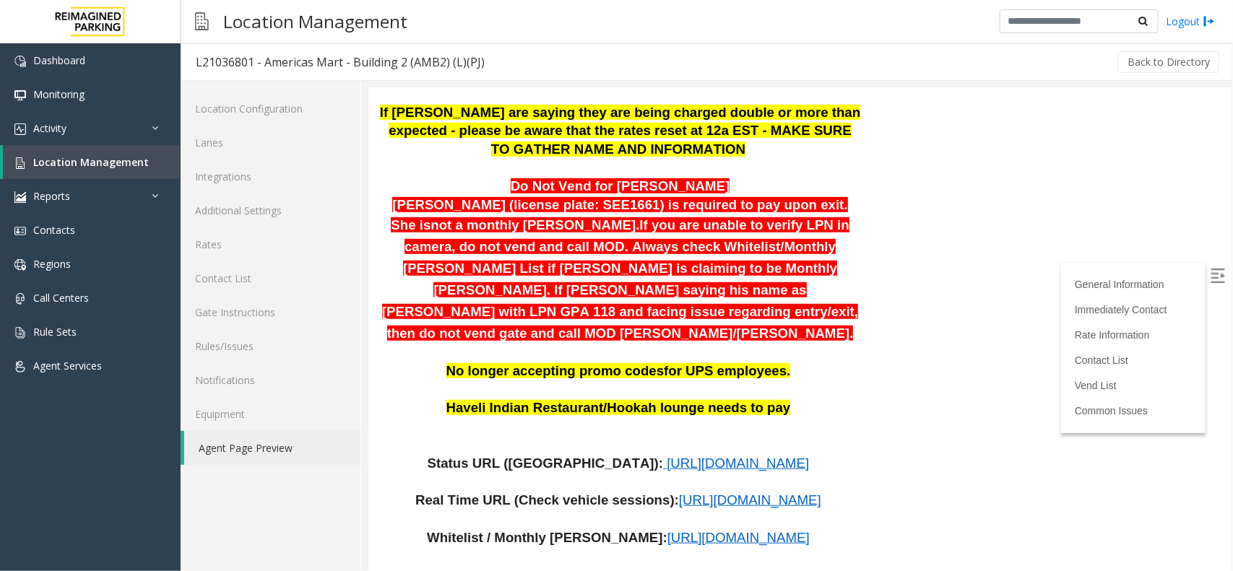
scroll to position [361, 0]
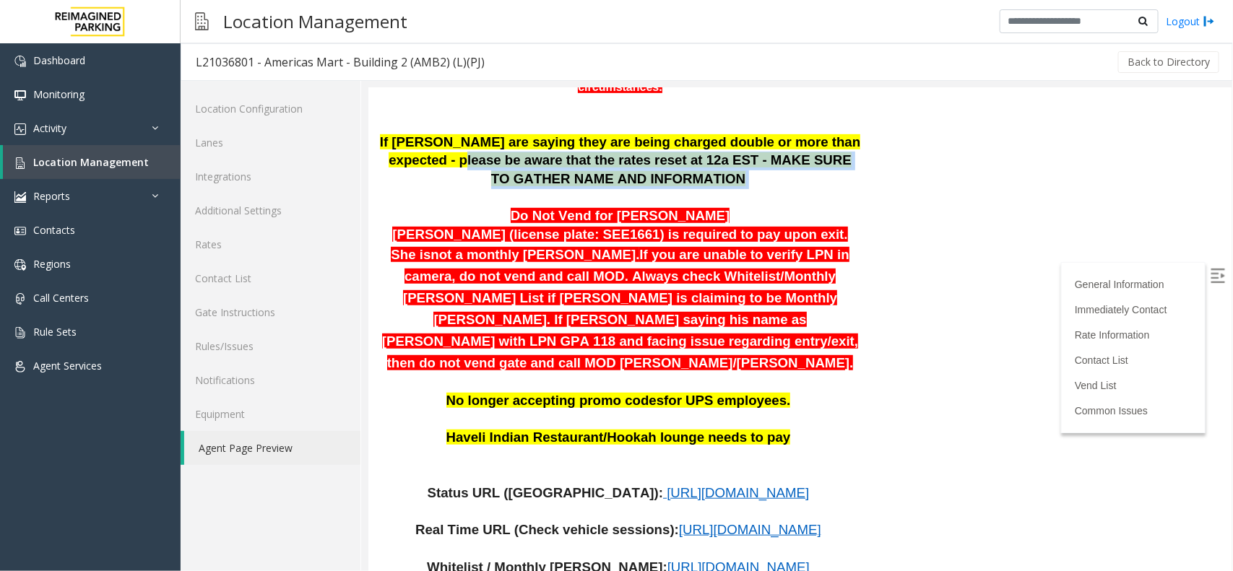
drag, startPoint x: 388, startPoint y: 143, endPoint x: 664, endPoint y: 160, distance: 276.5
click at [664, 160] on p "If [PERSON_NAME] are saying they are being charged double or more than expected…" at bounding box center [620, 161] width 482 height 56
click at [690, 162] on p "If [PERSON_NAME] are saying they are being charged double or more than expected…" at bounding box center [620, 161] width 482 height 56
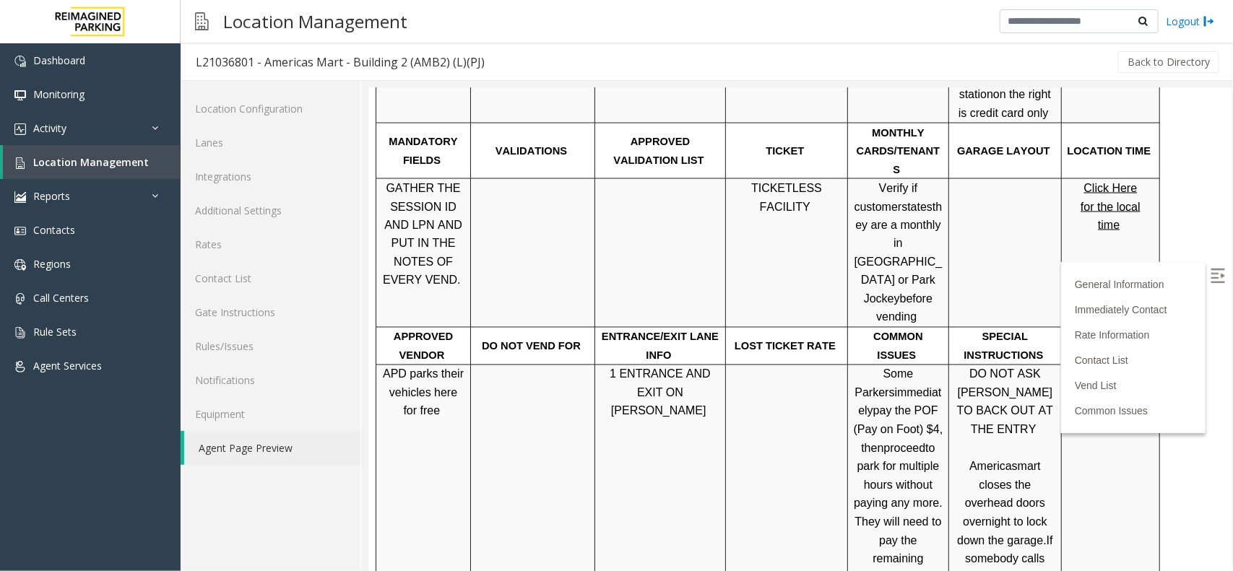
scroll to position [1084, 0]
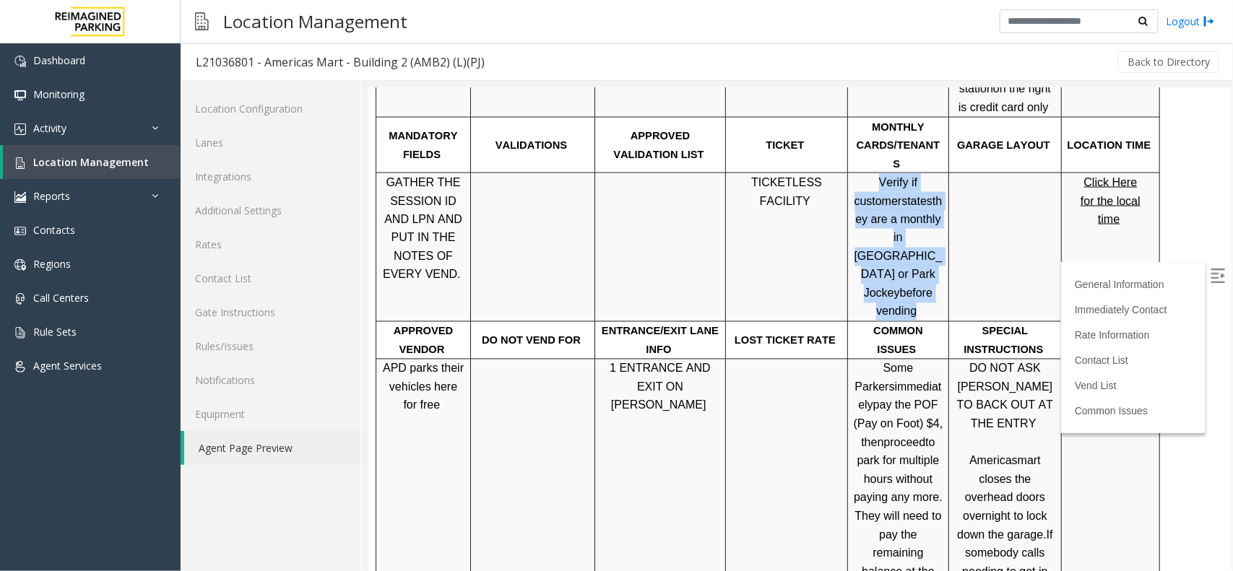
drag, startPoint x: 912, startPoint y: 230, endPoint x: 854, endPoint y: 157, distance: 93.7
click at [854, 173] on p "Verify if customer states they are a monthly in [GEOGRAPHIC_DATA] or Park Jocke…" at bounding box center [897, 247] width 90 height 148
click at [854, 183] on p "Verify if customer states they are a monthly in [GEOGRAPHIC_DATA] or Park Jocke…" at bounding box center [897, 247] width 90 height 148
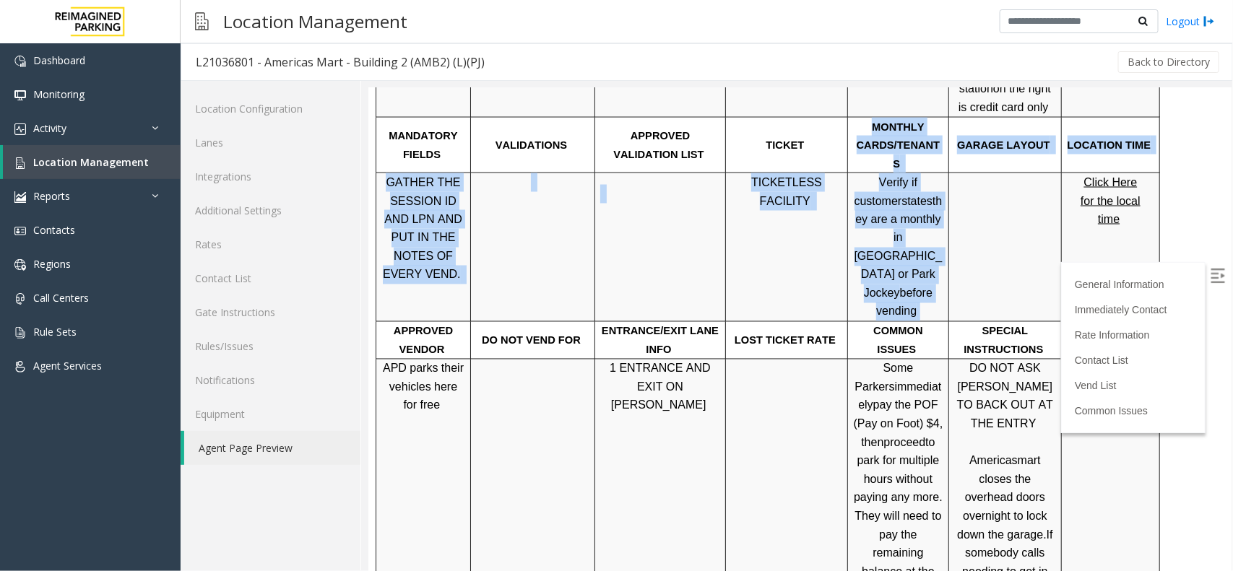
drag, startPoint x: 924, startPoint y: 232, endPoint x: 863, endPoint y: 150, distance: 101.7
click at [863, 150] on tbody "PARCS SOLAR WINDS USERNAME PASSWORD PARIS EQUIPMENT CARD INSERTION ParkJockey Y…" at bounding box center [768, 274] width 784 height 762
click at [889, 207] on p "Verify if customer states they are a monthly in [GEOGRAPHIC_DATA] or Park Jocke…" at bounding box center [897, 247] width 90 height 148
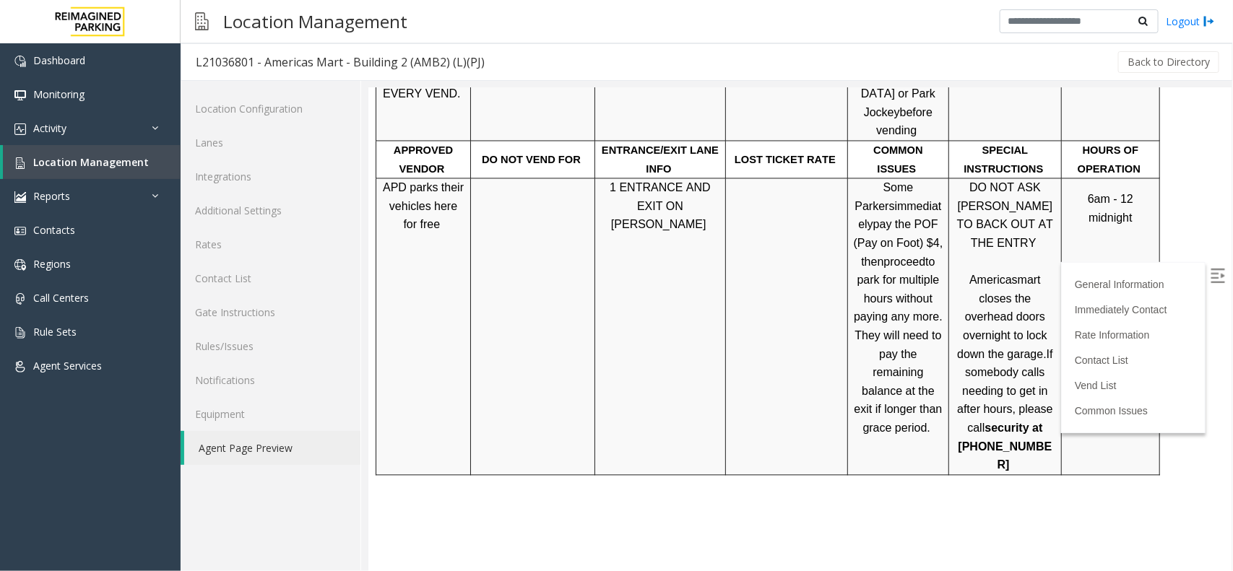
scroll to position [1264, 44]
drag, startPoint x: 673, startPoint y: 331, endPoint x: 747, endPoint y: 327, distance: 74.5
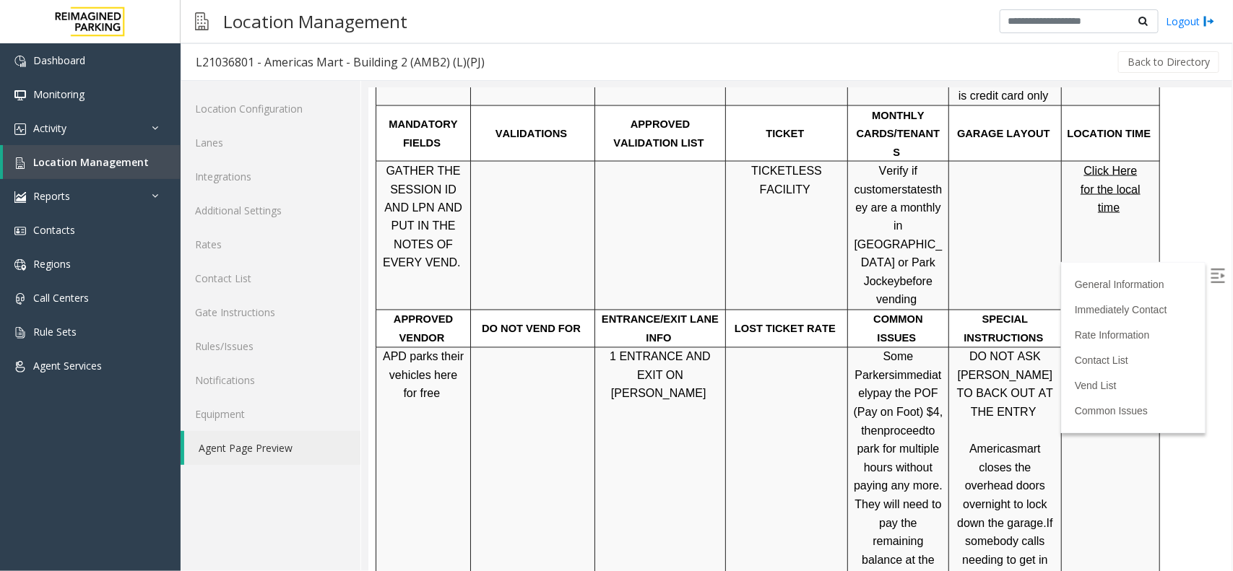
scroll to position [1084, 44]
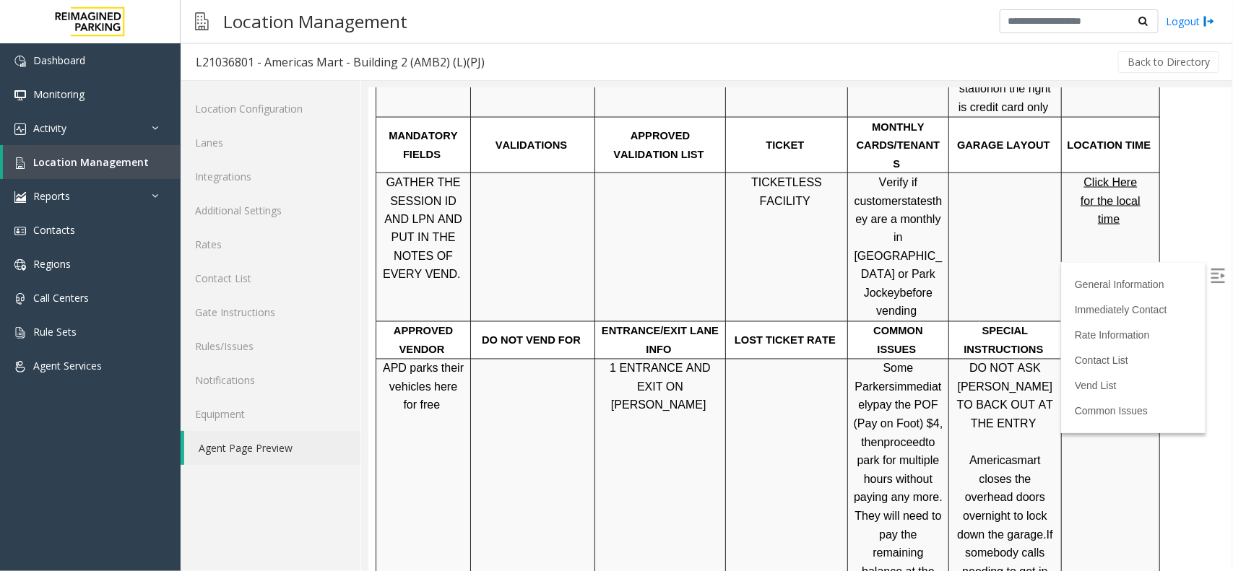
drag, startPoint x: 894, startPoint y: 498, endPoint x: 819, endPoint y: 293, distance: 217.6
click at [852, 359] on p "Some Parkers immediately pay the POF (Pay on Foot) $4, then proceed to park for…" at bounding box center [897, 488] width 90 height 259
drag, startPoint x: 819, startPoint y: 293, endPoint x: 889, endPoint y: 347, distance: 88.6
click at [889, 359] on p "Some Parkers immediately pay the POF (Pay on Foot) $4, then proceed to park for…" at bounding box center [897, 488] width 90 height 259
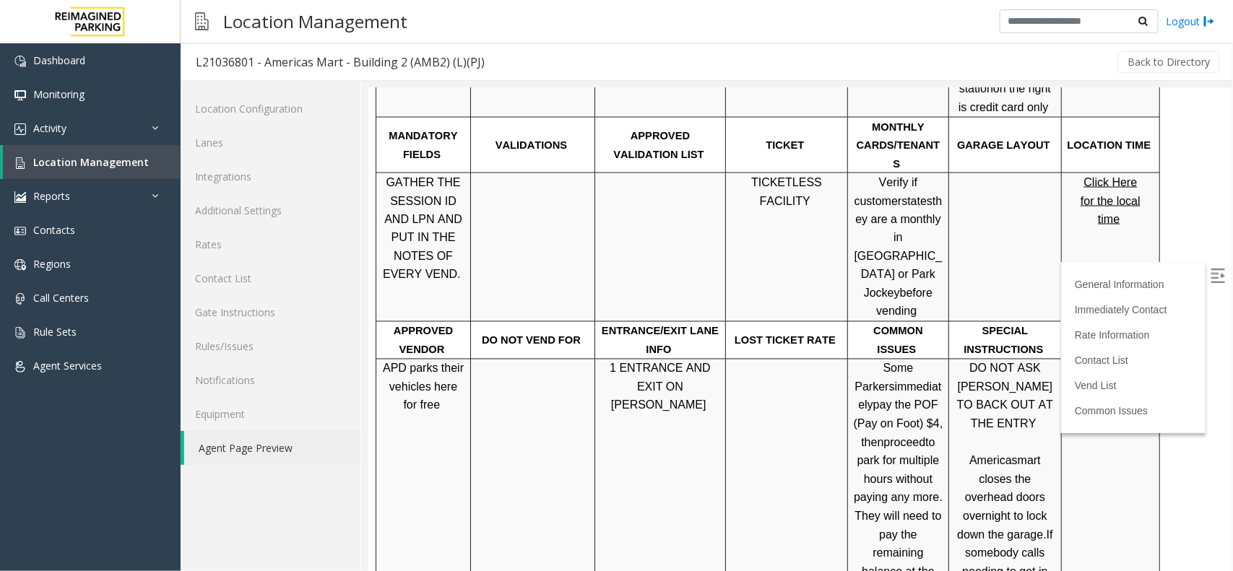
click at [889, 359] on p "Some Parkers immediately pay the POF (Pay on Foot) $4, then proceed to park for…" at bounding box center [897, 488] width 90 height 259
drag, startPoint x: 897, startPoint y: 373, endPoint x: 814, endPoint y: 286, distance: 120.1
click at [852, 359] on p "Some Parkers immediately pay the POF (Pay on Foot) $4, then proceed to park for…" at bounding box center [897, 488] width 90 height 259
drag, startPoint x: 814, startPoint y: 286, endPoint x: 885, endPoint y: 368, distance: 108.1
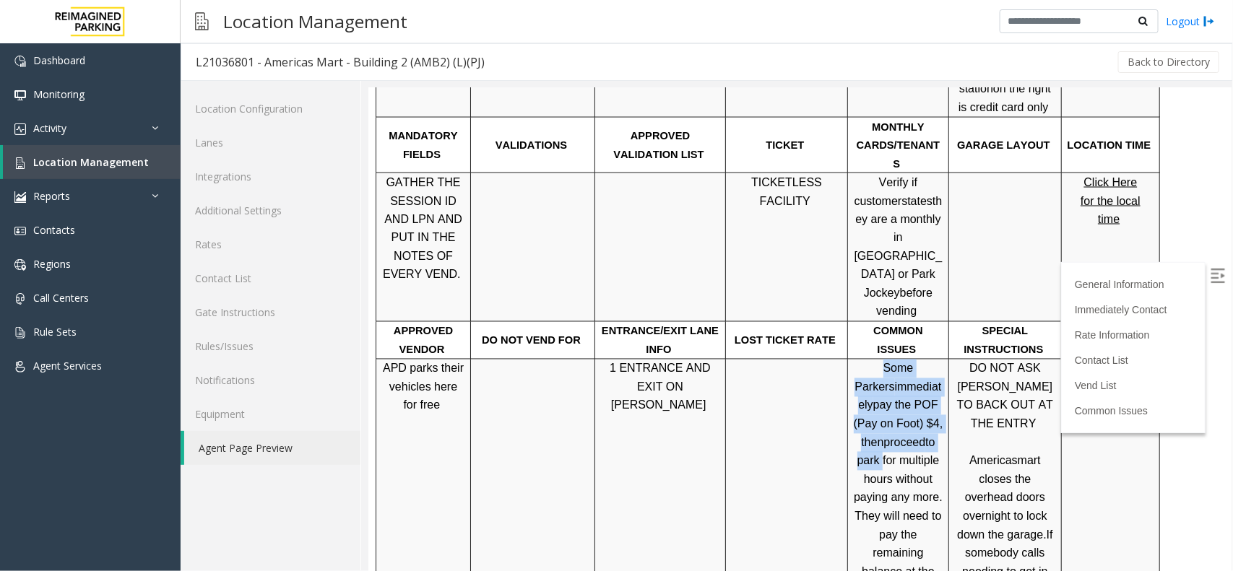
click at [885, 368] on p "Some Parkers immediately pay the POF (Pay on Foot) $4, then proceed to park for…" at bounding box center [897, 488] width 90 height 259
click at [853, 436] on span "to park for multiple hours without paying any more. They will need to pay the r…" at bounding box center [897, 525] width 89 height 178
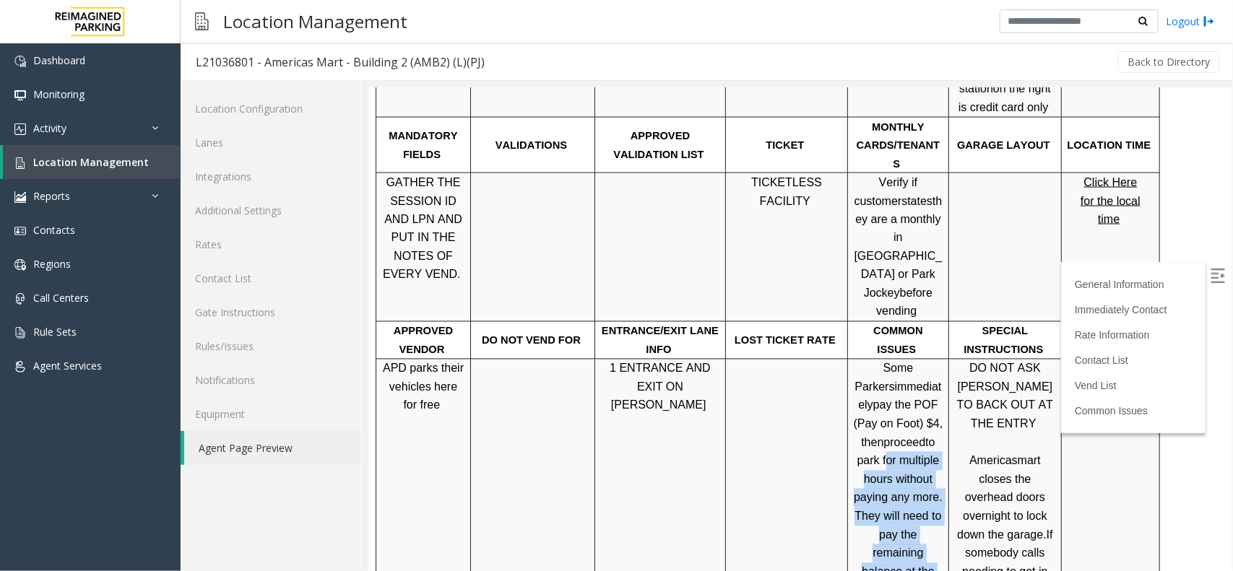
drag, startPoint x: 809, startPoint y: 385, endPoint x: 899, endPoint y: 499, distance: 145.5
click at [899, 499] on div "Some Parkers immediately pay the POF (Pay on Foot) $4, then proceed to park for…" at bounding box center [897, 488] width 100 height 259
drag, startPoint x: 895, startPoint y: 501, endPoint x: 808, endPoint y: 377, distance: 150.9
click at [852, 377] on p "Some Parkers immediately pay the POF (Pay on Foot) $4, then proceed to park for…" at bounding box center [897, 488] width 90 height 259
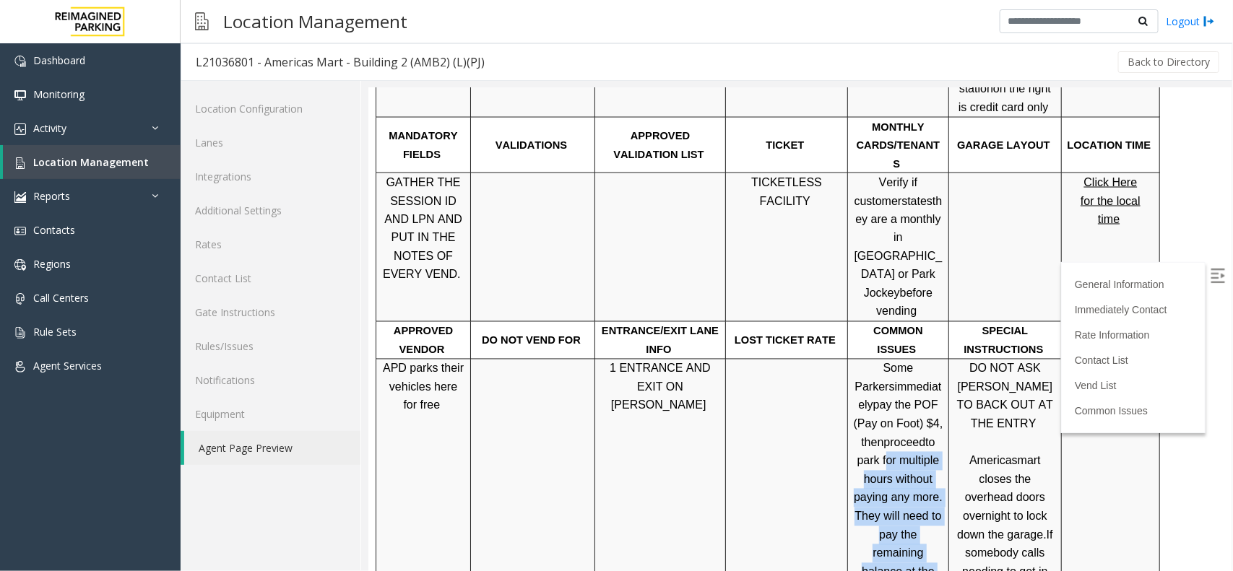
click at [852, 376] on p "Some Parkers immediately pay the POF (Pay on Foot) $4, then proceed to park for…" at bounding box center [897, 488] width 90 height 259
drag, startPoint x: 808, startPoint y: 371, endPoint x: 816, endPoint y: 298, distance: 73.4
click at [852, 359] on p "Some Parkers immediately pay the POF (Pay on Foot) $4, then proceed to park for…" at bounding box center [897, 488] width 90 height 259
drag, startPoint x: 868, startPoint y: 236, endPoint x: 809, endPoint y: 147, distance: 106.2
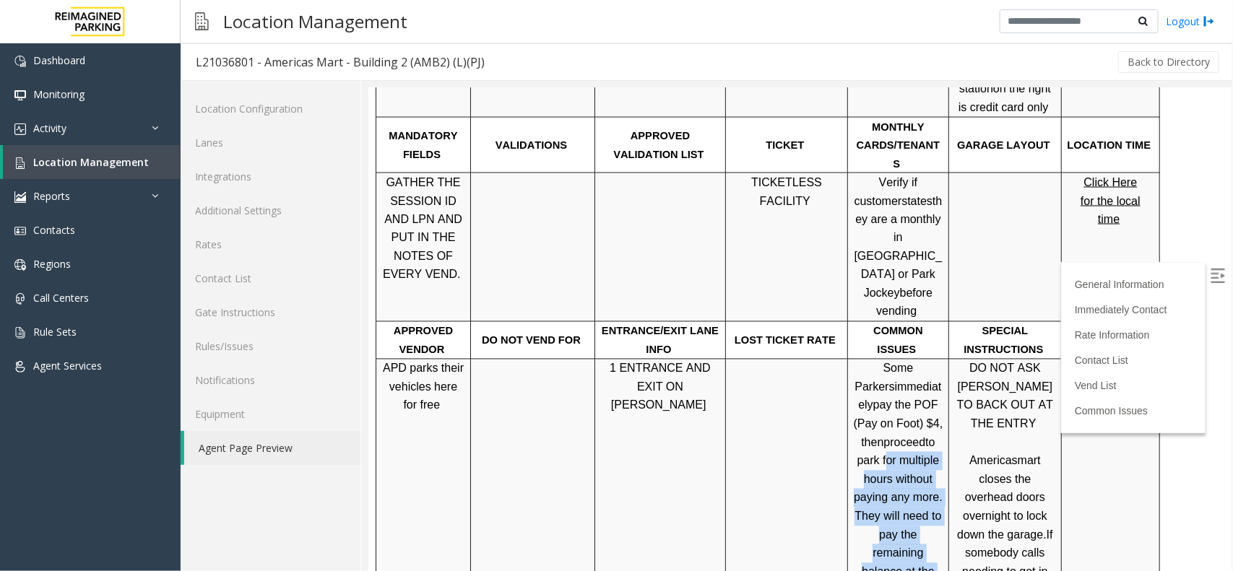
click at [809, 147] on tbody "PARCS SOLAR WINDS USERNAME PASSWORD PARIS EQUIPMENT CARD INSERTION ParkJockey Y…" at bounding box center [768, 274] width 784 height 762
click at [854, 194] on span "they are a monthly in [GEOGRAPHIC_DATA] or Park Jockey" at bounding box center [898, 246] width 88 height 105
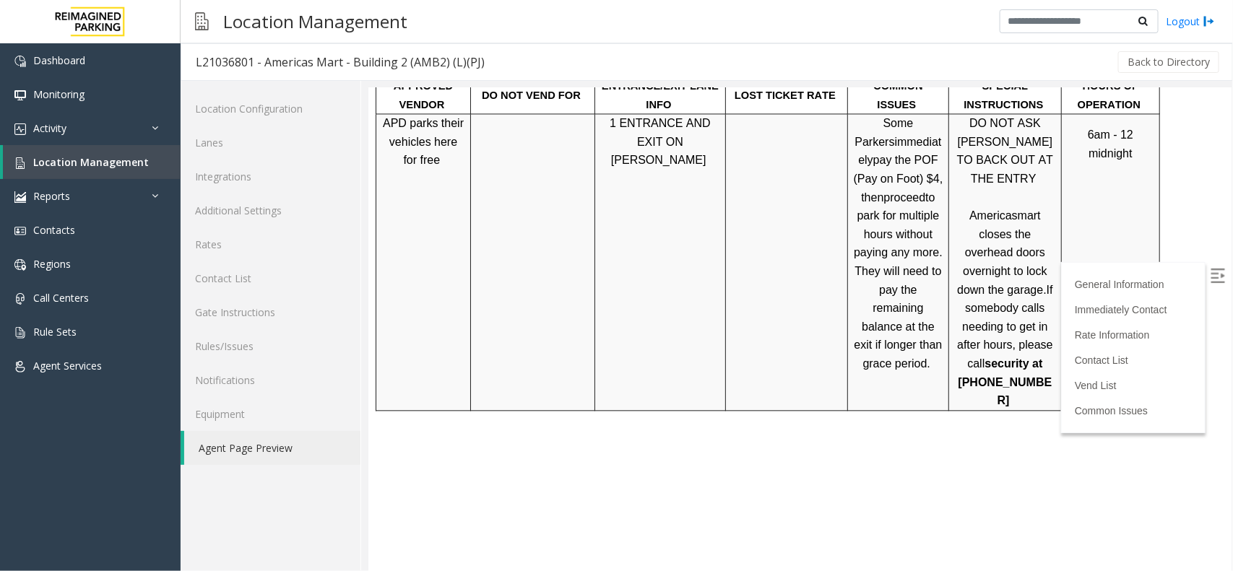
scroll to position [1355, 44]
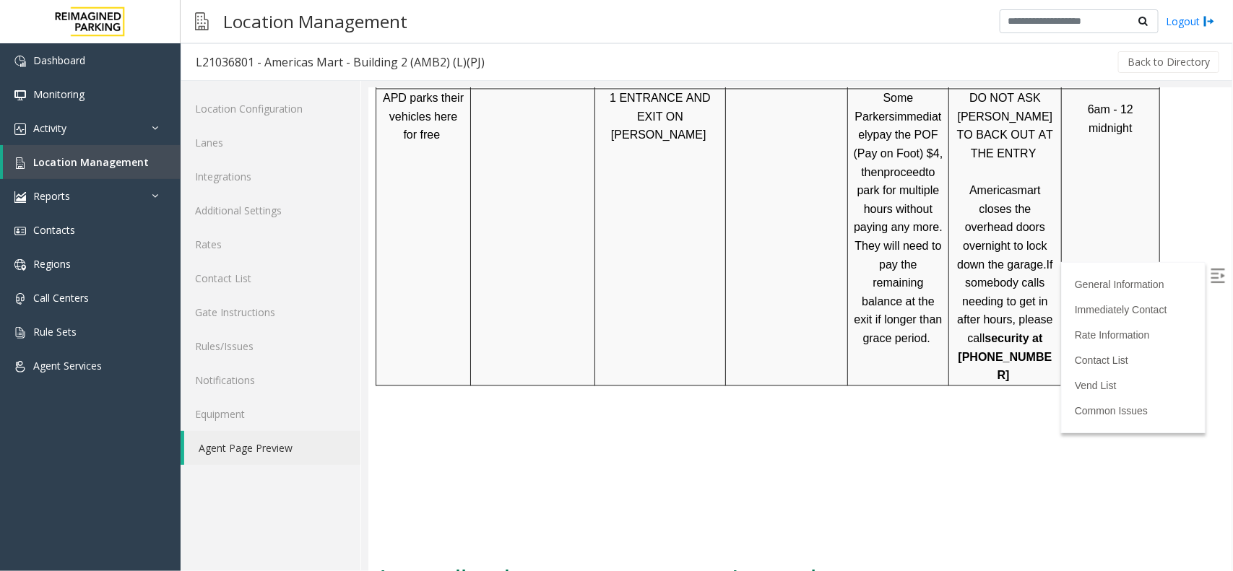
drag, startPoint x: 921, startPoint y: 133, endPoint x: 1000, endPoint y: 142, distance: 79.2
click at [1000, 142] on p "DO NOT ASK [PERSON_NAME] TO BACK OUT AT THE ENTRY Americasmart closes the overh…" at bounding box center [1005, 236] width 102 height 296
click at [960, 258] on span "If somebody calls needing to get in after hours, please call" at bounding box center [1005, 301] width 96 height 86
drag, startPoint x: 923, startPoint y: 170, endPoint x: 996, endPoint y: 178, distance: 74.0
click at [996, 178] on p "DO NOT ASK [PERSON_NAME] TO BACK OUT AT THE ENTRY Americasmart closes the overh…" at bounding box center [1005, 236] width 102 height 296
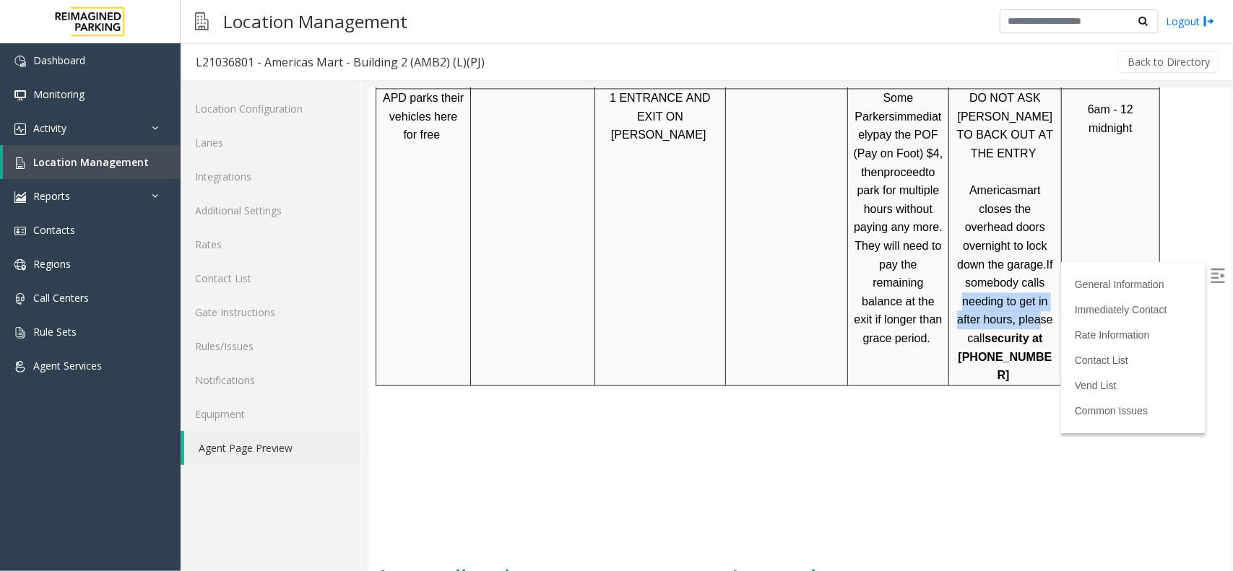
drag, startPoint x: 911, startPoint y: 183, endPoint x: 993, endPoint y: 202, distance: 83.8
click at [1000, 198] on p "DO NOT ASK [PERSON_NAME] TO BACK OUT AT THE ENTRY Americasmart closes the overh…" at bounding box center [1005, 236] width 102 height 296
click at [957, 258] on span "If somebody calls needing to get in after hours, please call" at bounding box center [1005, 301] width 96 height 86
drag, startPoint x: 910, startPoint y: 218, endPoint x: 996, endPoint y: 241, distance: 89.0
click at [996, 241] on p "DO NOT ASK [PERSON_NAME] TO BACK OUT AT THE ENTRY Americasmart closes the overh…" at bounding box center [1005, 236] width 102 height 296
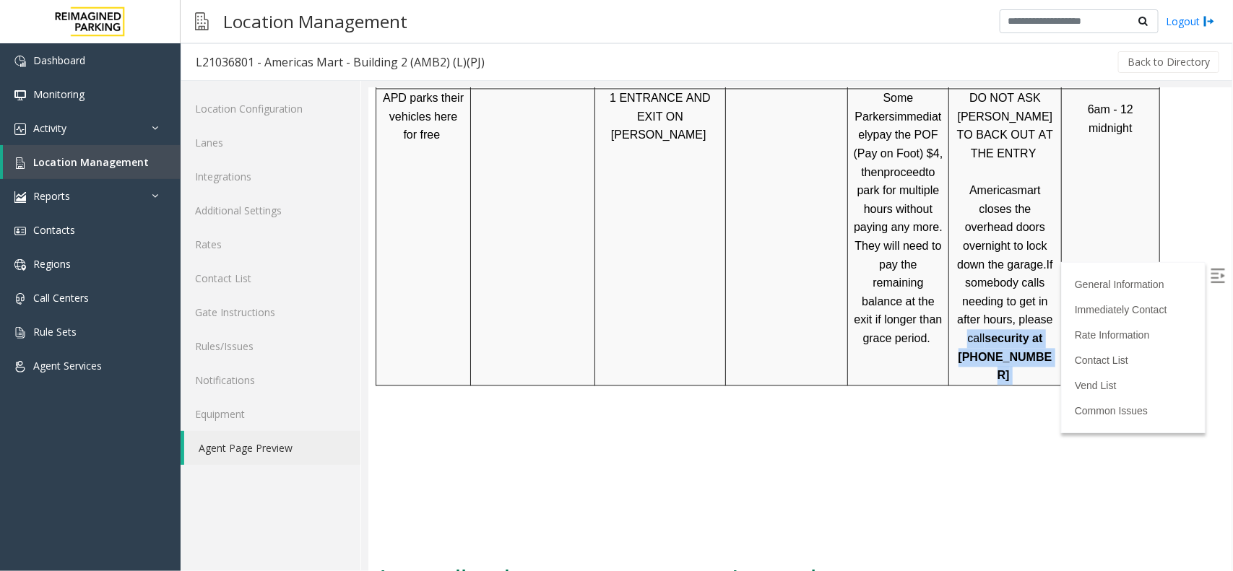
click at [996, 241] on p "DO NOT ASK [PERSON_NAME] TO BACK OUT AT THE ENTRY Americasmart closes the overh…" at bounding box center [1005, 236] width 102 height 296
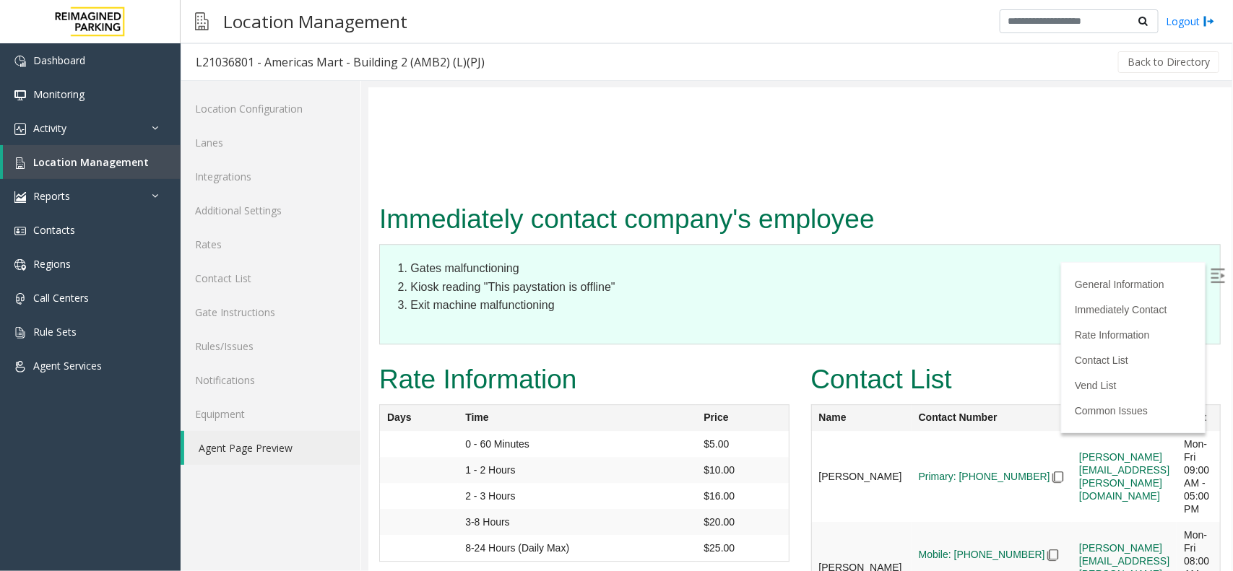
scroll to position [1714, 1]
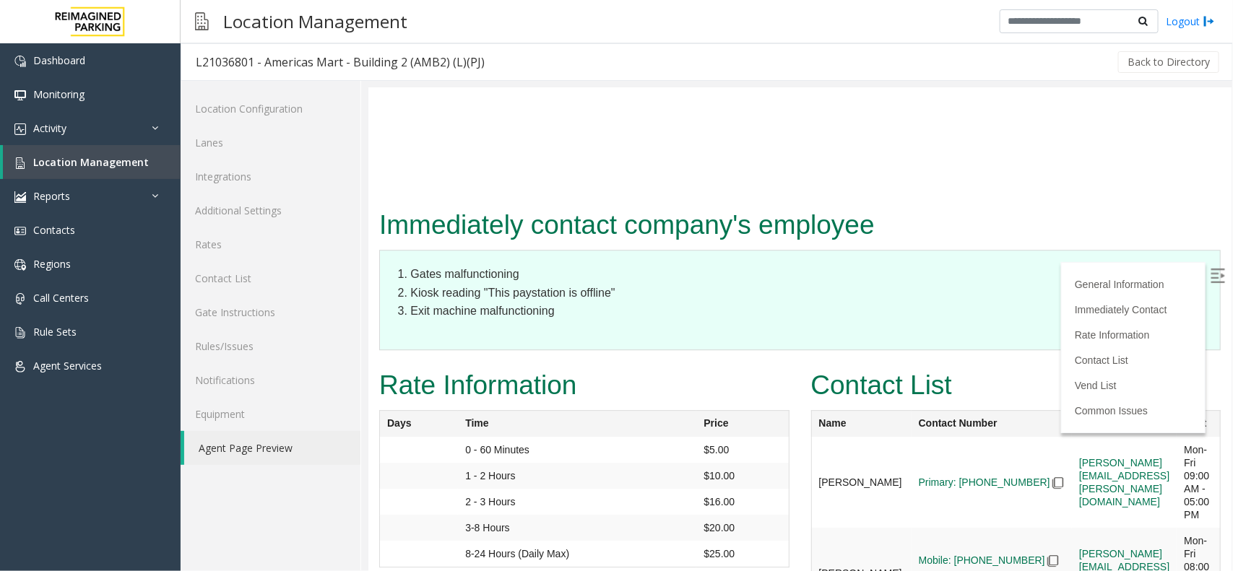
drag, startPoint x: 877, startPoint y: 249, endPoint x: 753, endPoint y: 228, distance: 125.9
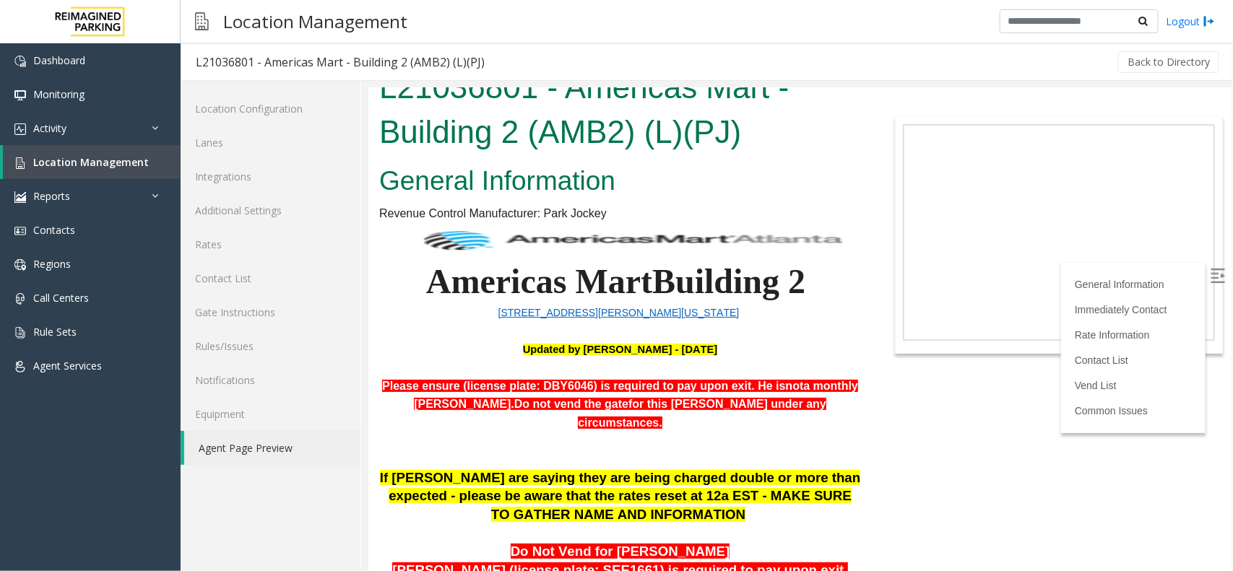
scroll to position [0, 0]
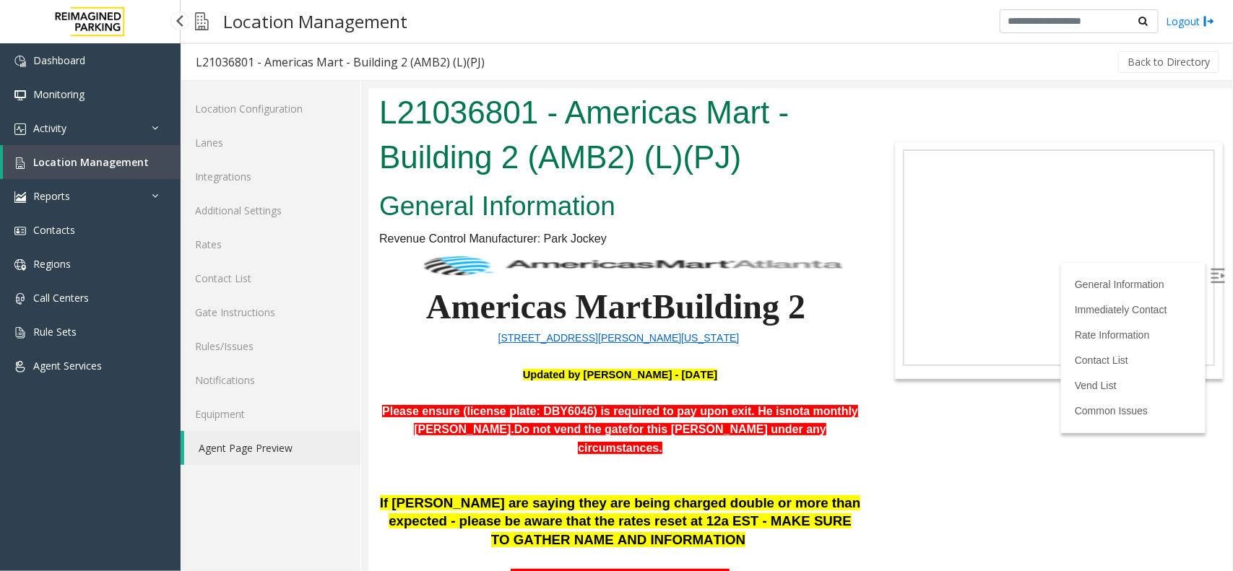
click at [113, 167] on span "Location Management" at bounding box center [91, 162] width 116 height 14
